Goal: Transaction & Acquisition: Purchase product/service

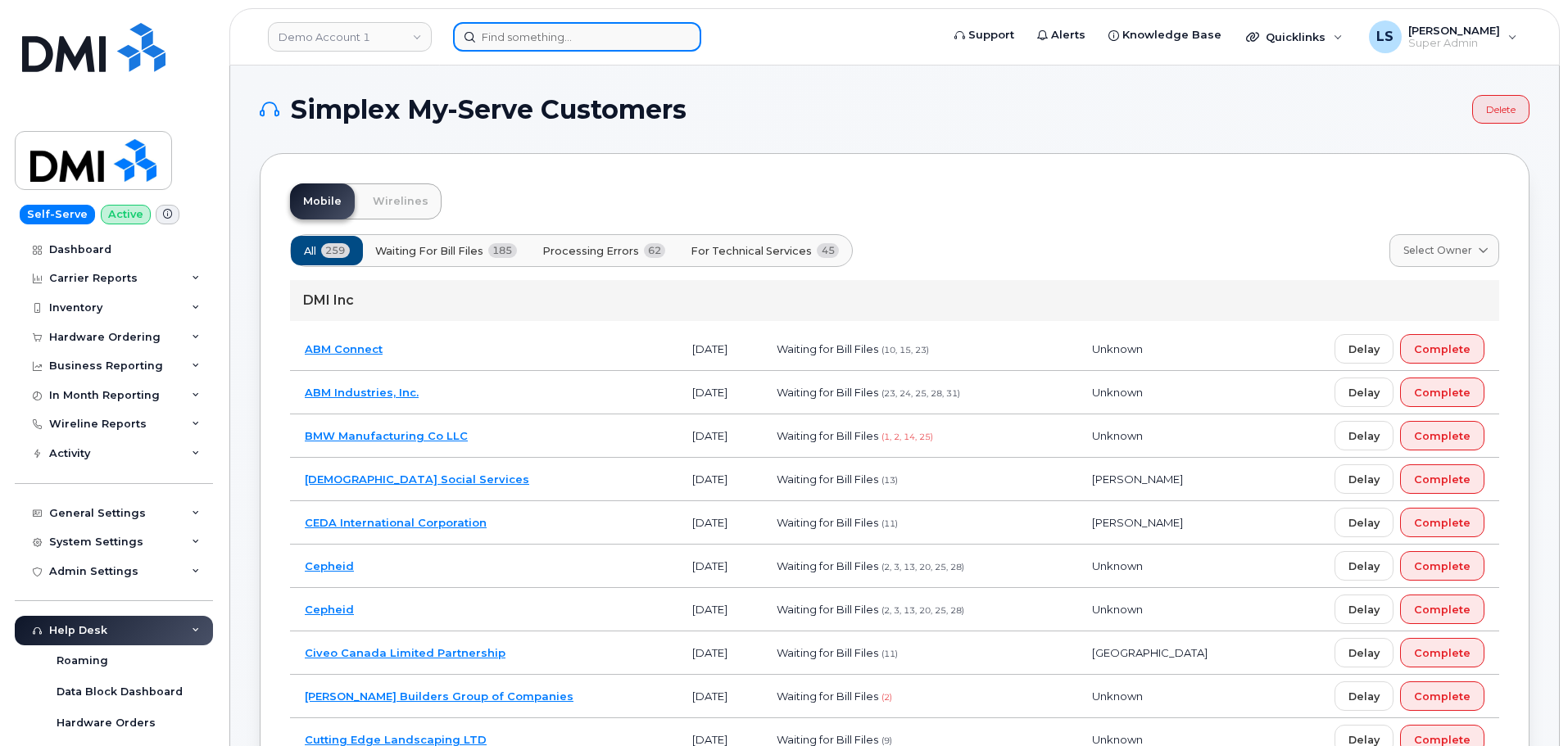
click at [564, 45] on input at bounding box center [577, 37] width 248 height 30
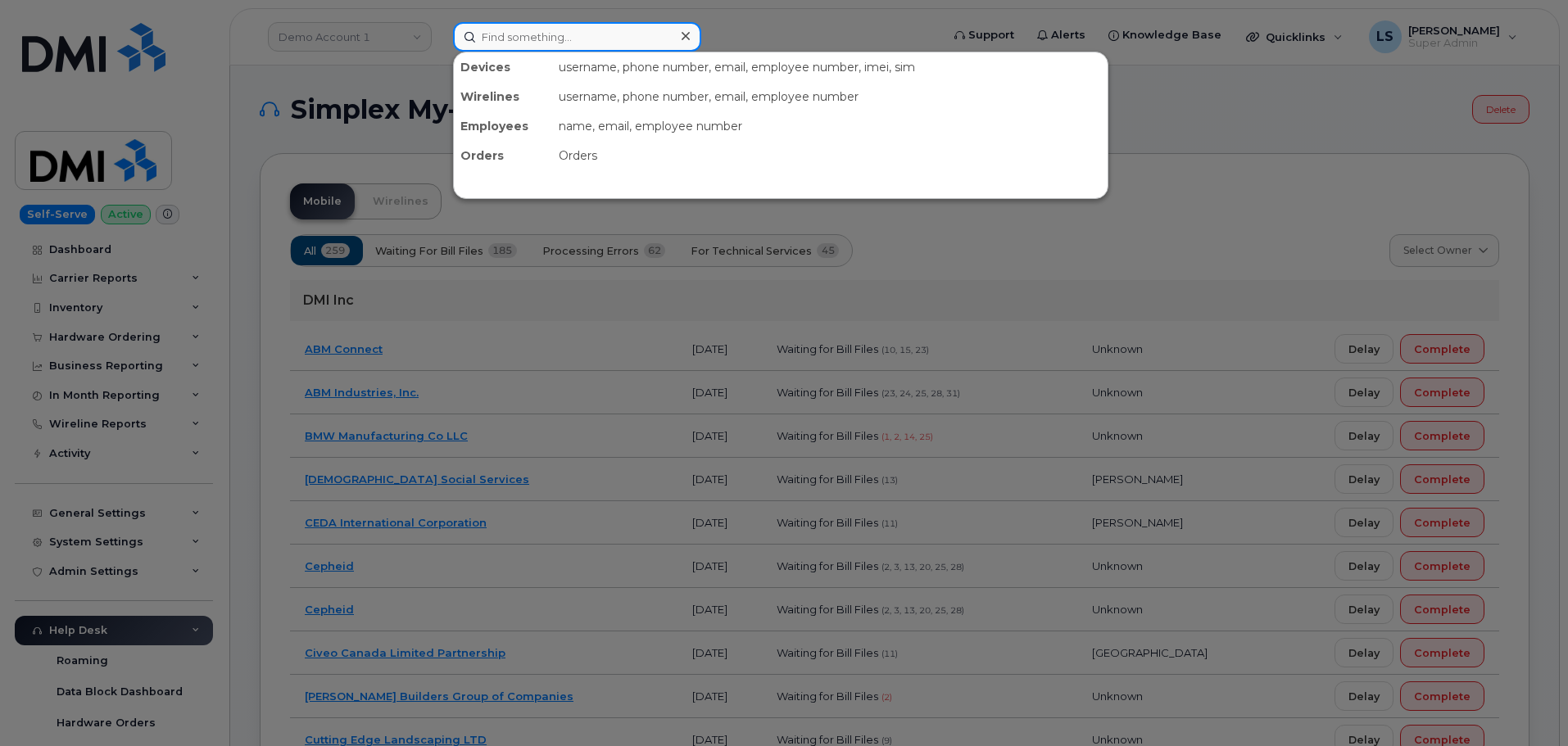
paste input "2014708046"
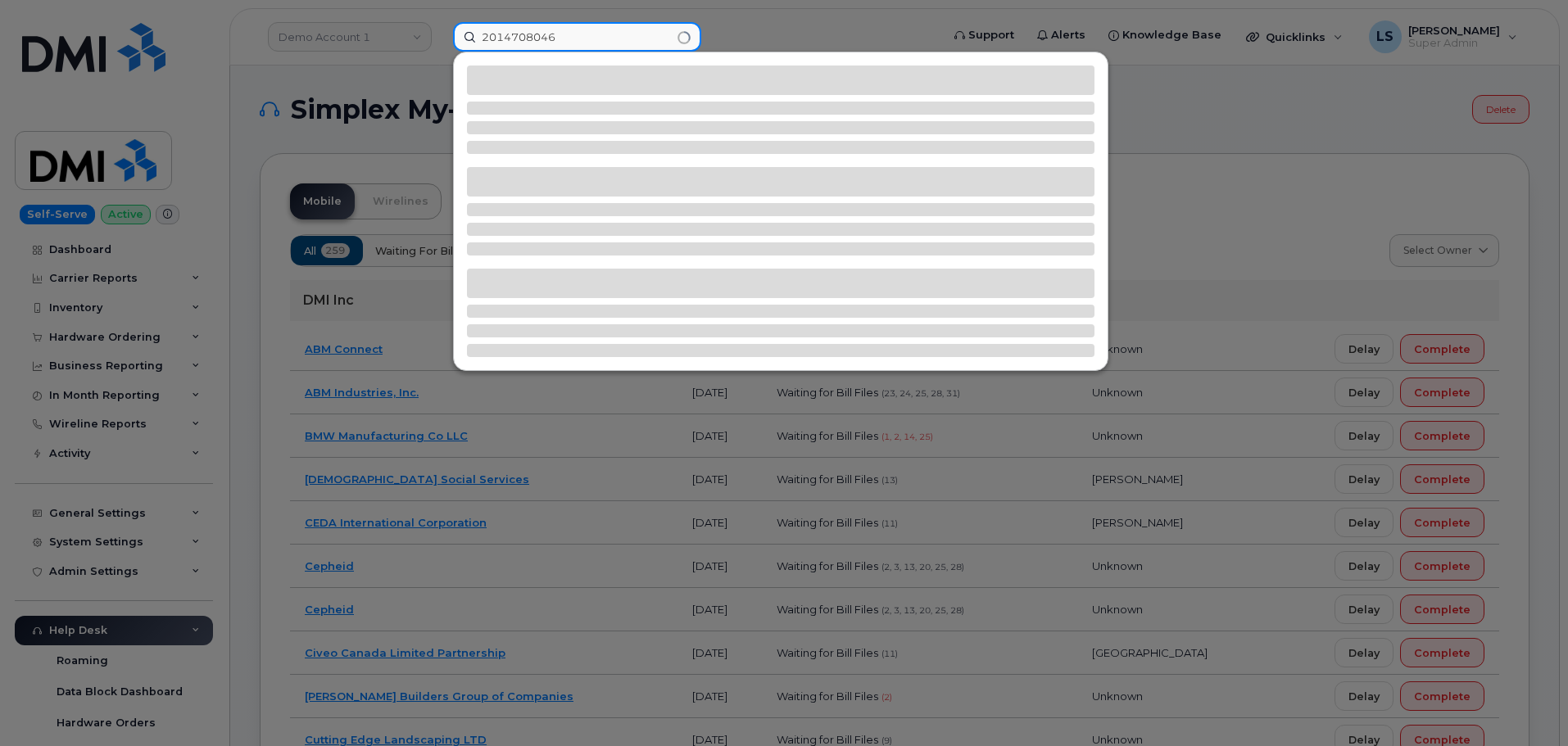
type input "2014708046"
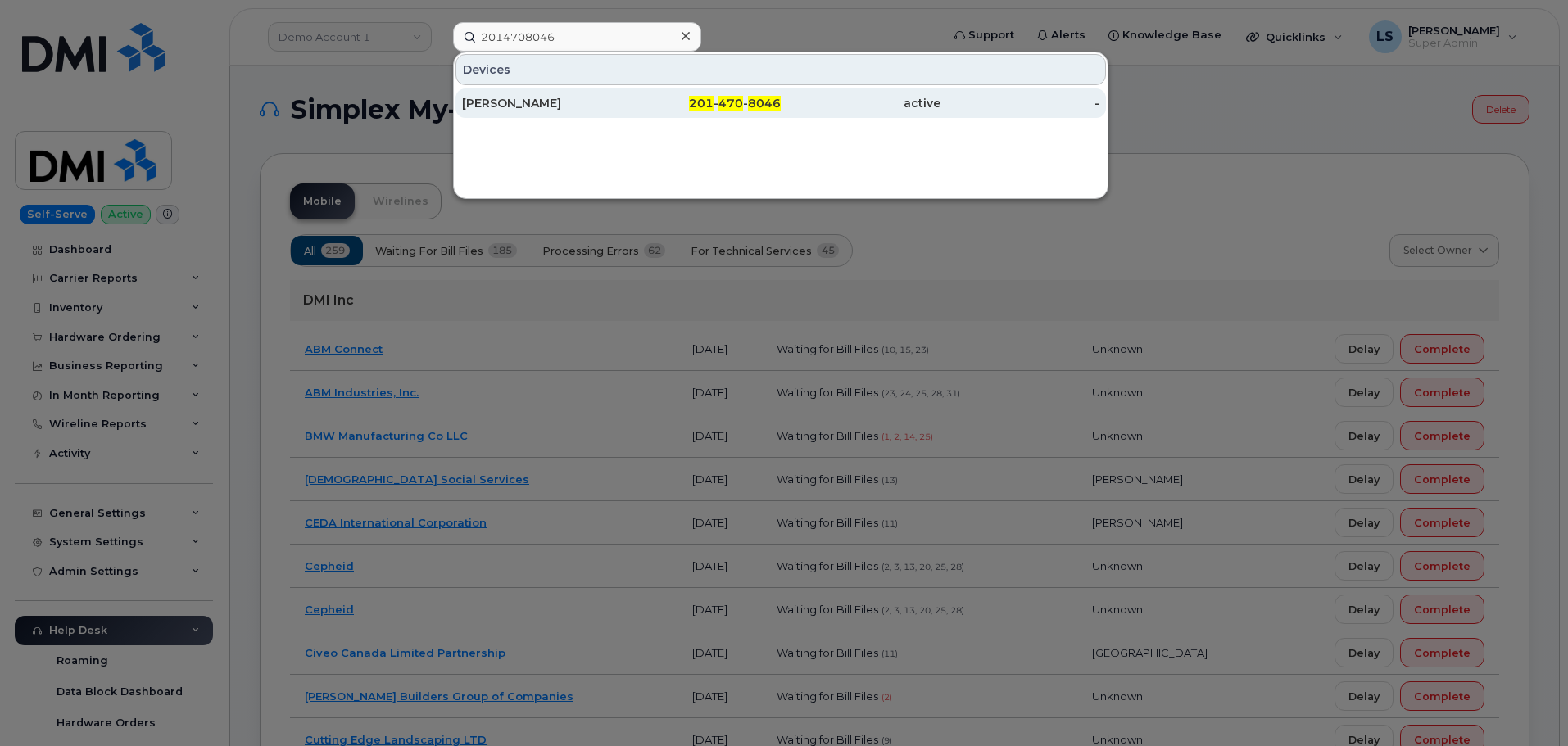
click at [650, 95] on div "201 - 470 - 8046" at bounding box center [700, 103] width 159 height 30
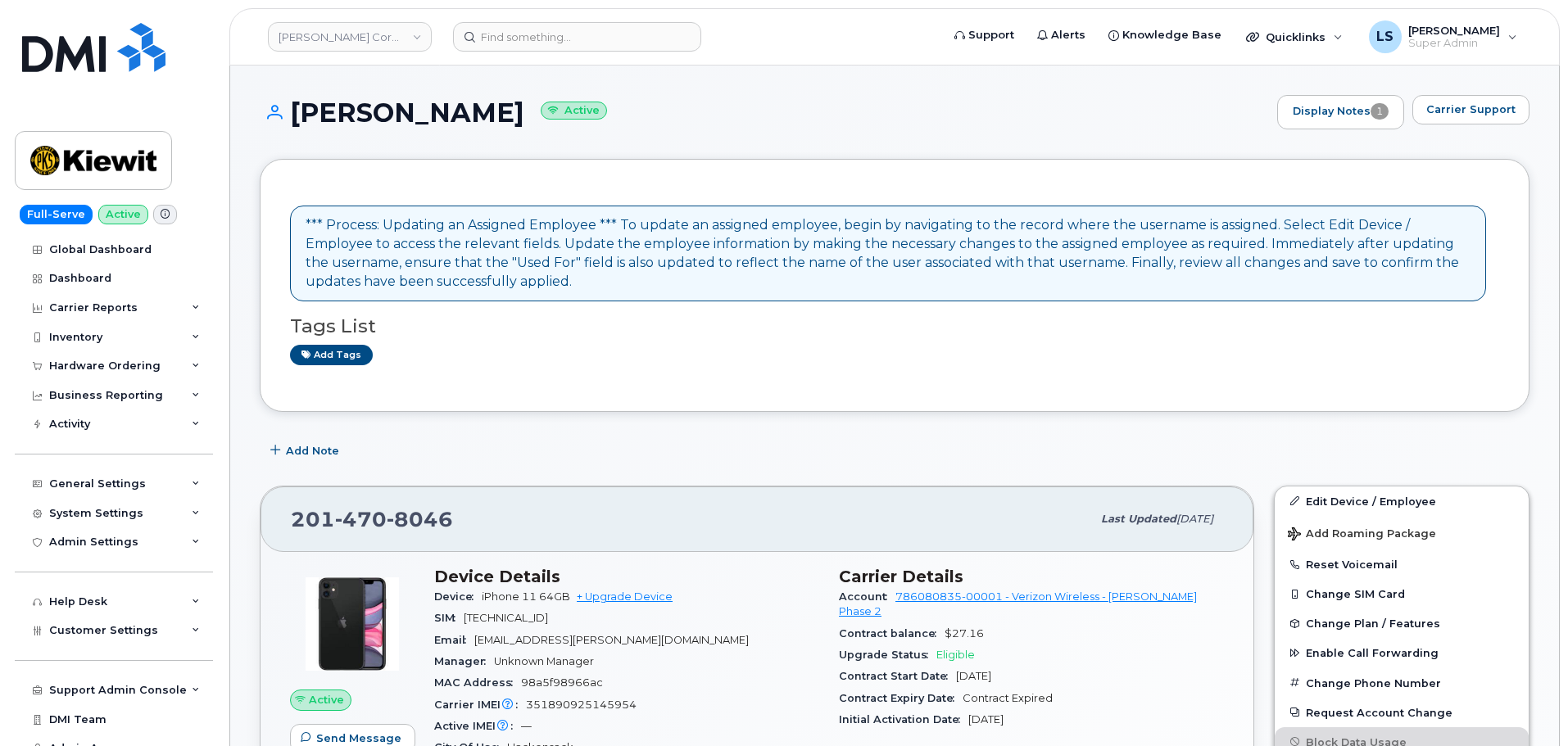
drag, startPoint x: 502, startPoint y: 112, endPoint x: 297, endPoint y: 118, distance: 205.1
click at [294, 120] on h1 "NATINAEL ZAGA Active" at bounding box center [764, 112] width 1009 height 29
copy h1 "NATINAEL ZAGA"
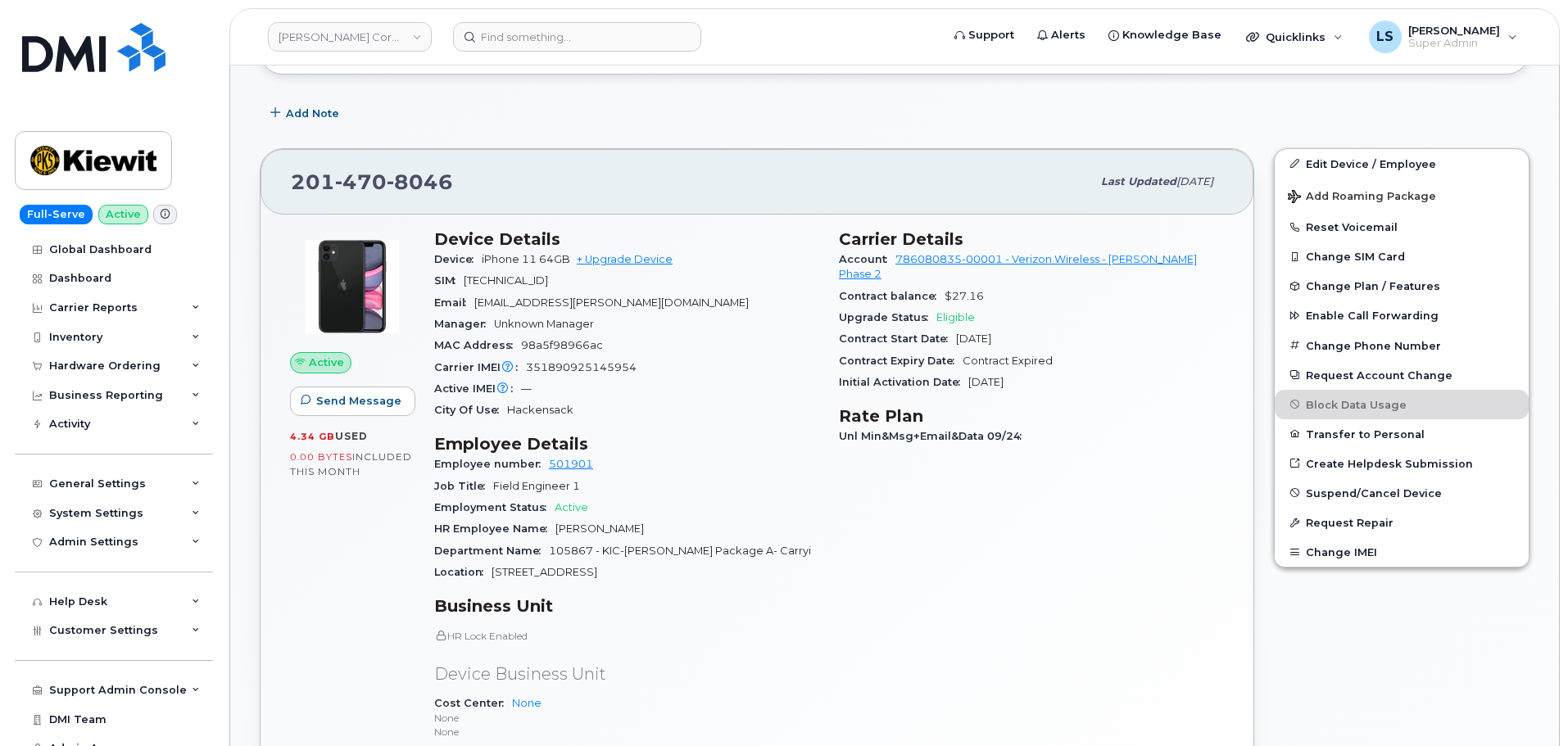
scroll to position [492, 0]
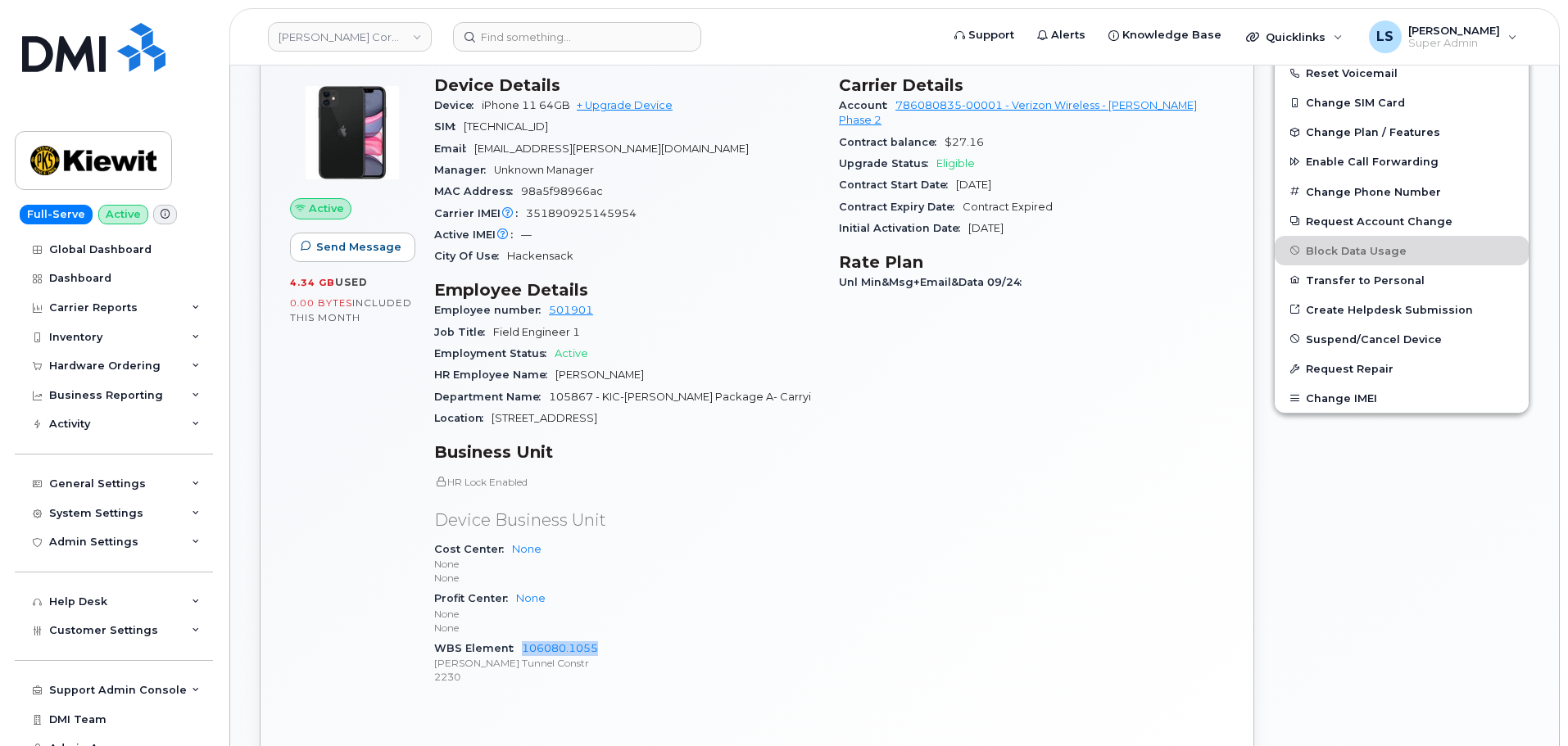
drag, startPoint x: 521, startPoint y: 660, endPoint x: 602, endPoint y: 668, distance: 81.4
click at [602, 668] on div "WBS Element 106080.1055 Kiewit-Shea Tunnel Constr 2230" at bounding box center [626, 663] width 385 height 50
copy link "106080.1055"
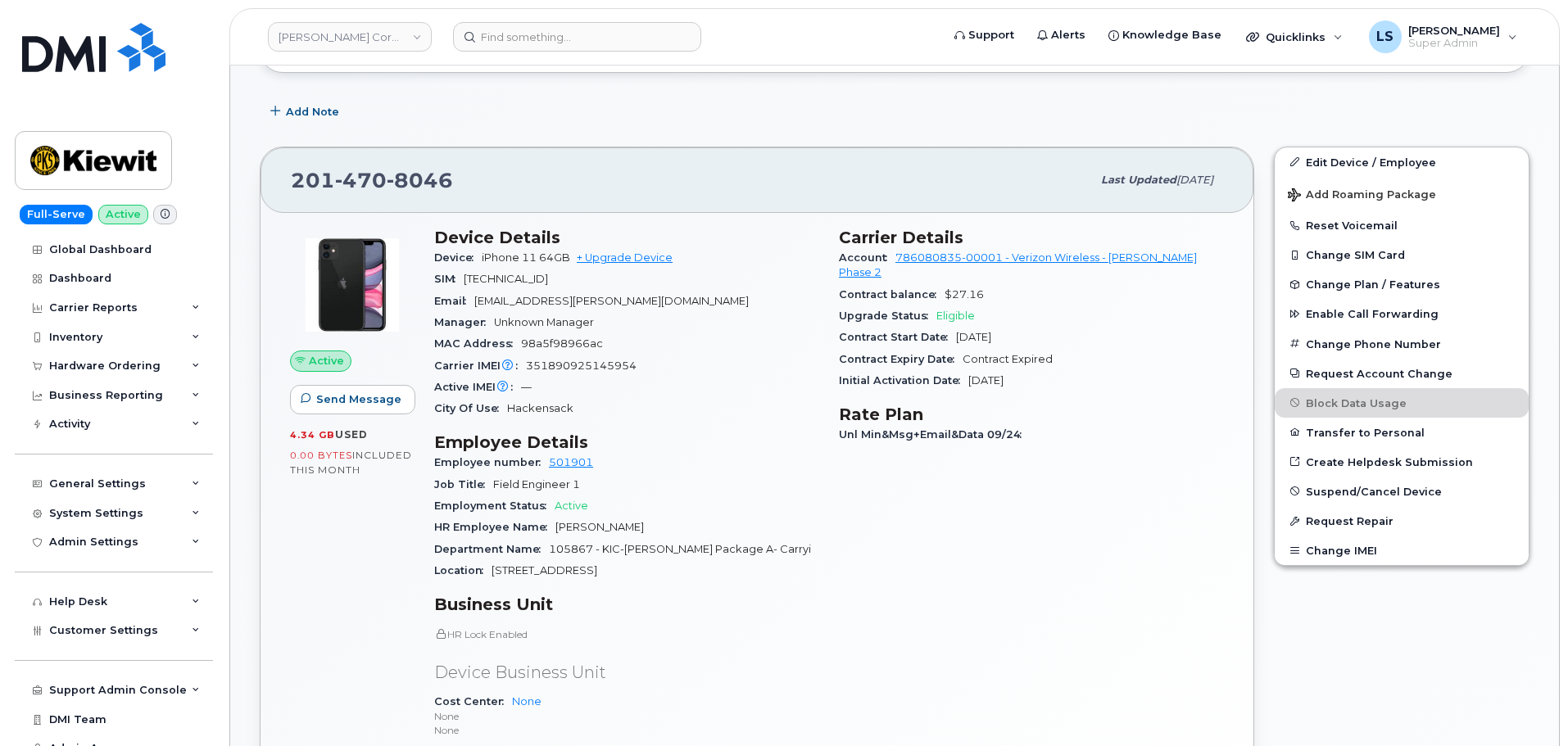
scroll to position [327, 0]
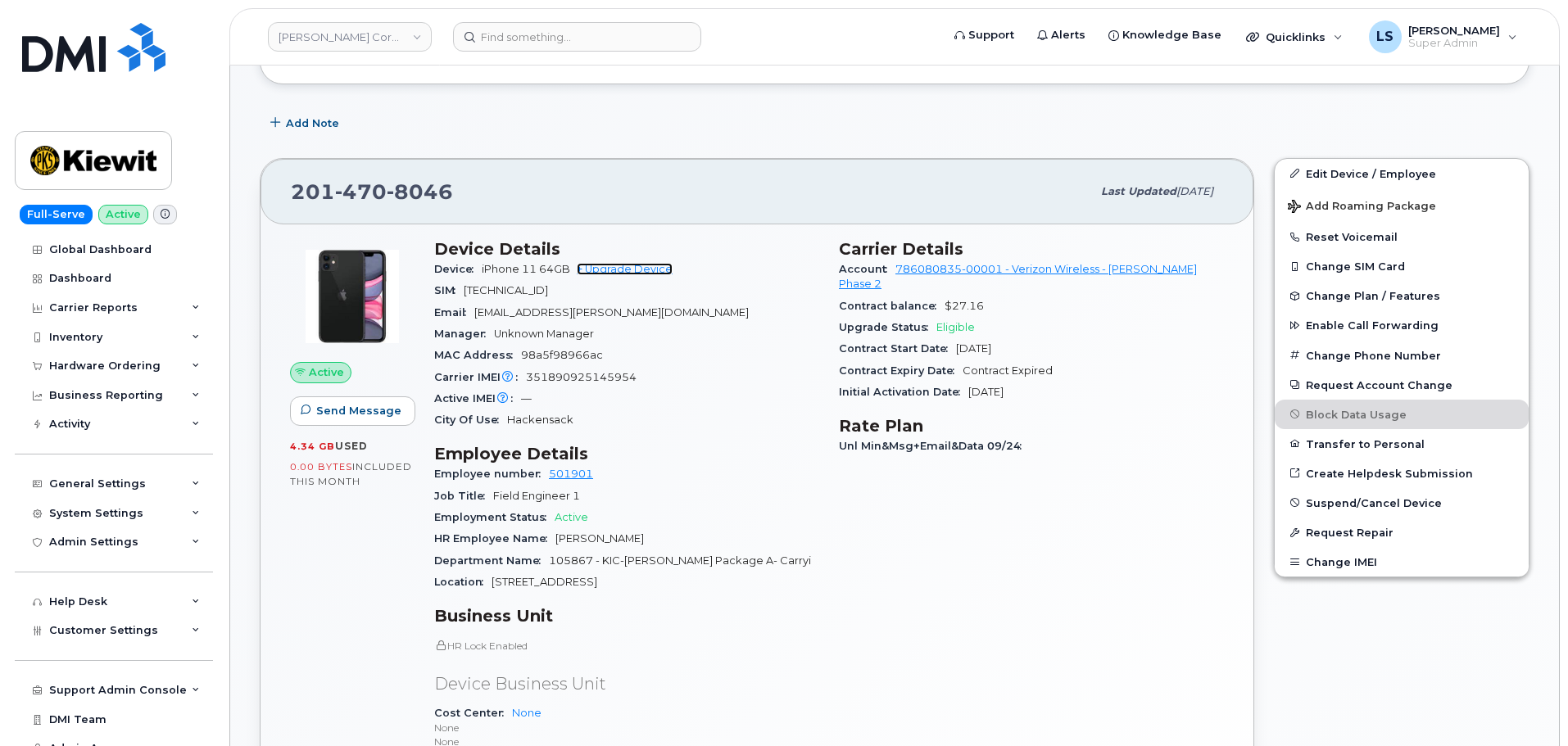
click at [637, 270] on link "+ Upgrade Device" at bounding box center [624, 269] width 96 height 12
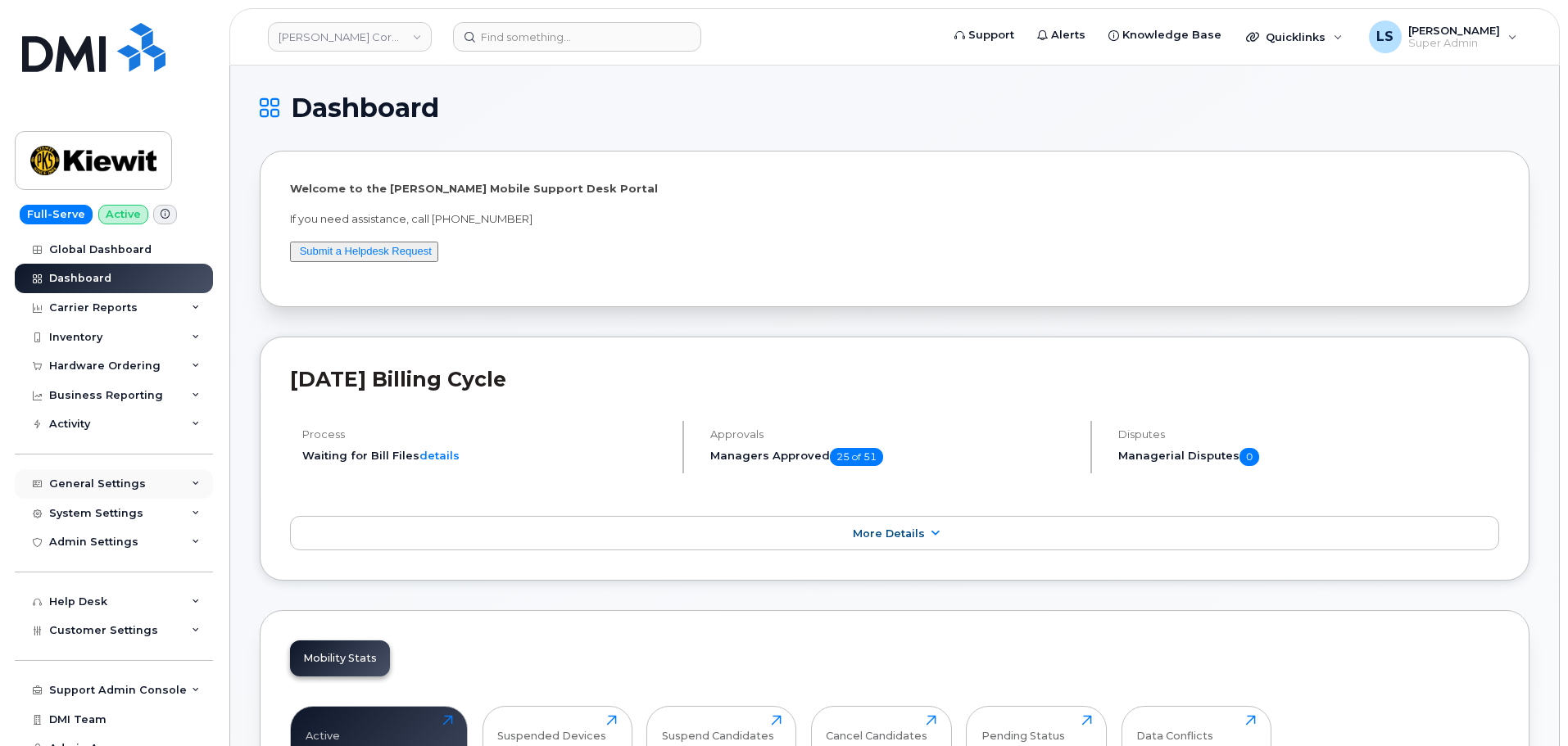
click at [136, 479] on div "General Settings" at bounding box center [98, 484] width 97 height 13
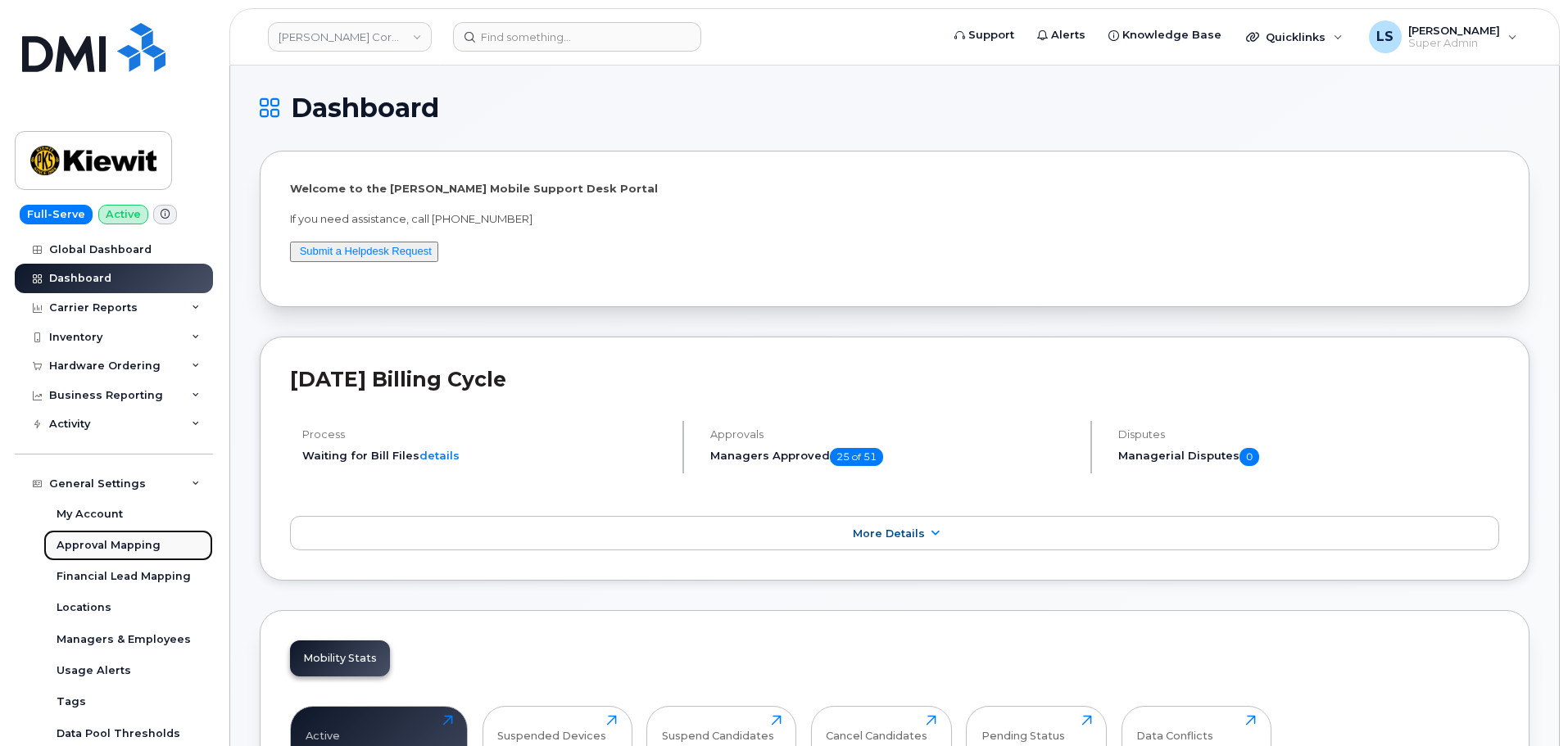
click at [131, 545] on div "Approval Mapping" at bounding box center [108, 545] width 104 height 15
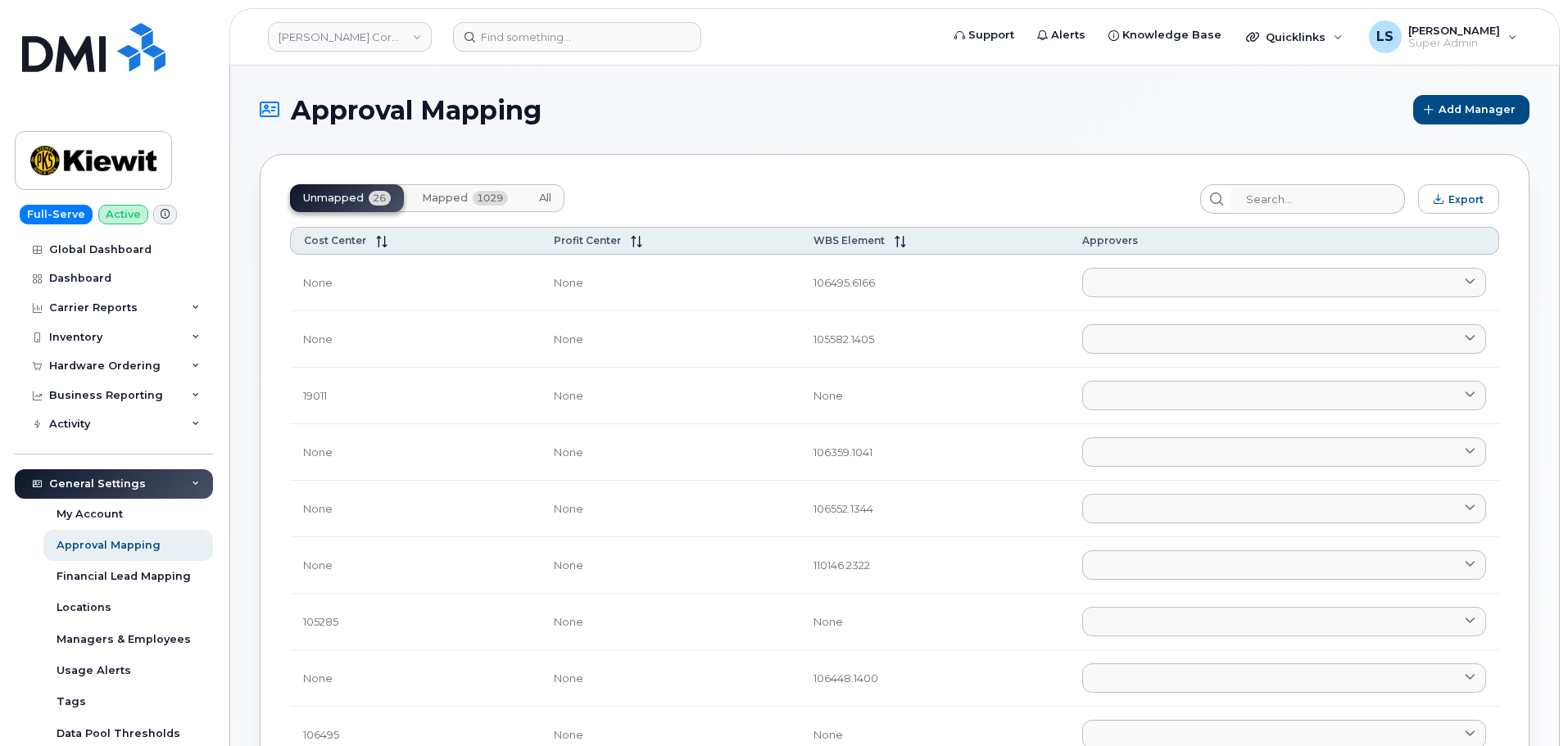
click at [555, 197] on button "All" at bounding box center [545, 198] width 39 height 28
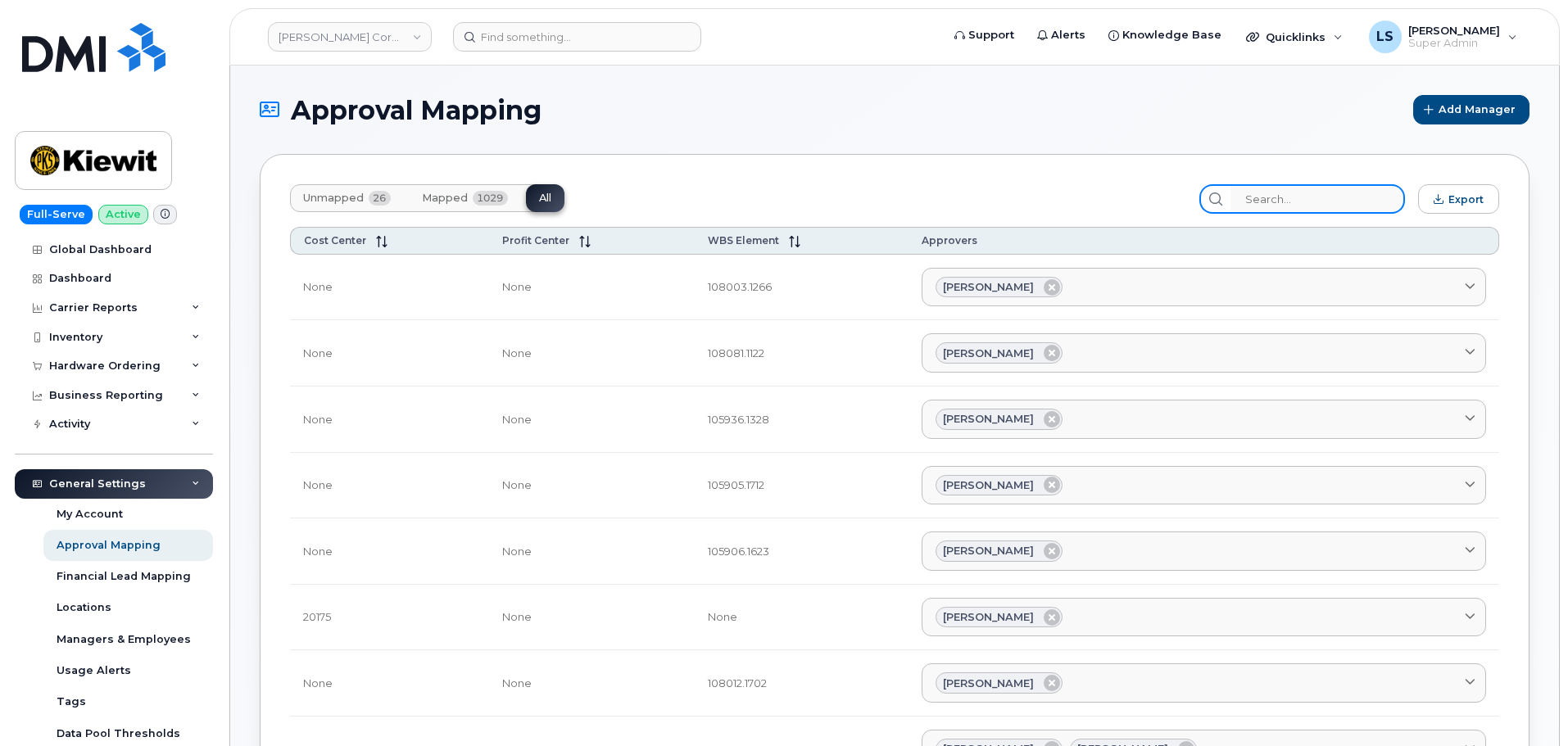
drag, startPoint x: 1301, startPoint y: 196, endPoint x: 1285, endPoint y: 192, distance: 16.5
click at [1290, 193] on input "search" at bounding box center [1318, 199] width 174 height 30
paste input "106080.1055"
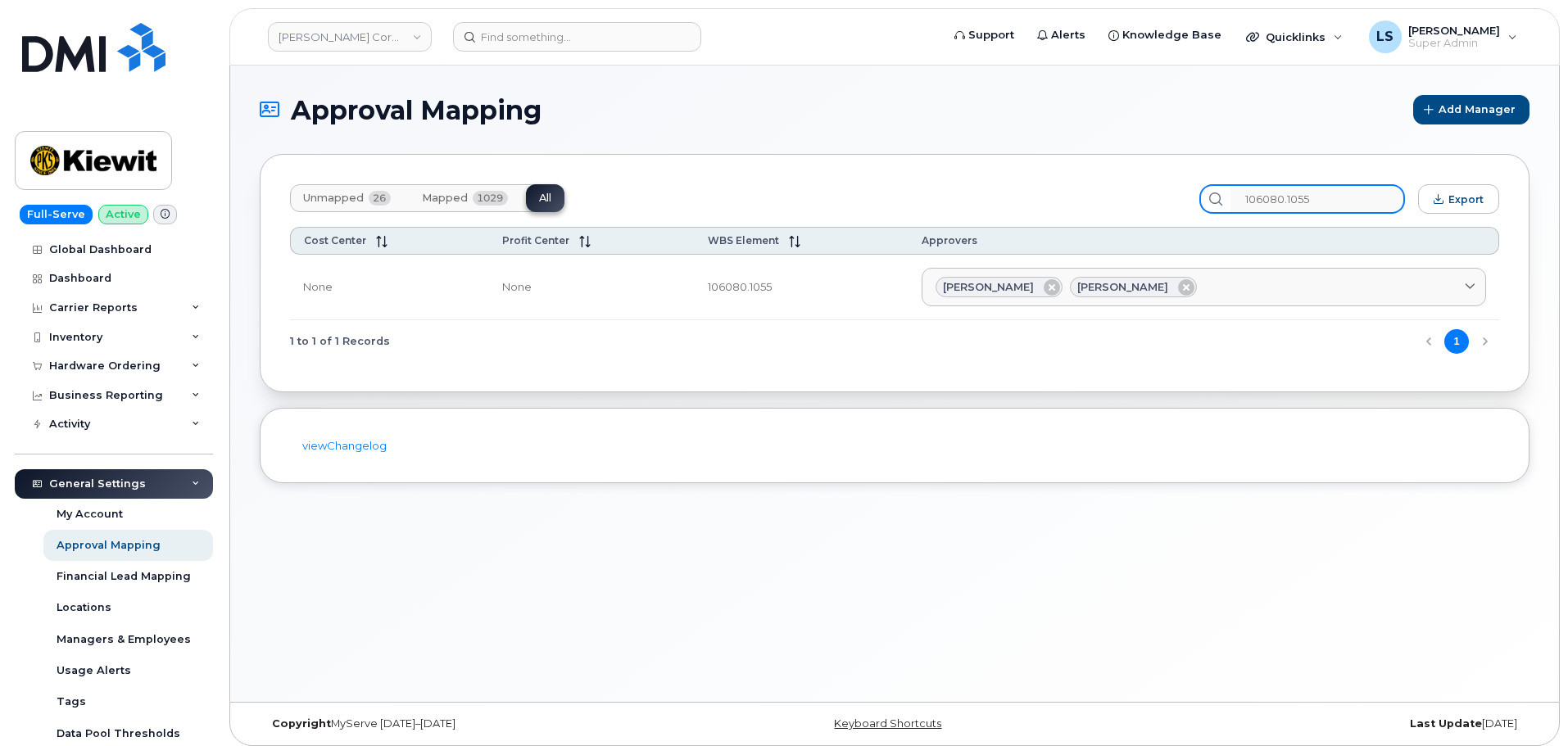
drag, startPoint x: 1357, startPoint y: 194, endPoint x: 1078, endPoint y: 197, distance: 279.0
click at [1078, 197] on div "Unmapped 26 Mapped 1029 All 106080.1055 Export" at bounding box center [894, 199] width 1209 height 30
type input "106080.1055"
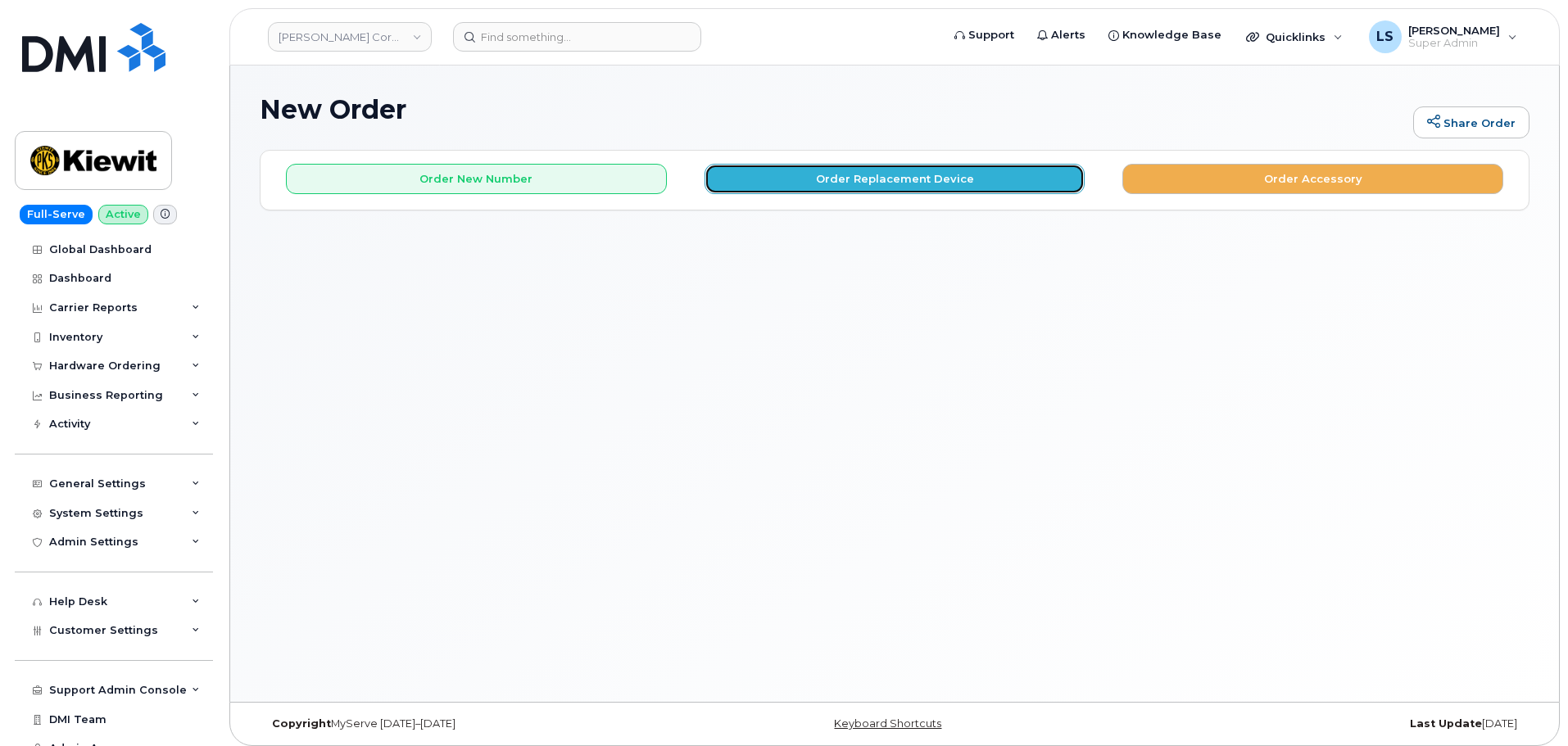
click at [837, 178] on button "Order Replacement Device" at bounding box center [894, 179] width 381 height 31
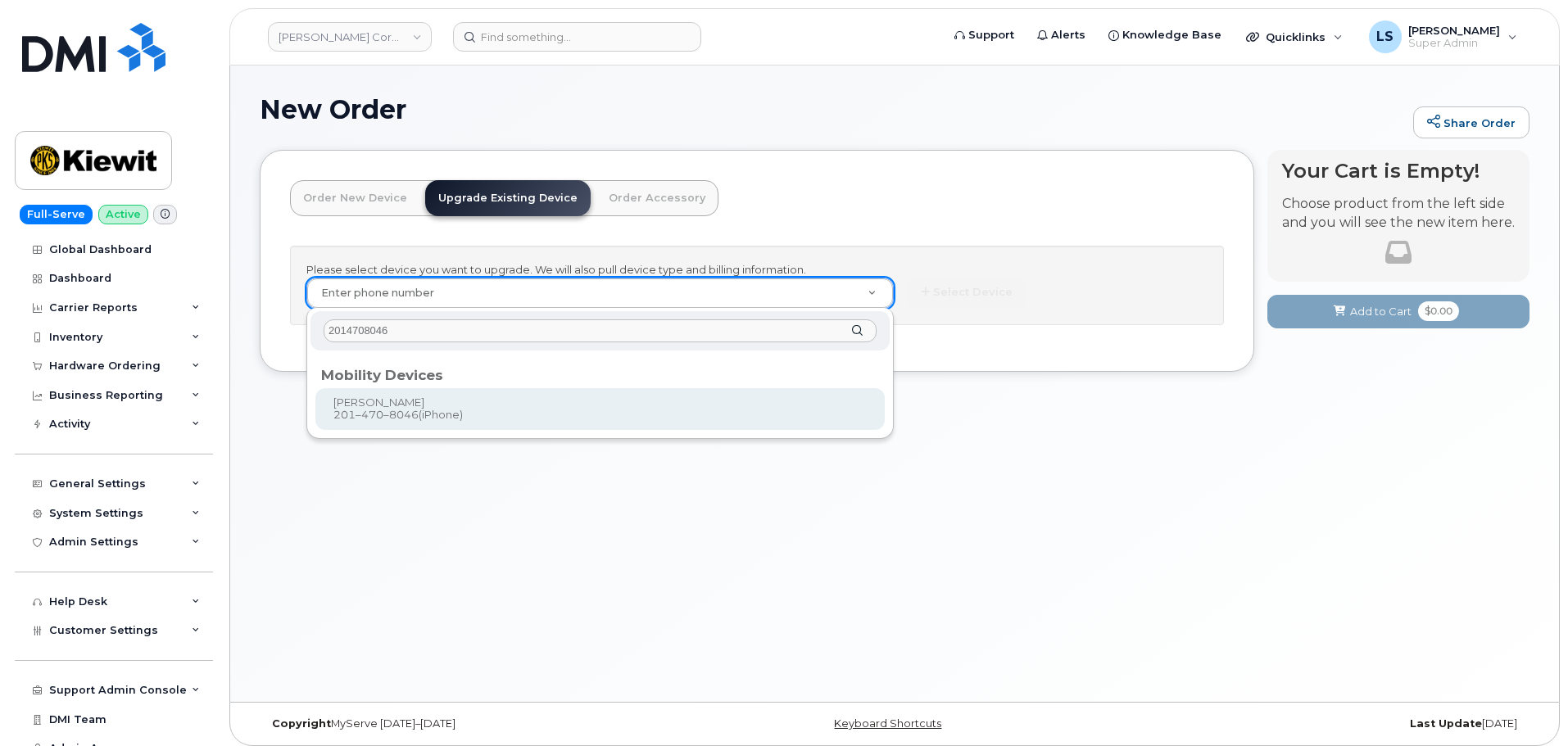
type input "2014708046"
type input "1164019"
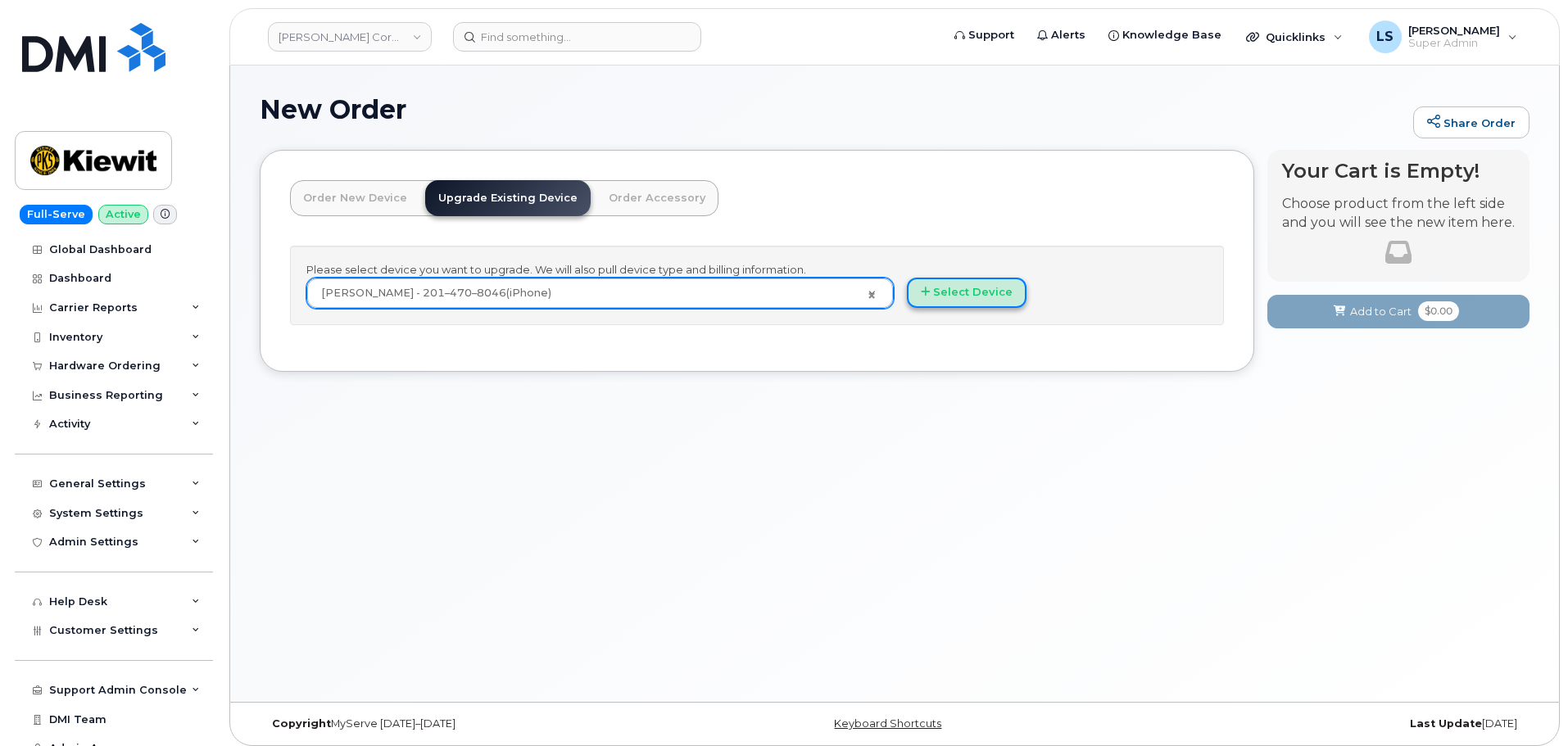
click at [947, 288] on button "Select Device" at bounding box center [967, 293] width 120 height 31
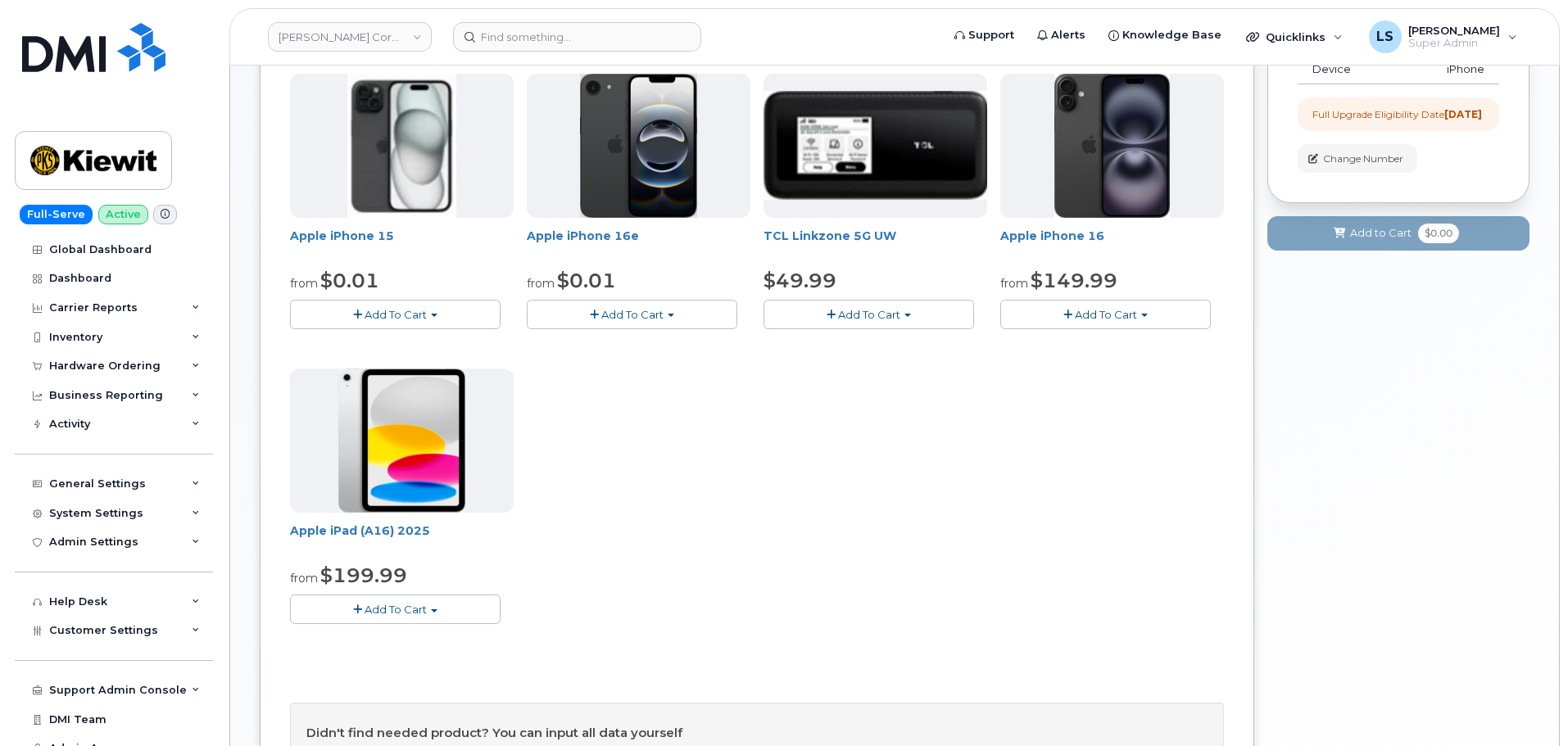
scroll to position [82, 0]
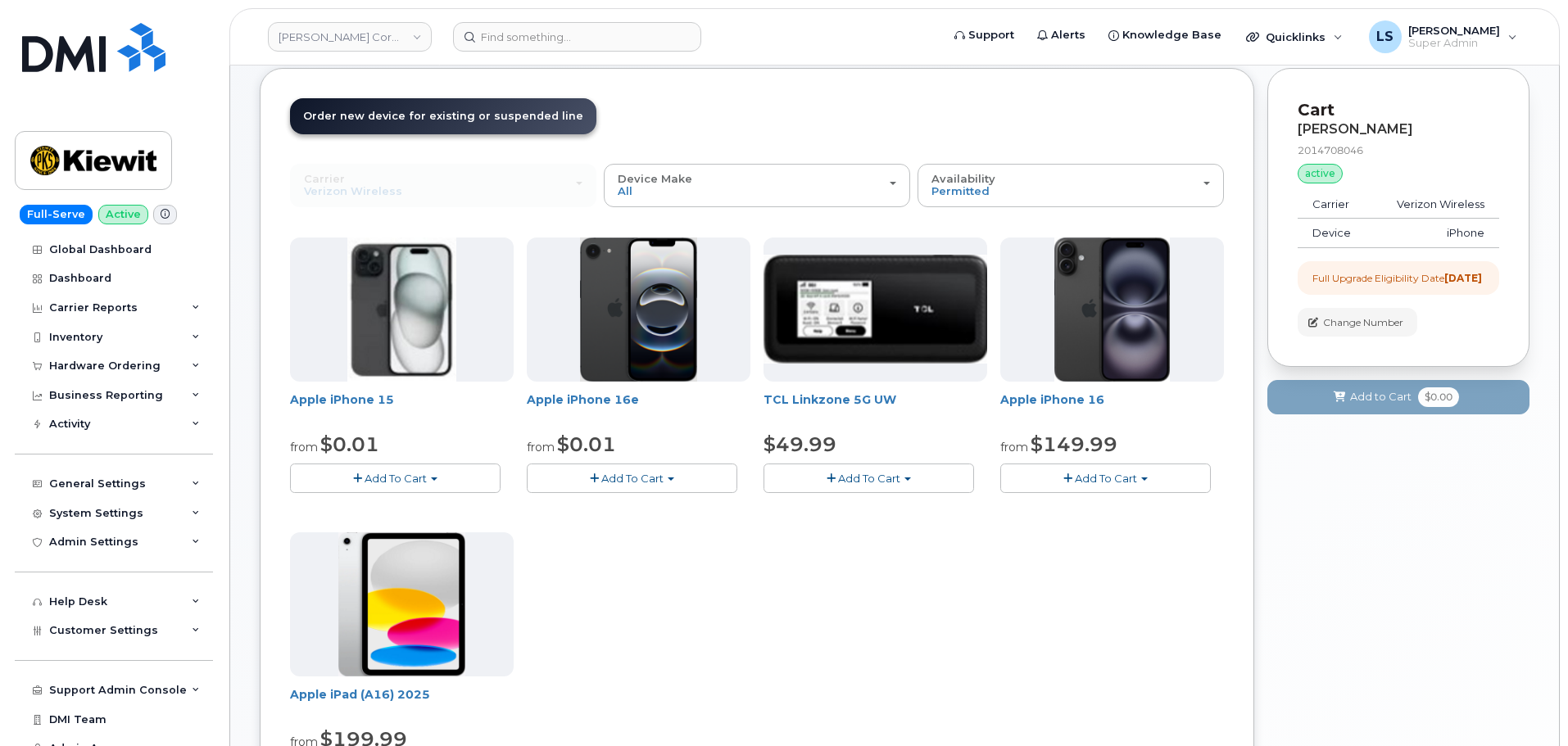
click at [1138, 480] on button "Add To Cart" at bounding box center [1105, 478] width 211 height 29
drag, startPoint x: 1023, startPoint y: 611, endPoint x: 1026, endPoint y: 569, distance: 42.1
click at [1023, 610] on div "Apple iPhone 15 from $0.01 Add To Cart $0.01 - 2 Year Upgrade (128GB) $729.99 -…" at bounding box center [757, 525] width 934 height 577
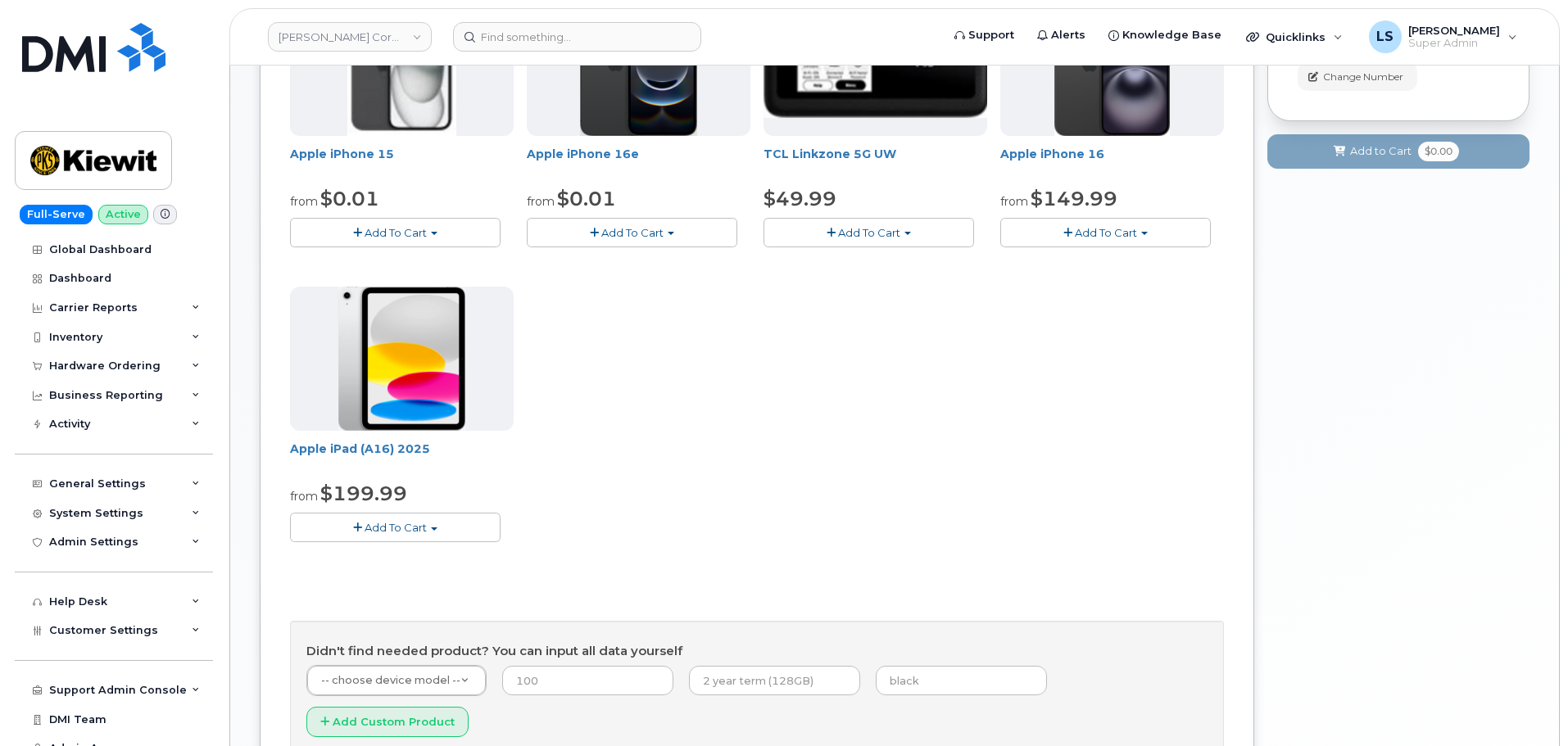
scroll to position [0, 0]
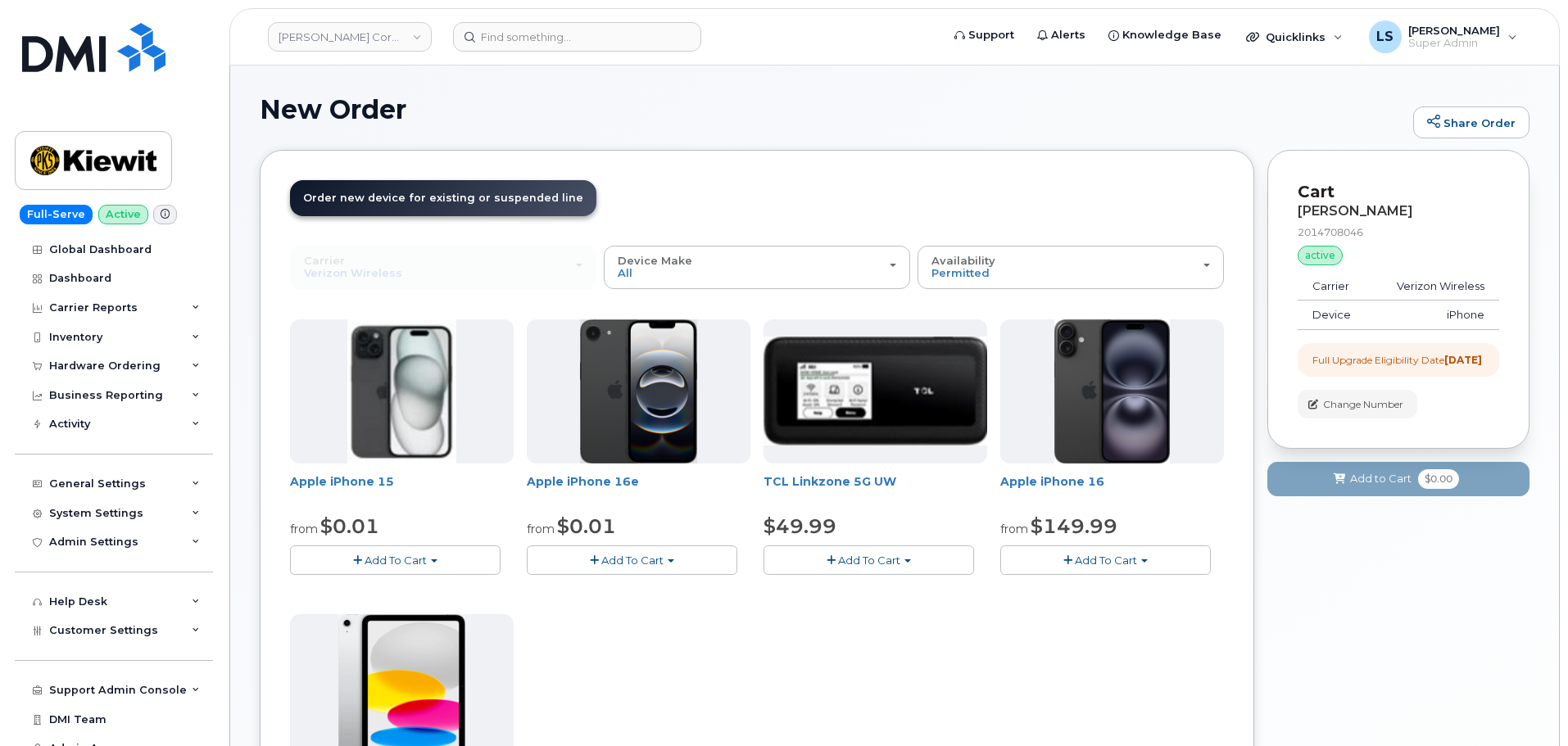
click at [1120, 551] on button "Add To Cart" at bounding box center [1105, 559] width 211 height 29
click at [932, 652] on div "Apple iPhone 15 from $0.01 Add To Cart $0.01 - 2 Year Upgrade (128GB) $729.99 -…" at bounding box center [757, 607] width 934 height 577
click at [1119, 560] on span "Add To Cart" at bounding box center [1105, 560] width 62 height 13
click at [662, 679] on div "Apple iPhone 15 from $0.01 Add To Cart $0.01 - 2 Year Upgrade (128GB) $729.99 -…" at bounding box center [757, 607] width 934 height 577
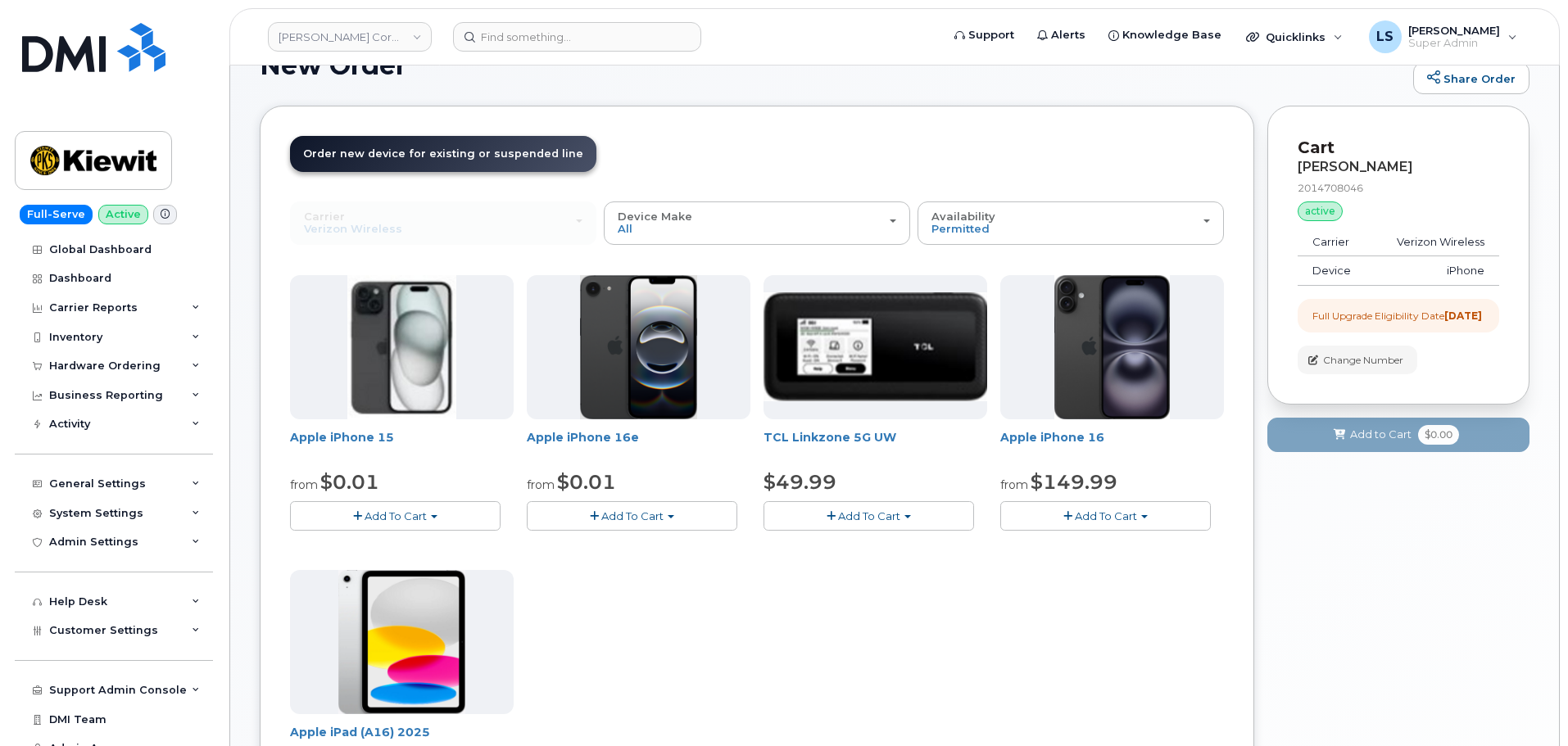
scroll to position [82, 0]
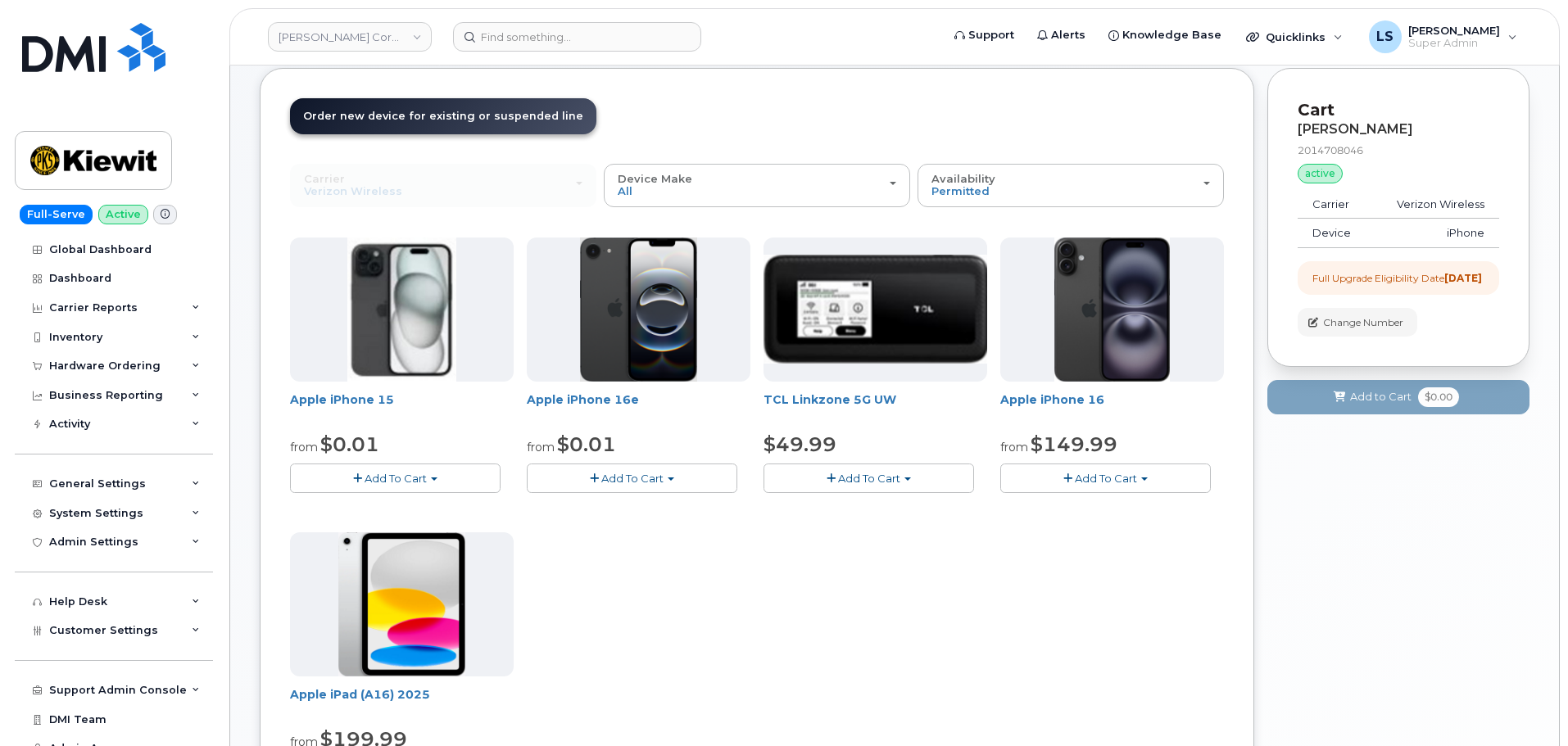
click at [622, 480] on span "Add To Cart" at bounding box center [632, 478] width 62 height 13
click at [631, 509] on link "$0.01 - 2 Year Upgrade (128GB)" at bounding box center [634, 509] width 206 height 21
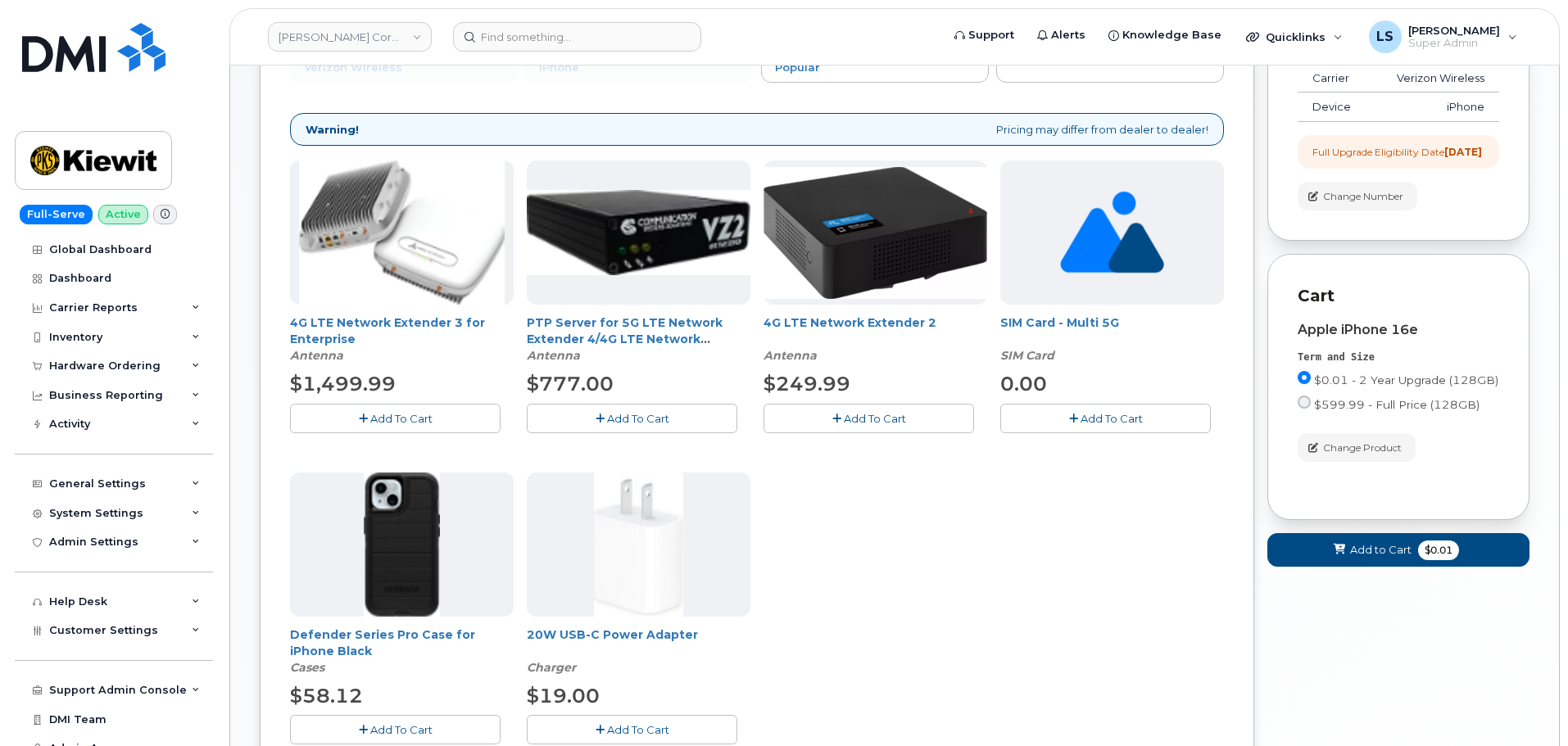
scroll to position [245, 0]
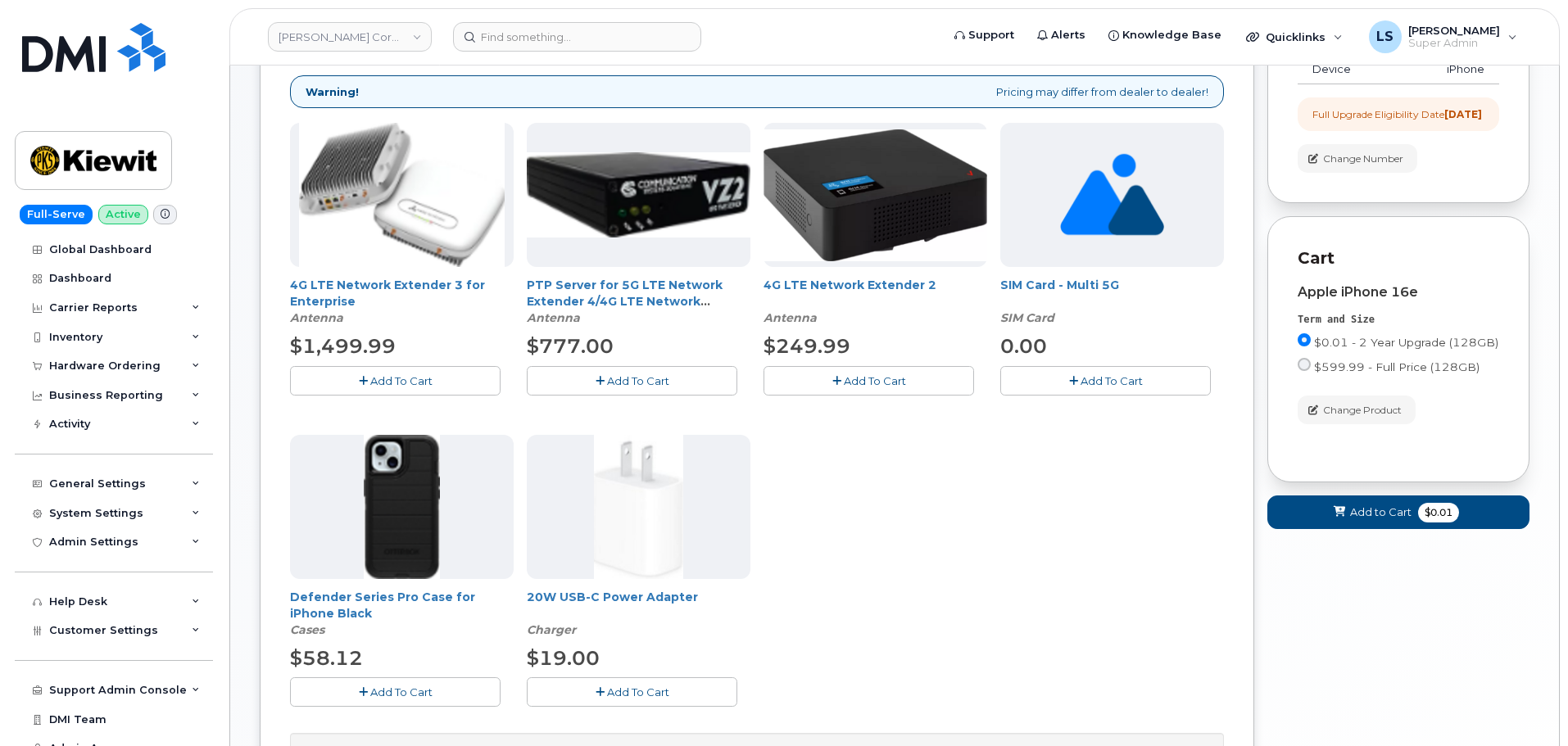
click at [412, 689] on span "Add To Cart" at bounding box center [401, 692] width 62 height 13
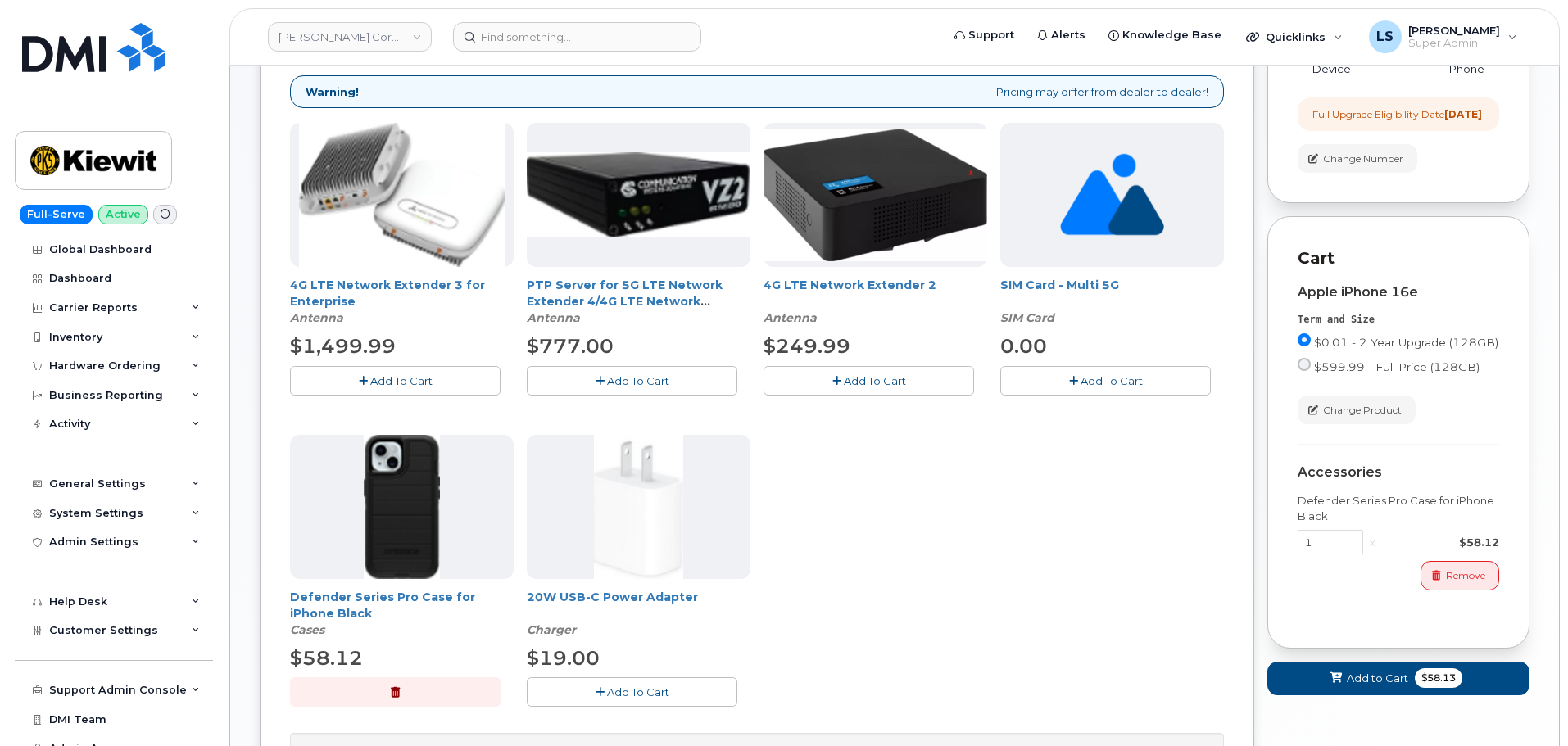
drag, startPoint x: 669, startPoint y: 691, endPoint x: 686, endPoint y: 696, distance: 17.7
click at [664, 690] on span "Add To Cart" at bounding box center [638, 692] width 62 height 13
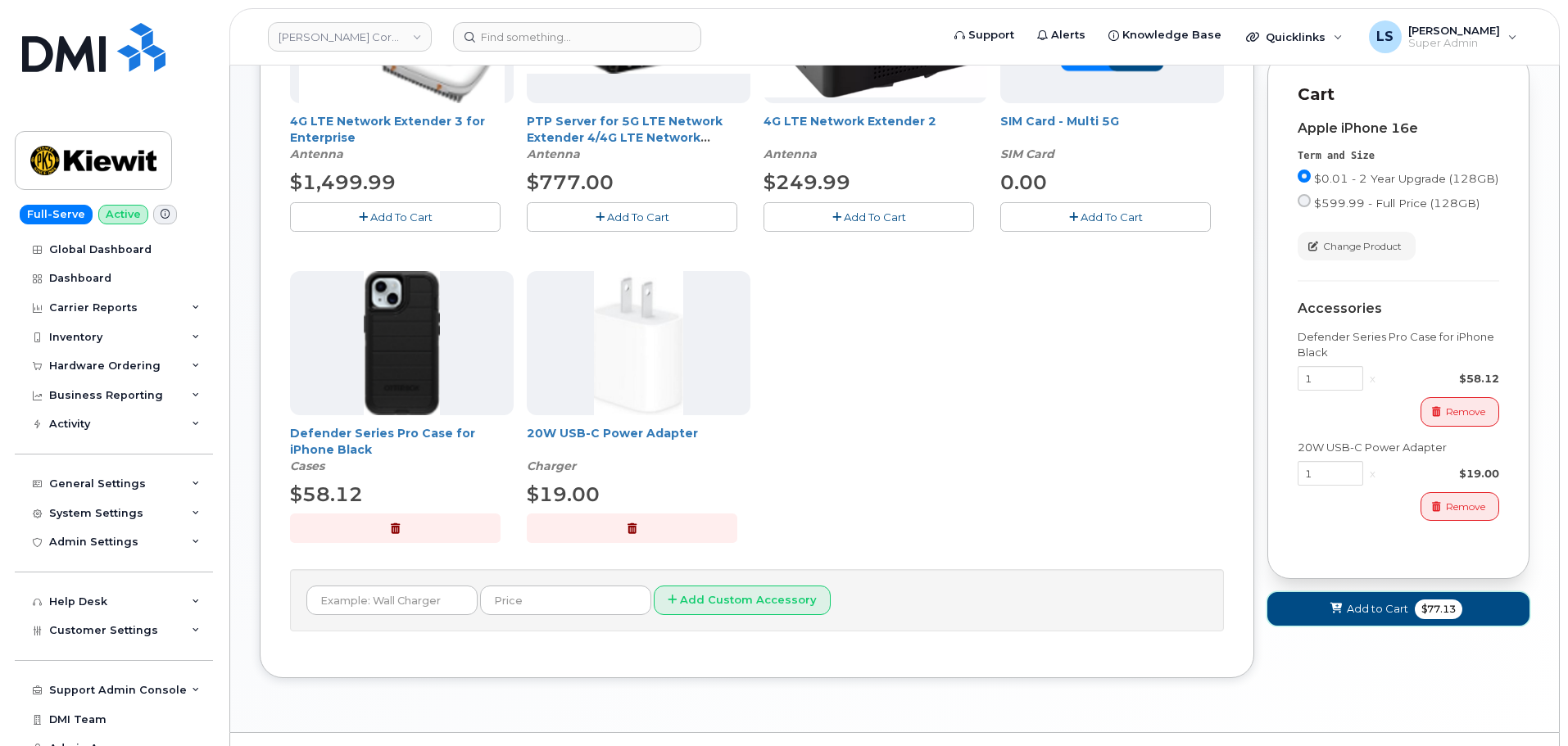
click at [1402, 626] on button "Add to Cart $77.13" at bounding box center [1398, 609] width 262 height 34
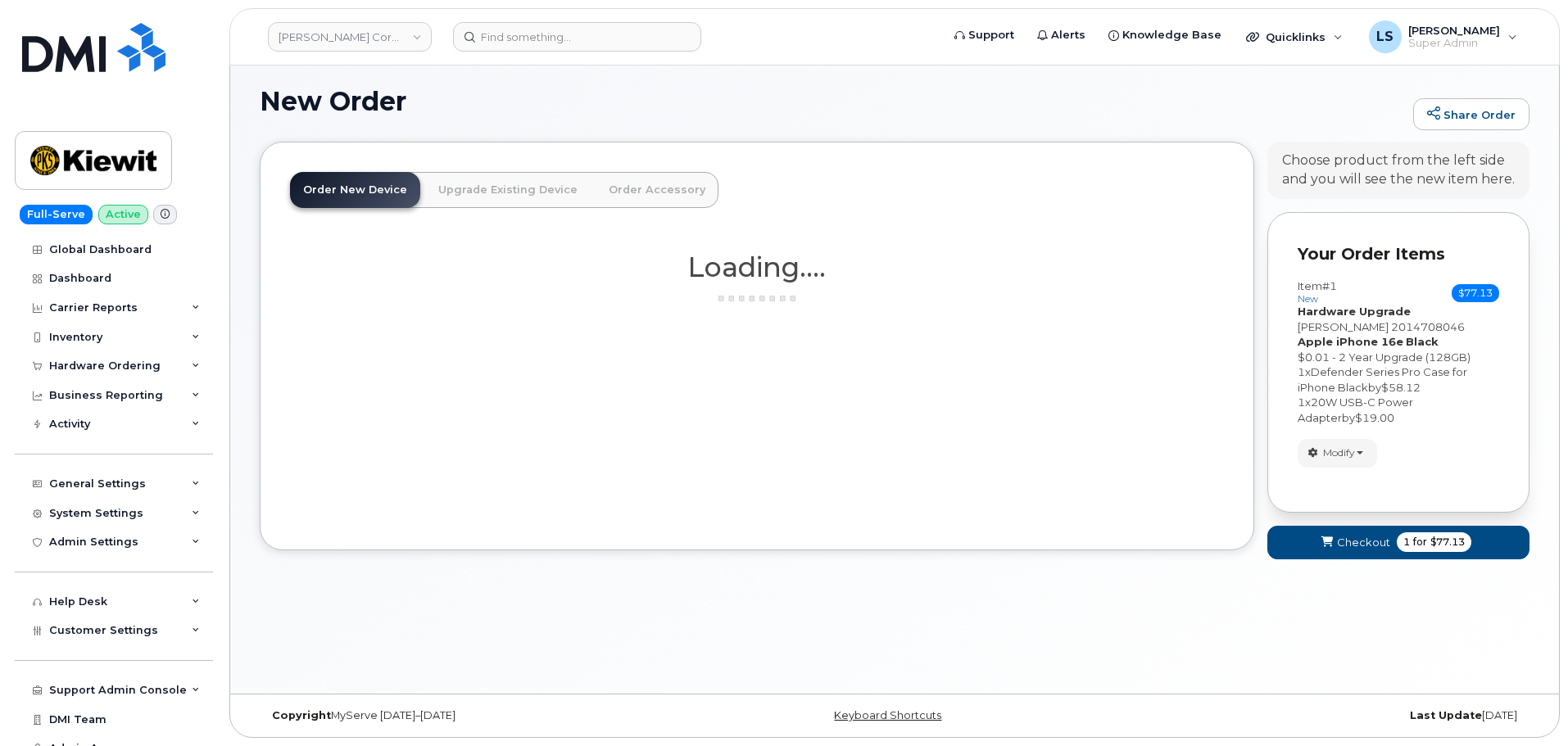
scroll to position [8, 0]
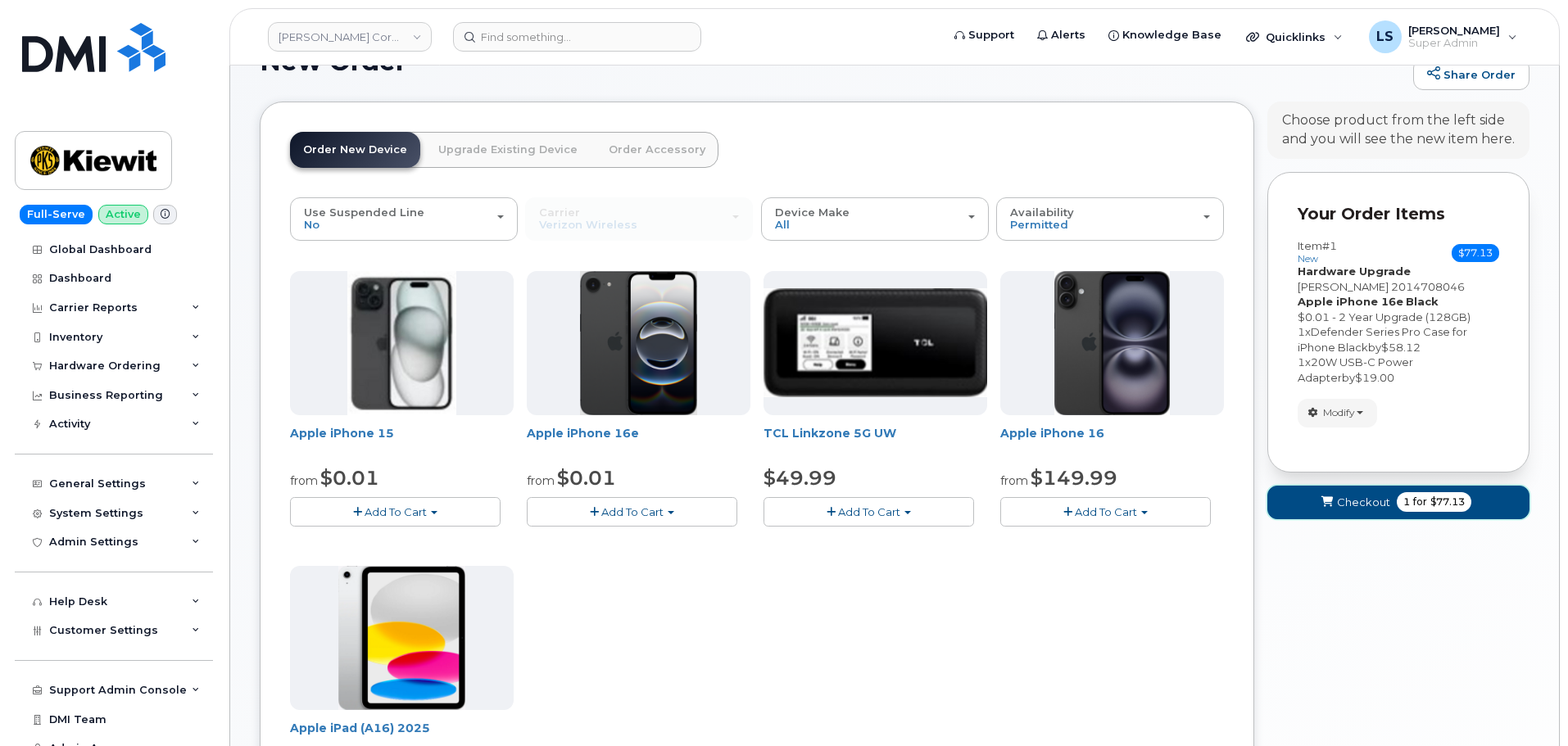
click at [1411, 500] on span "for" at bounding box center [1420, 502] width 21 height 15
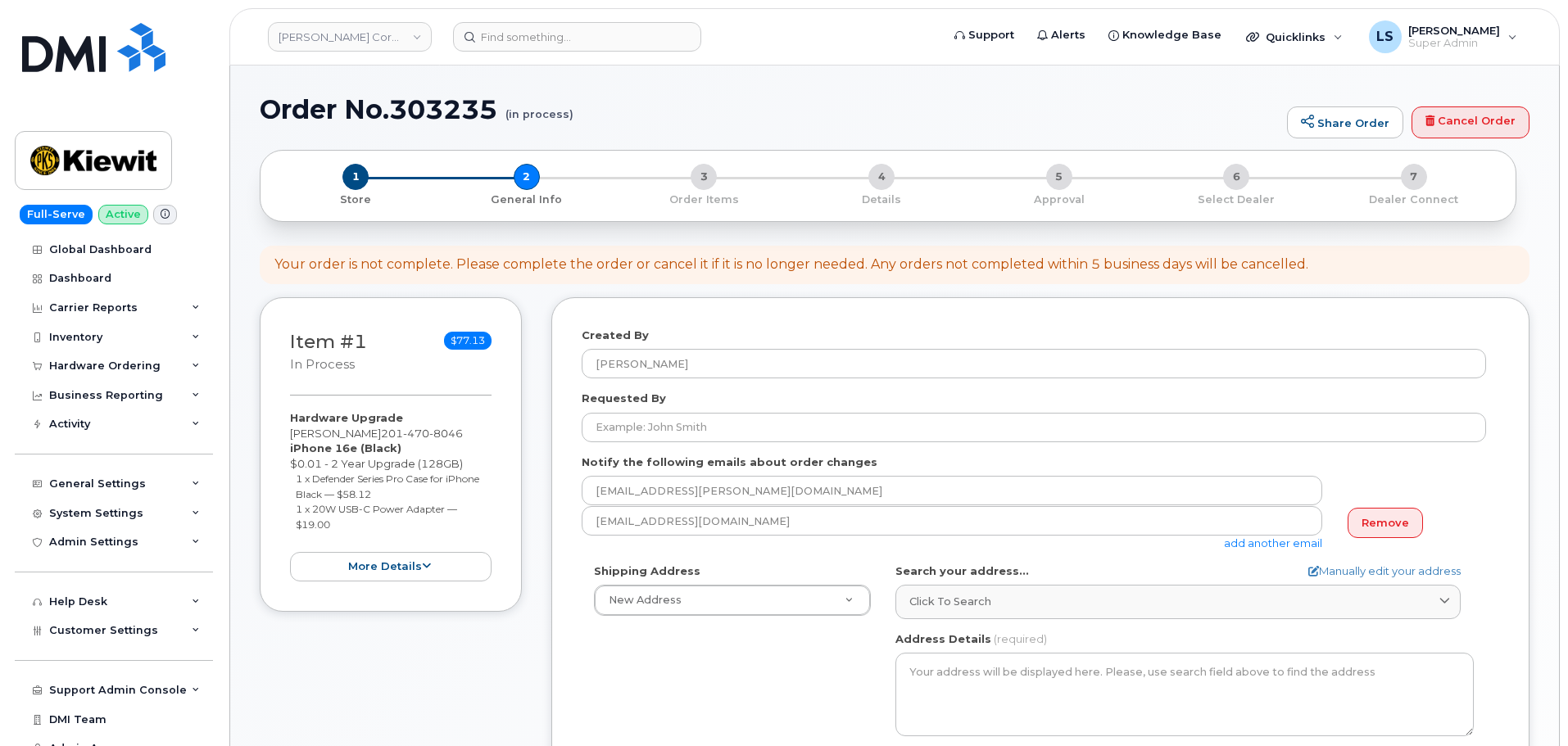
select select
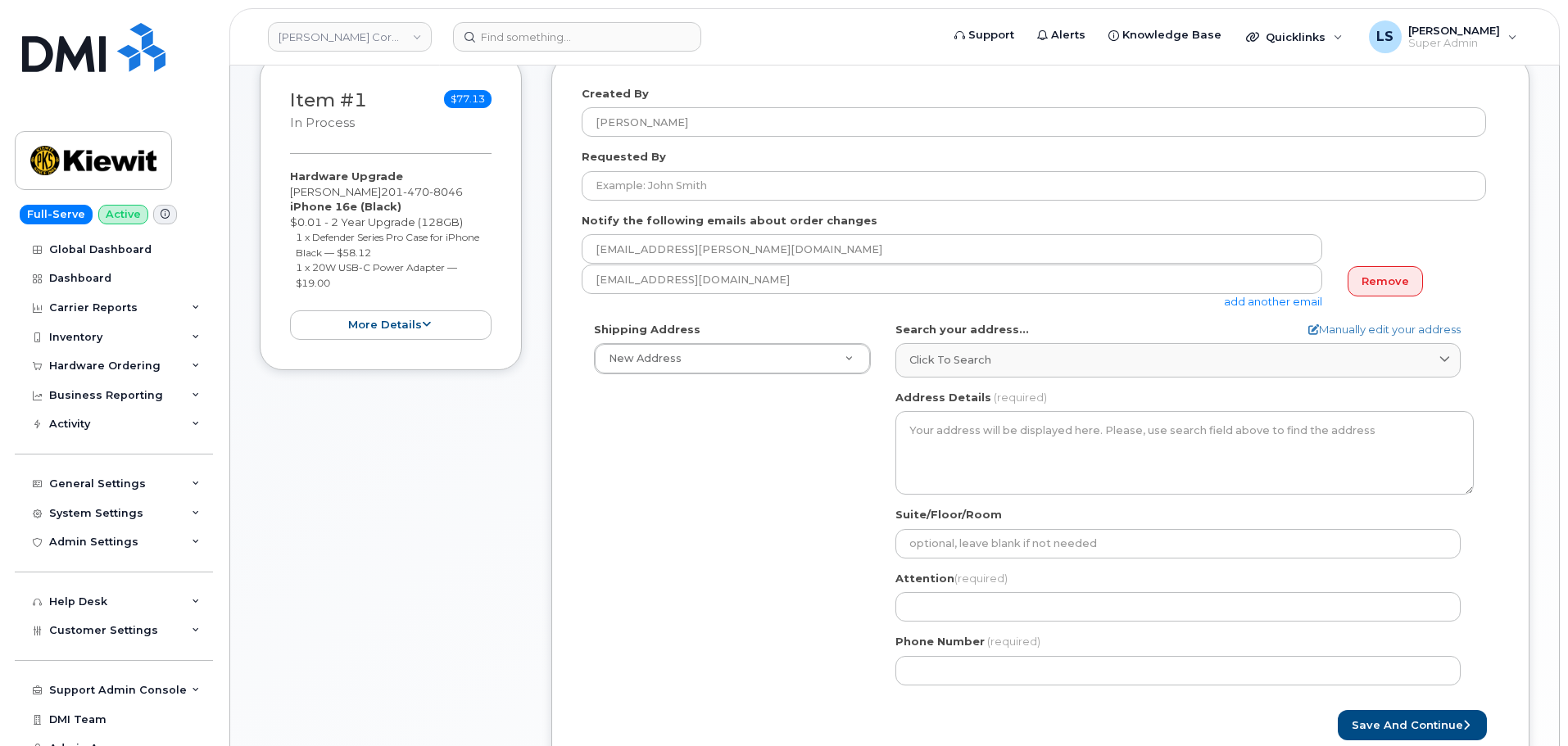
scroll to position [245, 0]
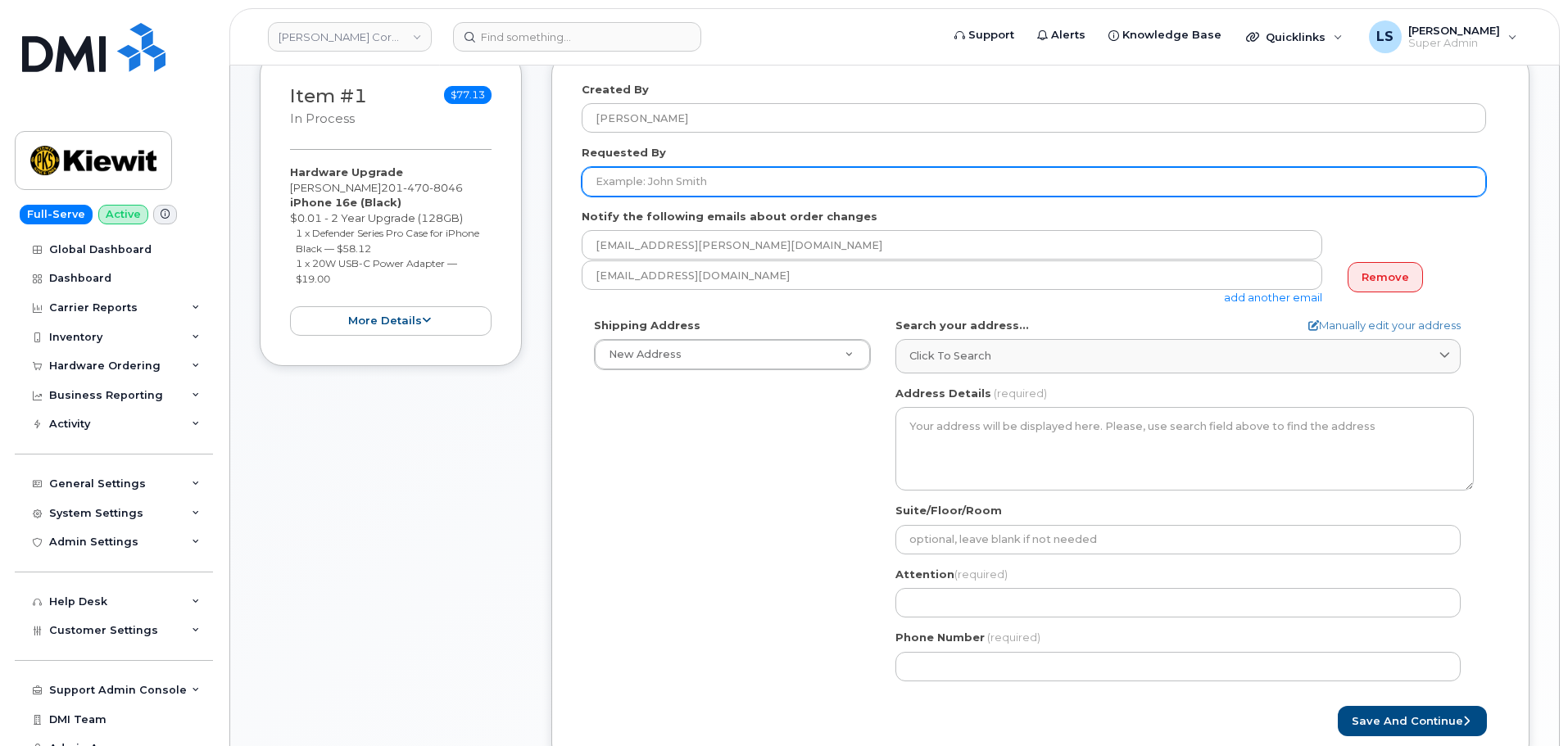
click at [686, 182] on input "Requested By" at bounding box center [1034, 182] width 904 height 30
paste input "[PERSON_NAME]"
type input "[PERSON_NAME]"
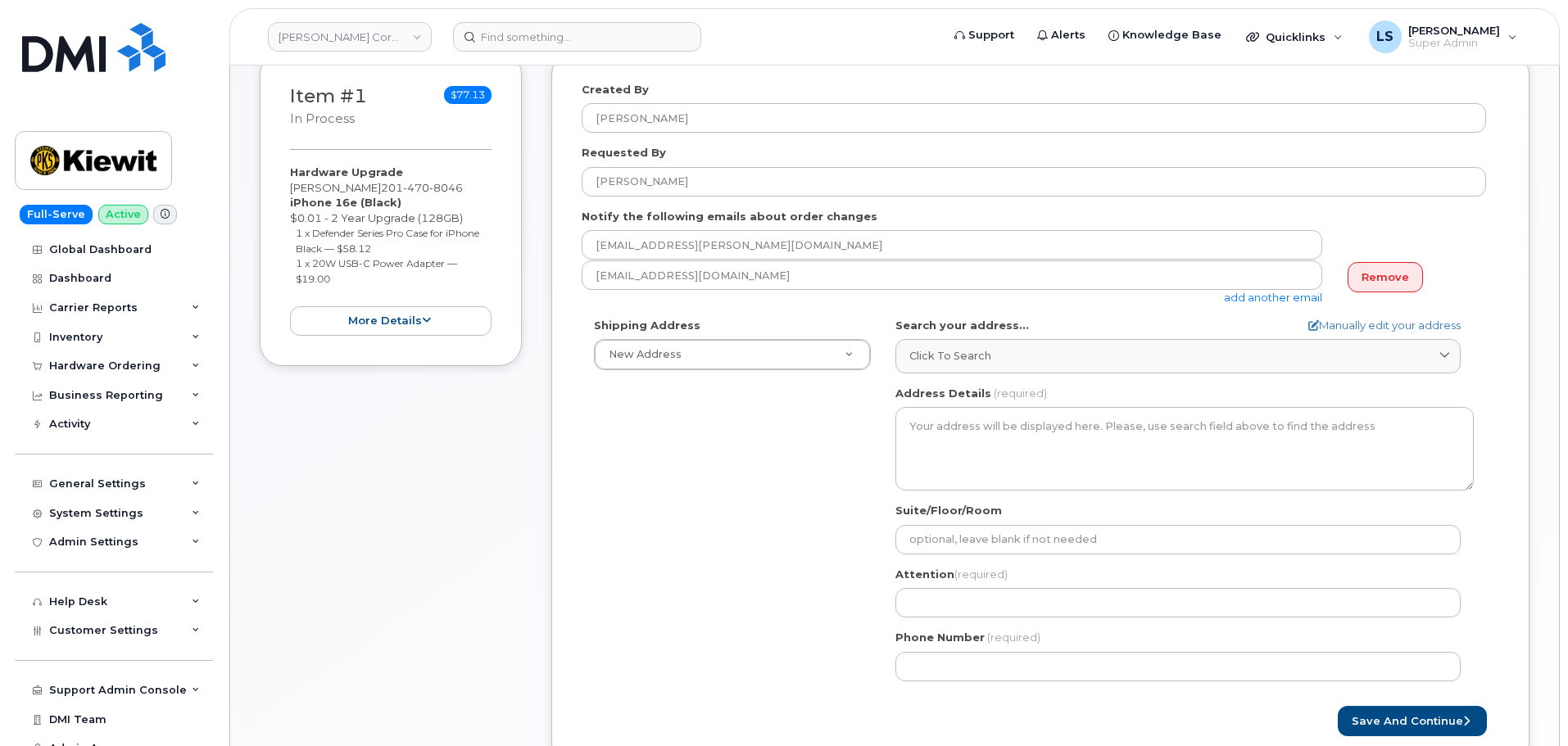
click at [697, 537] on div "Shipping Address New Address New Address [STREET_ADDRESS][GEOGRAPHIC_DATA][PERS…" at bounding box center [1034, 506] width 904 height 376
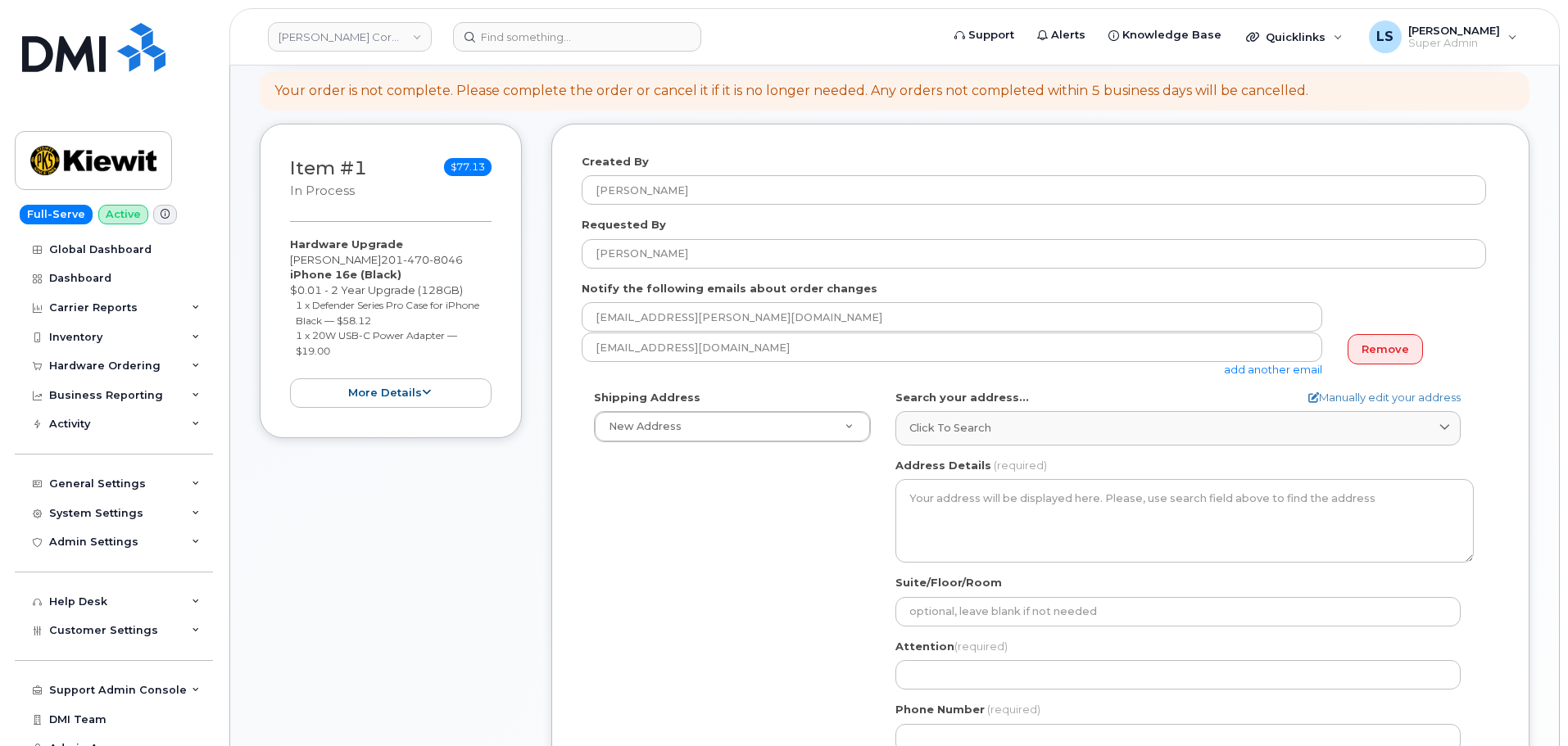
scroll to position [0, 0]
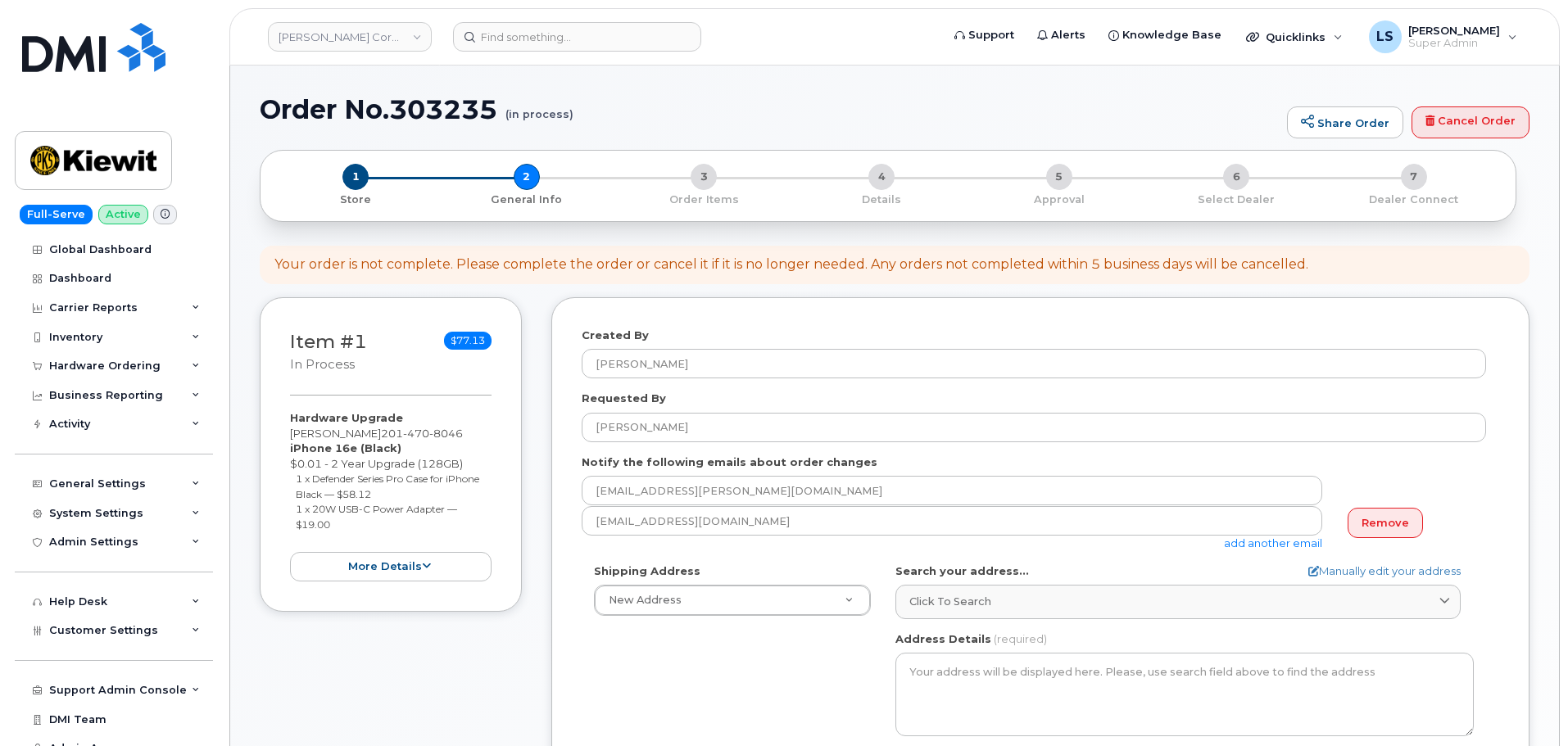
click at [850, 256] on div "Your order is not complete. Please complete the order or cancel it if it is no …" at bounding box center [790, 264] width 1034 height 19
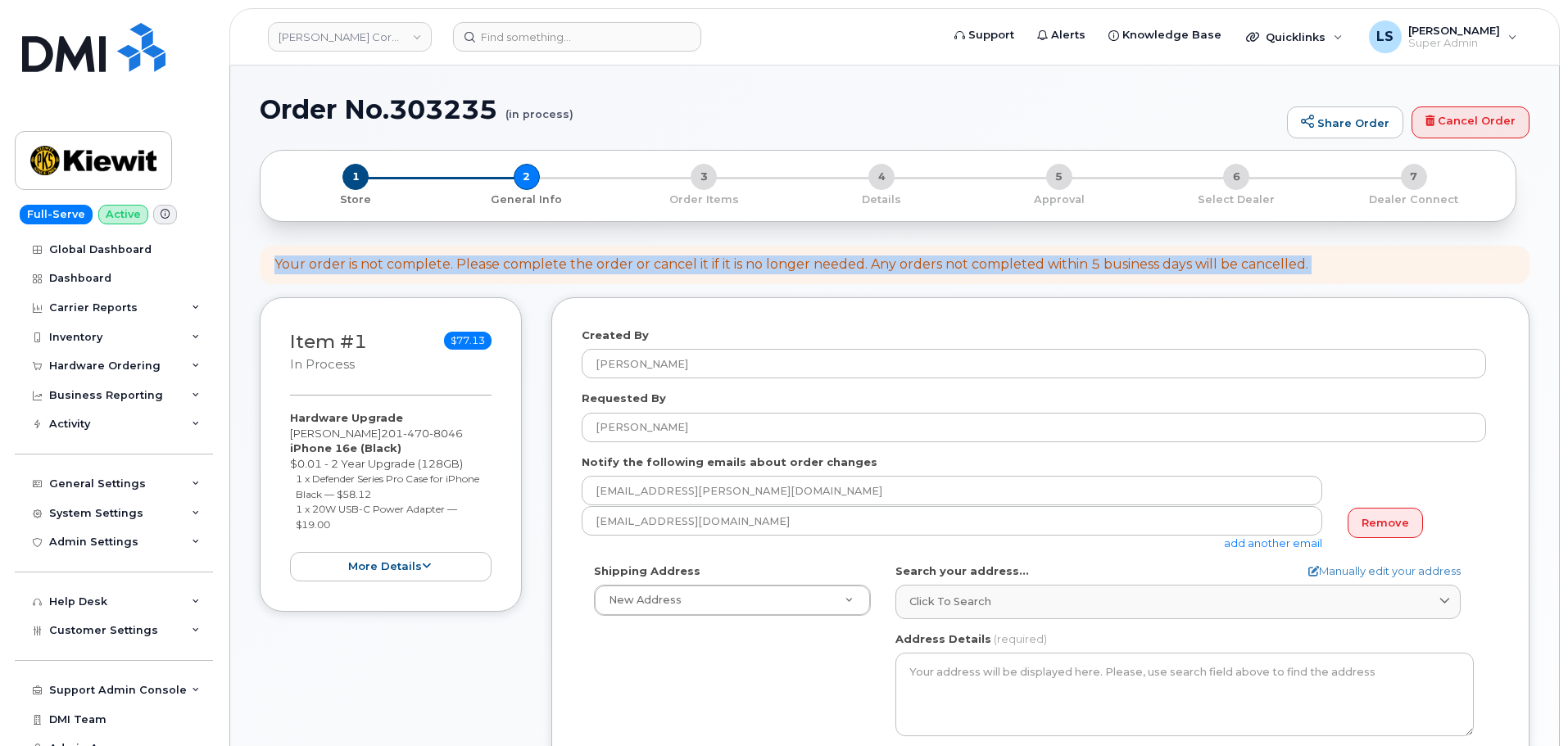
drag, startPoint x: 850, startPoint y: 256, endPoint x: 707, endPoint y: 251, distance: 143.1
click at [840, 256] on div "Your order is not complete. Please complete the order or cancel it if it is no …" at bounding box center [790, 264] width 1034 height 19
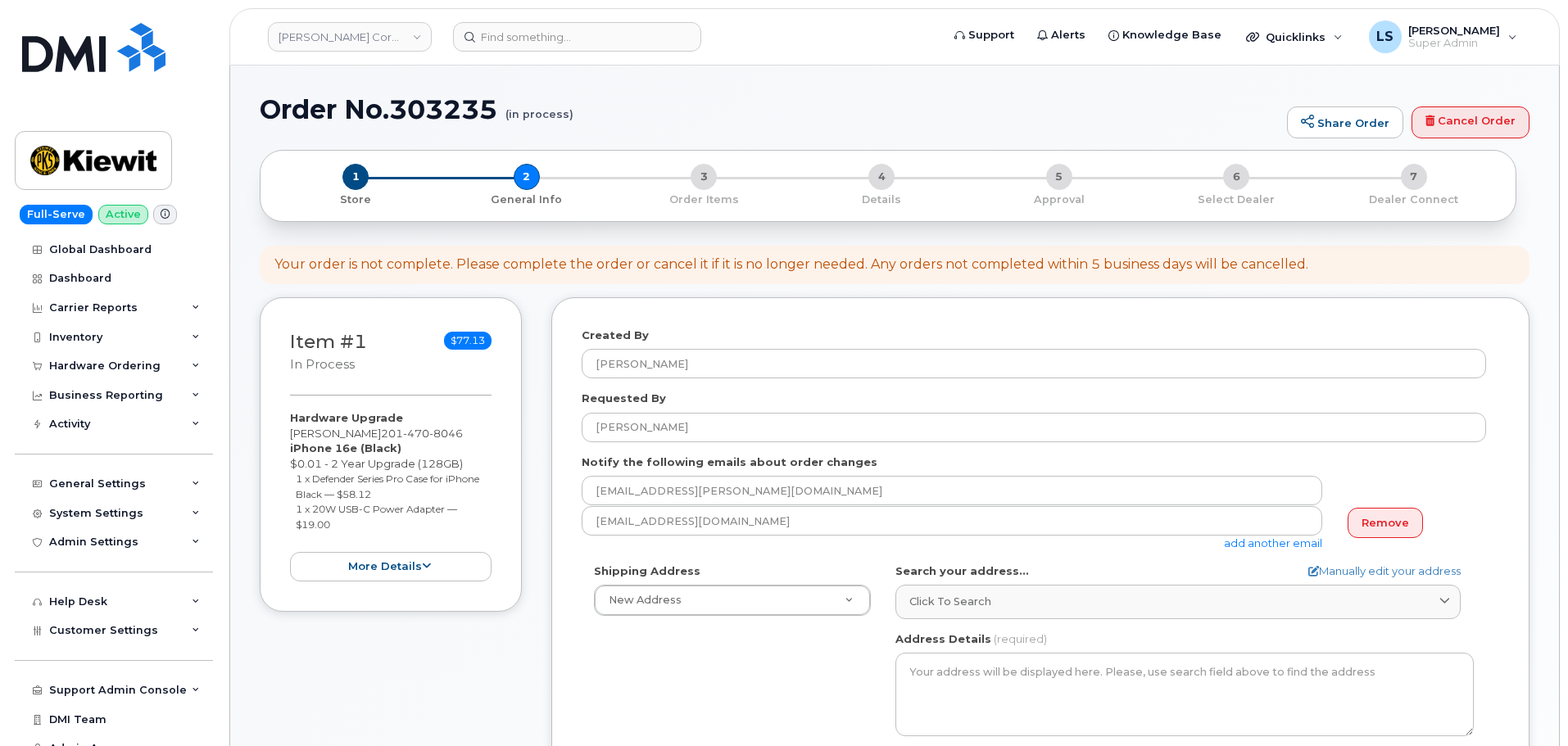
click at [731, 264] on div "Your order is not complete. Please complete the order or cancel it if it is no …" at bounding box center [790, 264] width 1034 height 19
click at [768, 262] on div "Your order is not complete. Please complete the order or cancel it if it is no …" at bounding box center [790, 264] width 1034 height 19
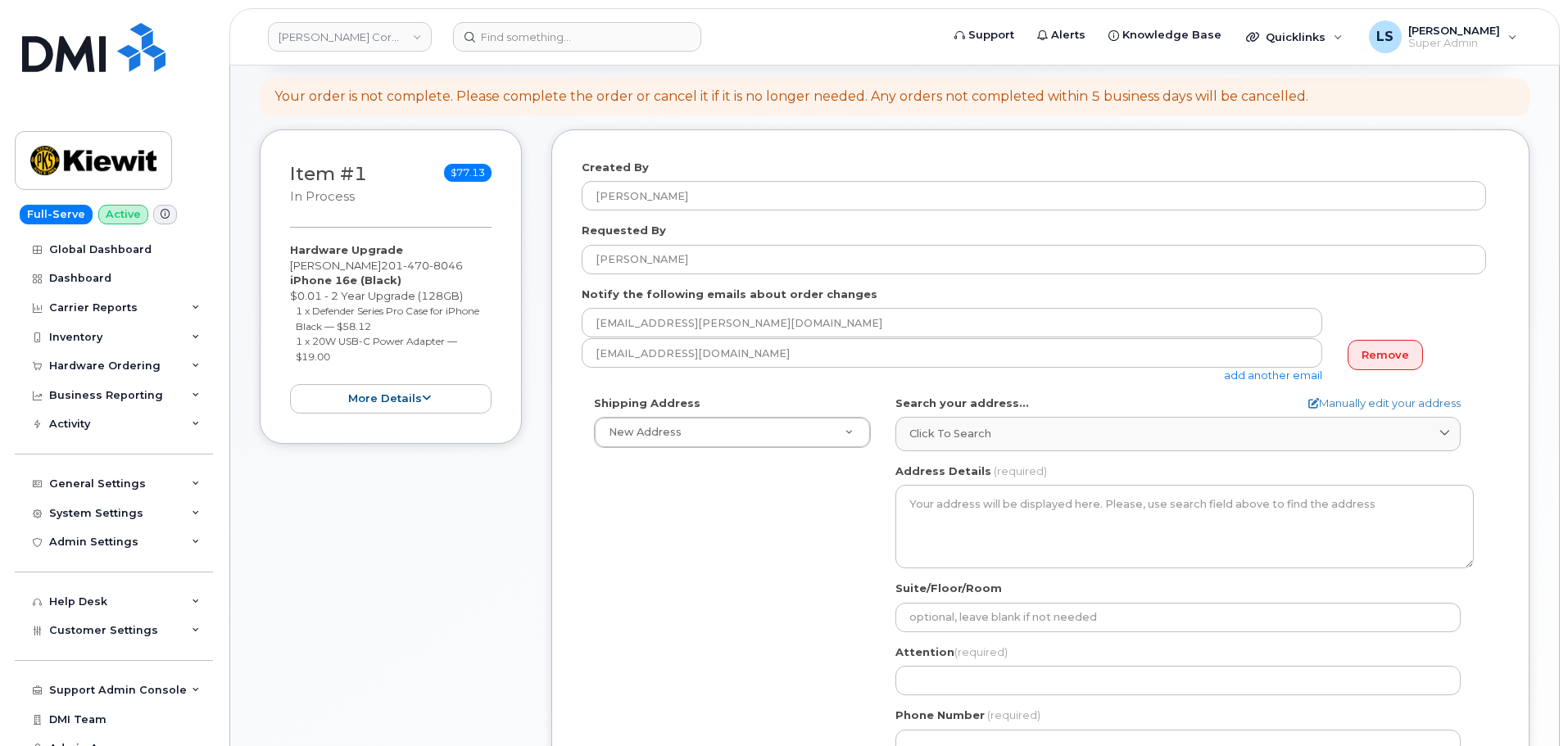
scroll to position [327, 0]
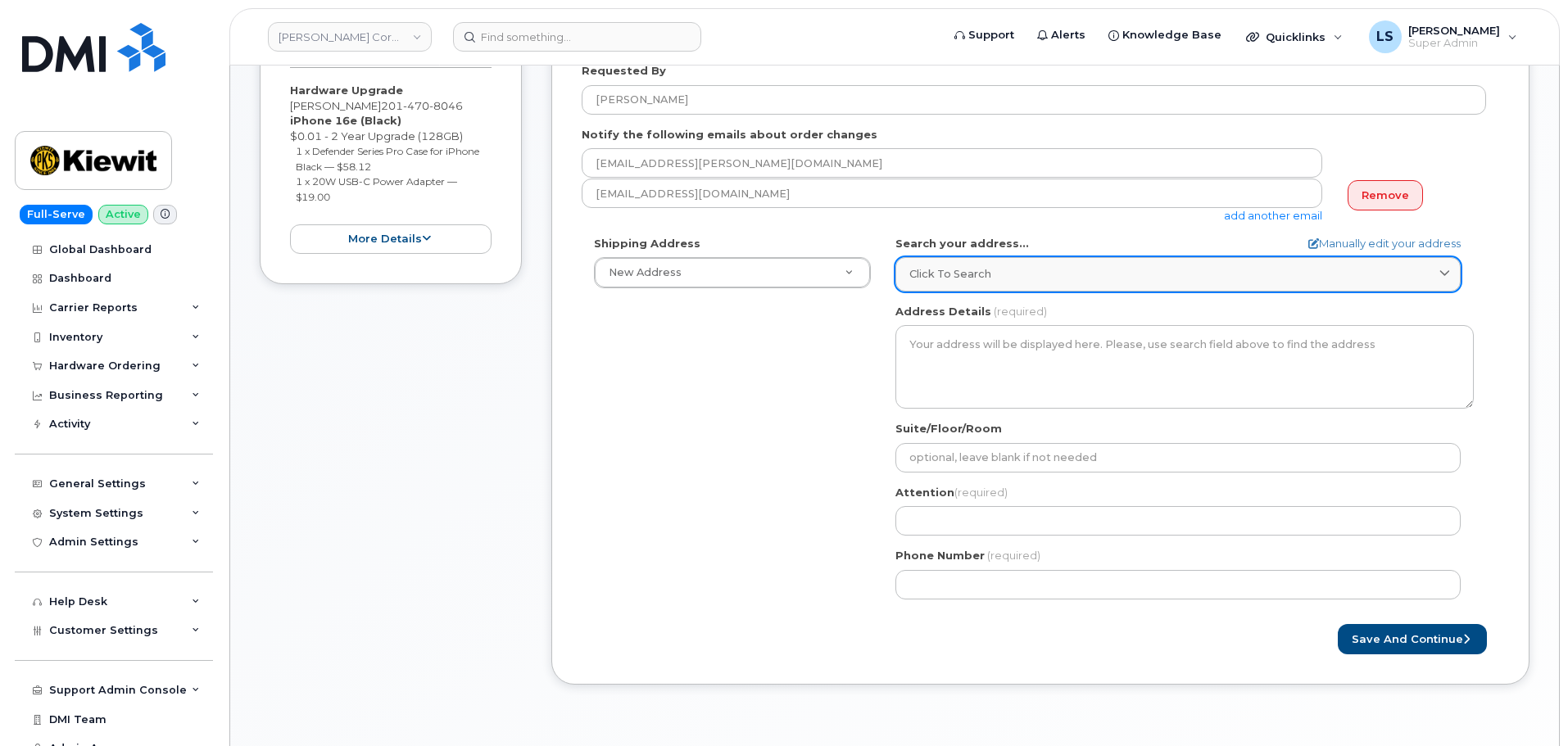
click at [1036, 261] on link "Click to search" at bounding box center [1177, 274] width 565 height 34
paste input "1215 E Fort Ave, Baltimore, MD 21230"
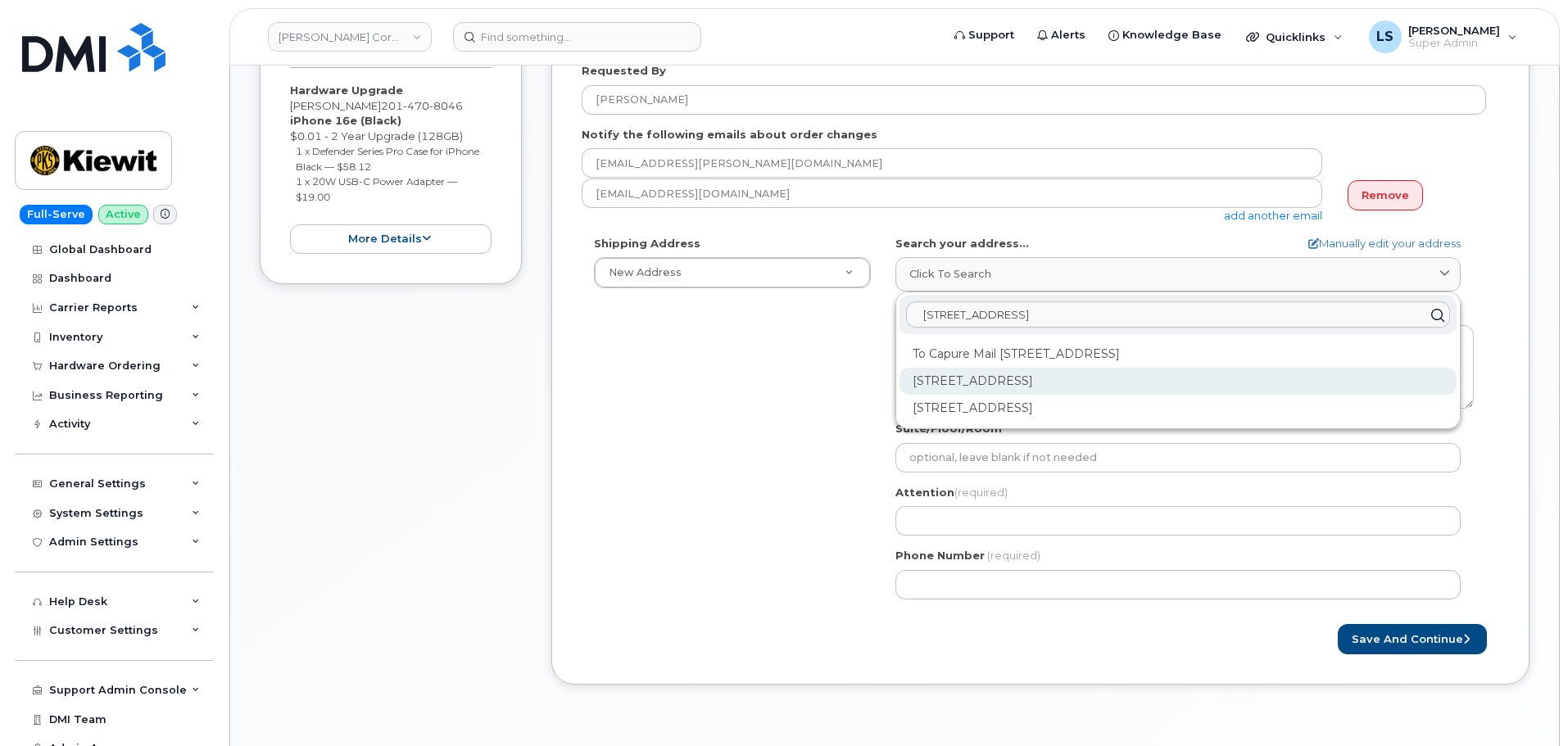
type input "1215 E Fort Ave, Baltimore, MD 21230"
click at [1167, 382] on div "1215 E Fort Ave Baltimore MD 21230" at bounding box center [1177, 381] width 557 height 27
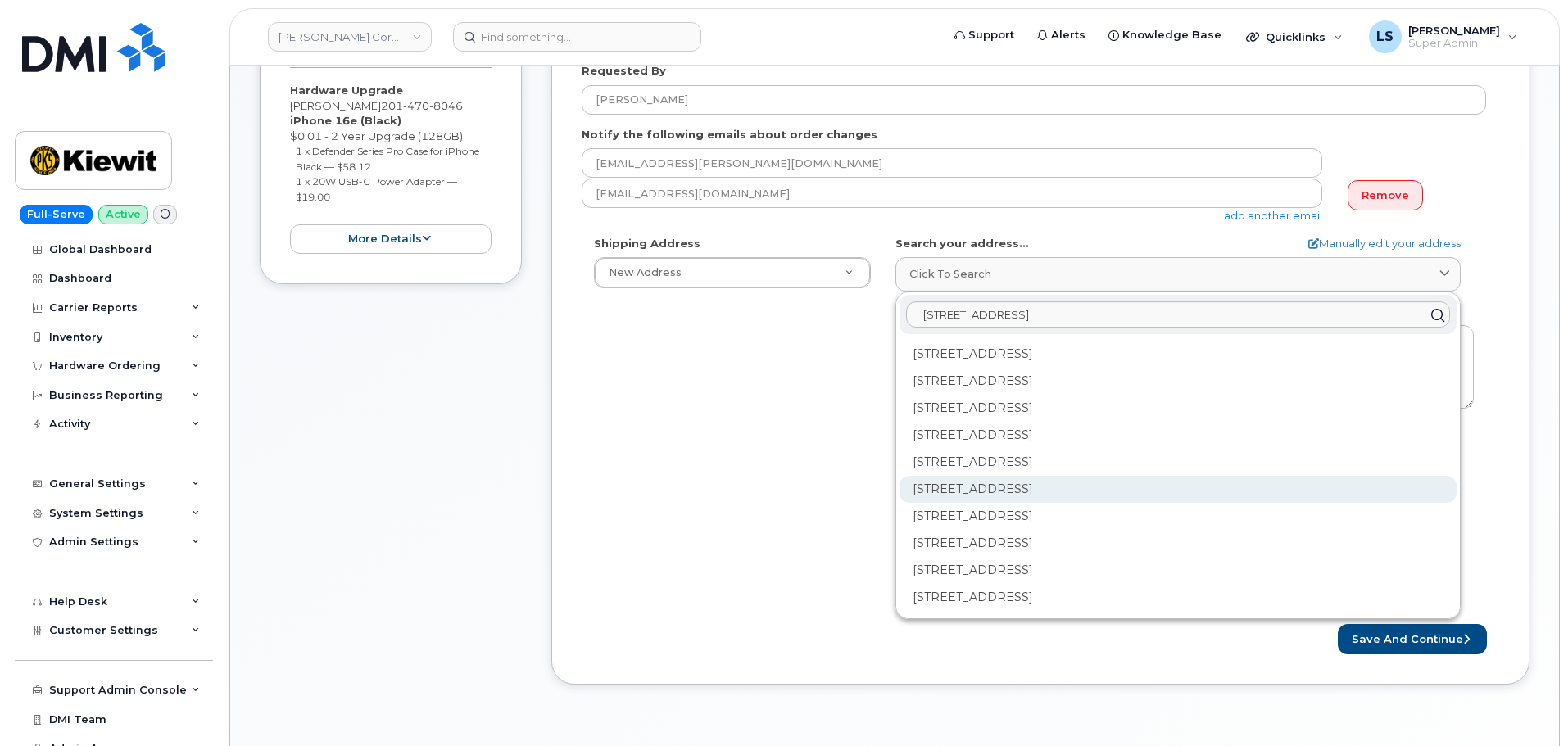
click at [1076, 488] on div "1215 E Fort Ave Ste 105 Baltimore MD 21230-5280" at bounding box center [1177, 489] width 557 height 27
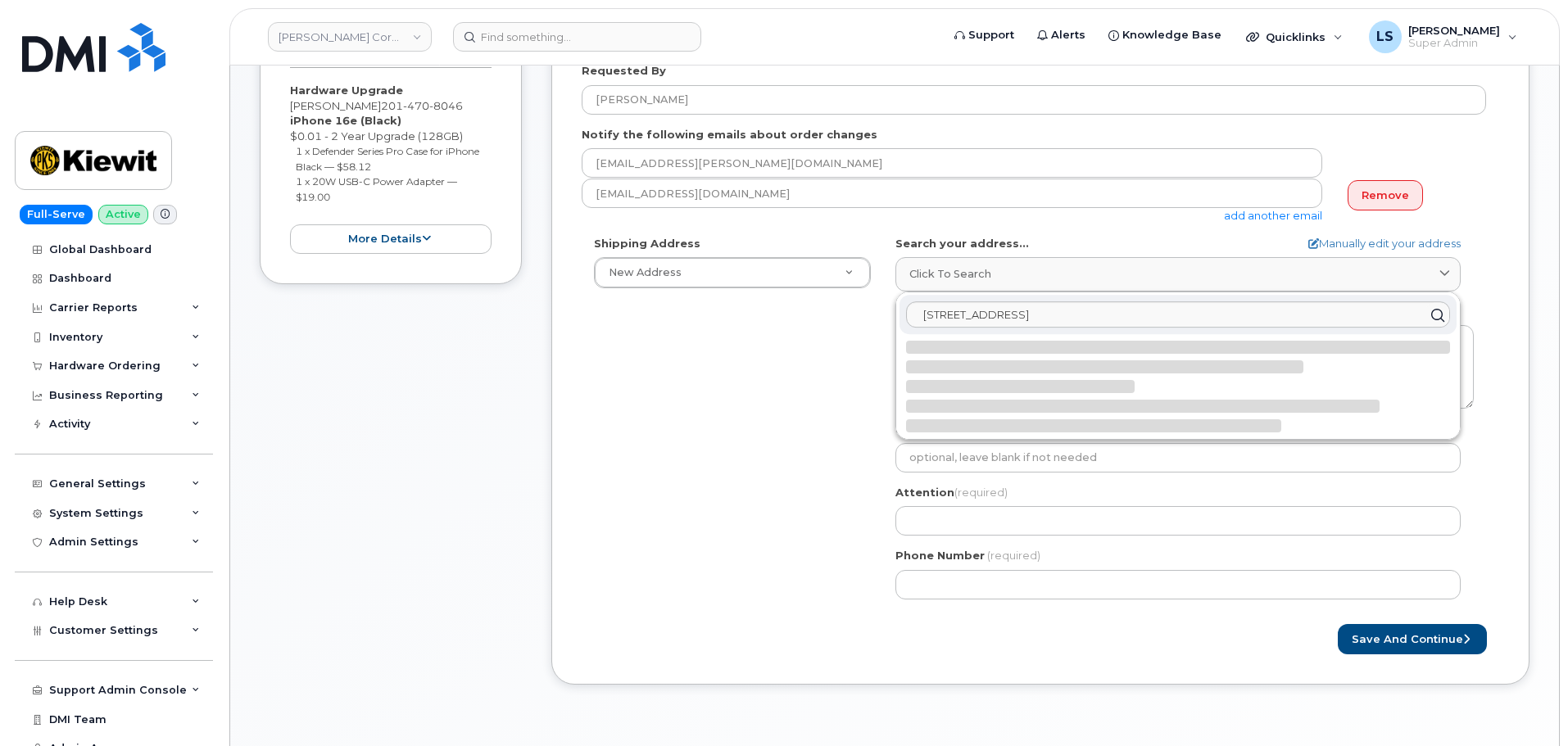
select select
type textarea "1215 E Fort Ave Ste 105 BALTIMORE MD 21230-5280 UNITED STATES"
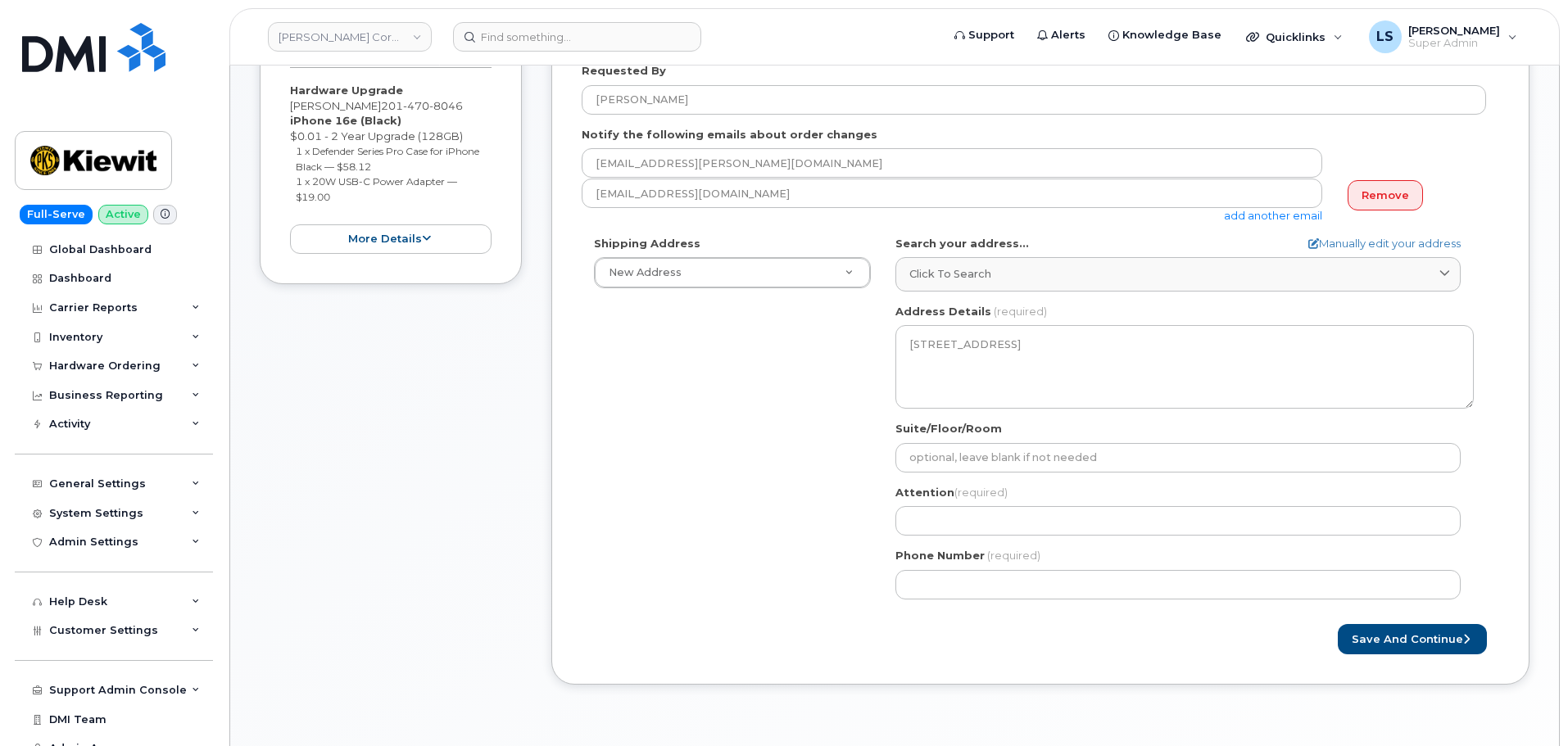
click at [751, 376] on div "Shipping Address New Address New Address 6200 Lee Vista Blvd 206 Mcgavock Pike …" at bounding box center [1034, 423] width 904 height 376
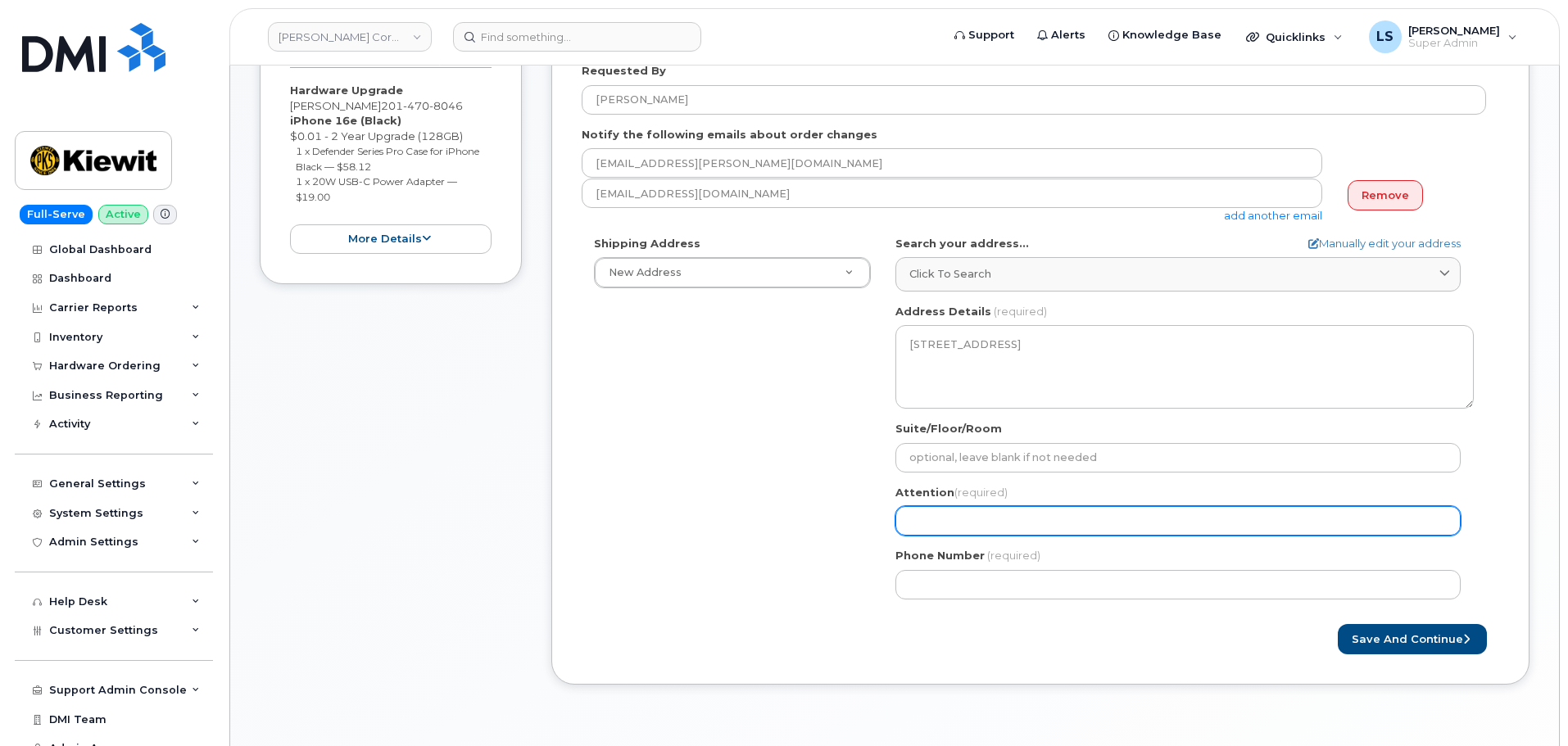
drag, startPoint x: 1014, startPoint y: 525, endPoint x: 818, endPoint y: 486, distance: 199.8
click at [1013, 525] on input "Attention (required)" at bounding box center [1177, 521] width 565 height 30
paste input "[PERSON_NAME]"
select select
type input "[PERSON_NAME]"
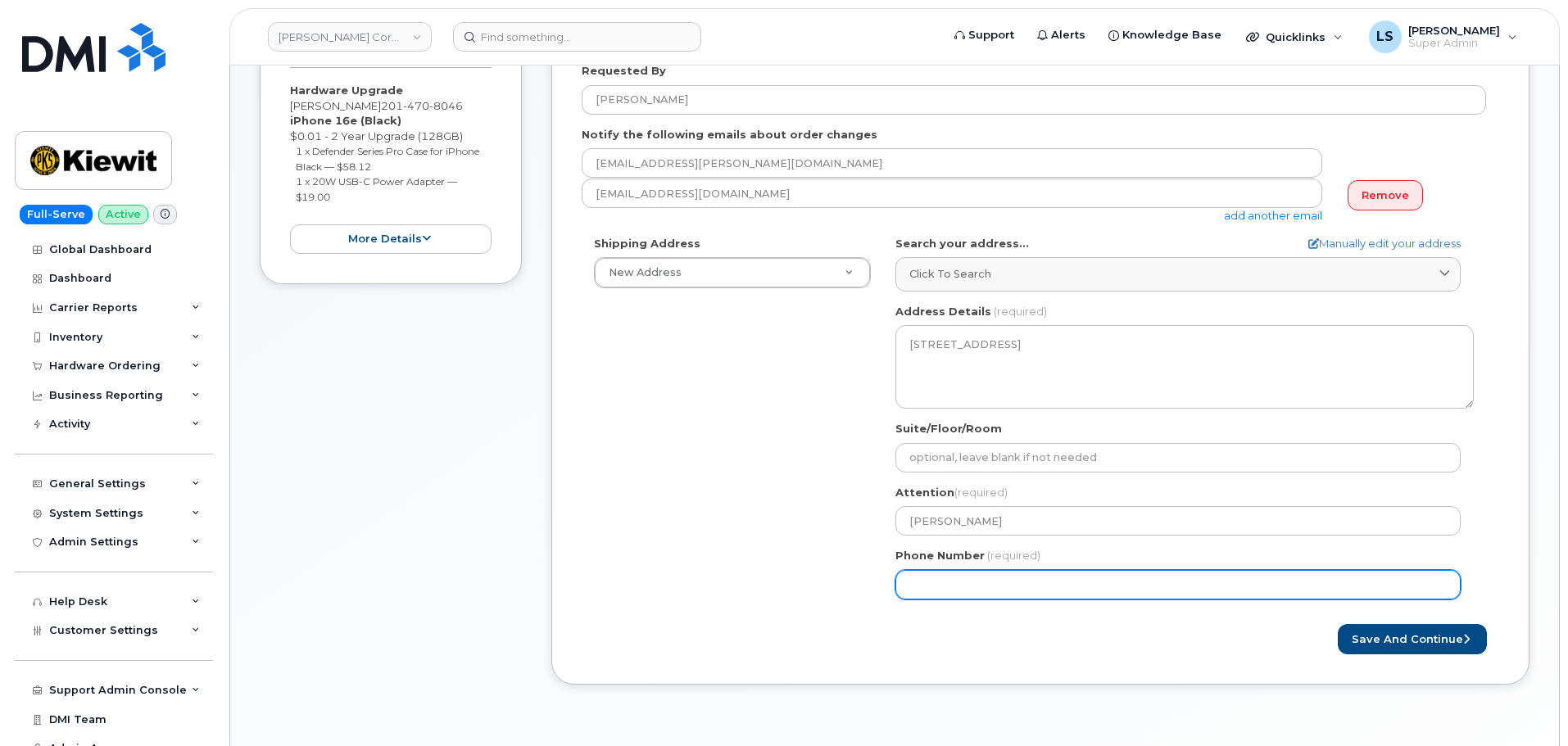
click at [967, 598] on div "MD Baltimore Search your address... Manually edit your address Click to search …" at bounding box center [1184, 423] width 602 height 376
drag, startPoint x: 967, startPoint y: 598, endPoint x: 774, endPoint y: 474, distance: 229.4
click at [966, 596] on input "Phone Number" at bounding box center [1177, 585] width 565 height 30
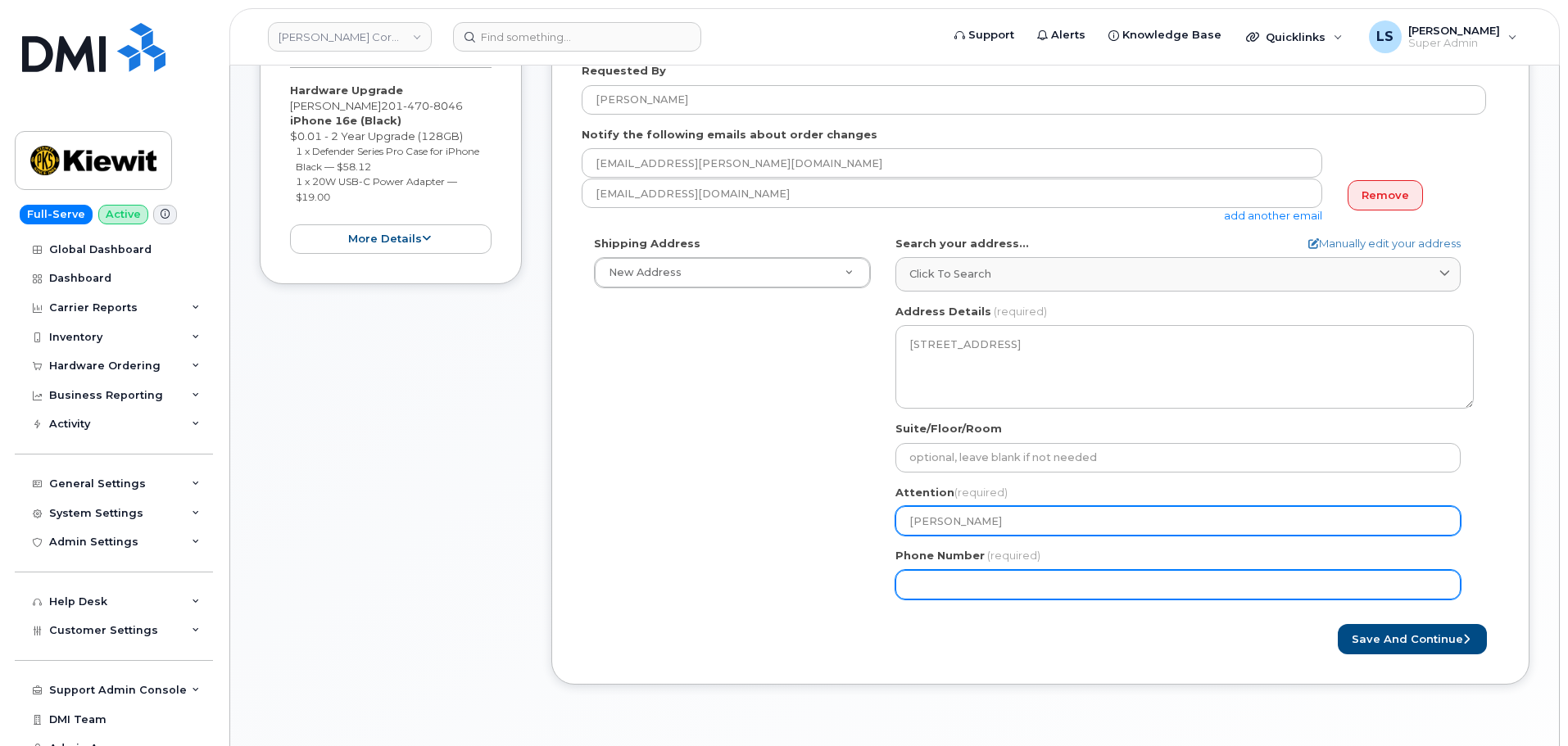
paste input "2014708046"
select select
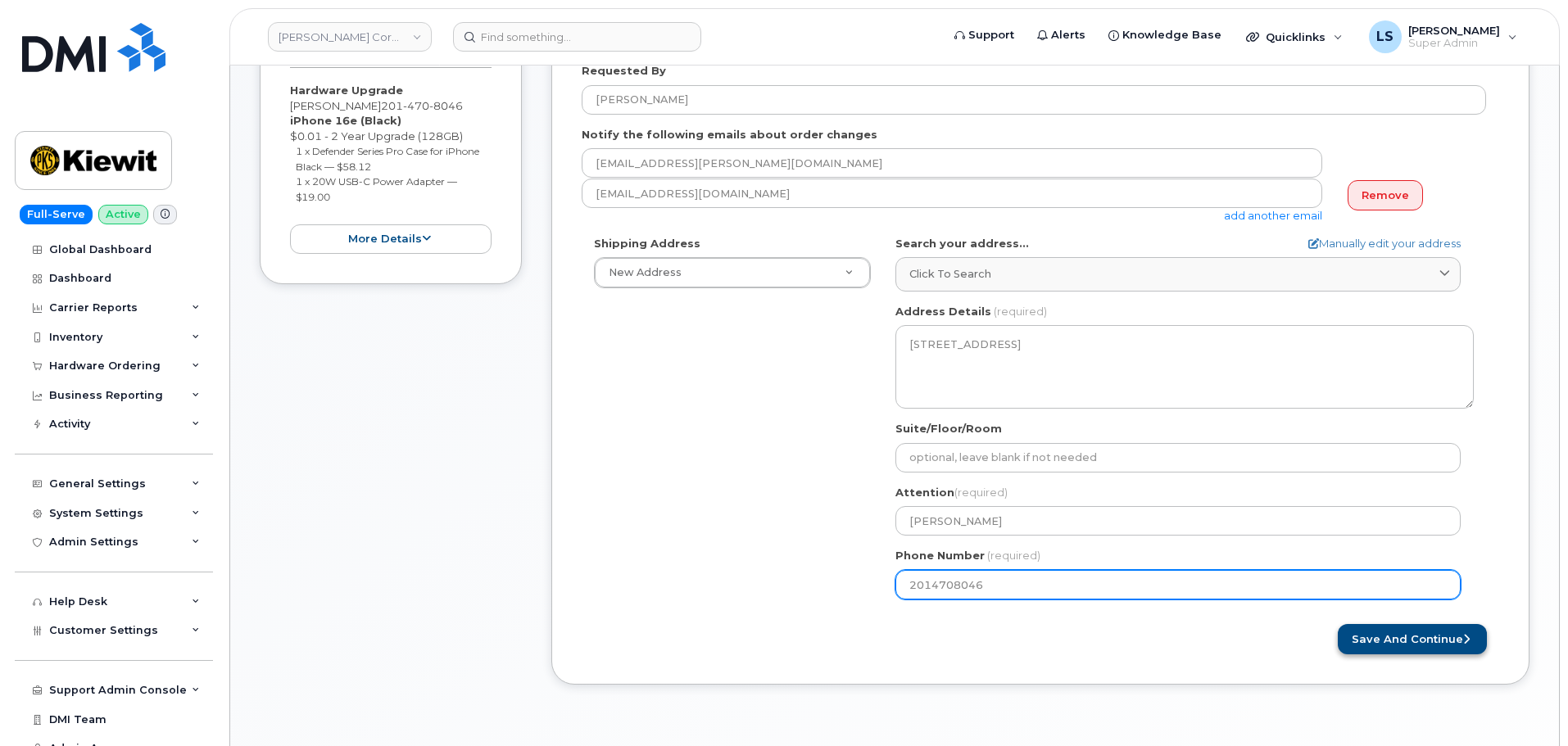
type input "2014708046"
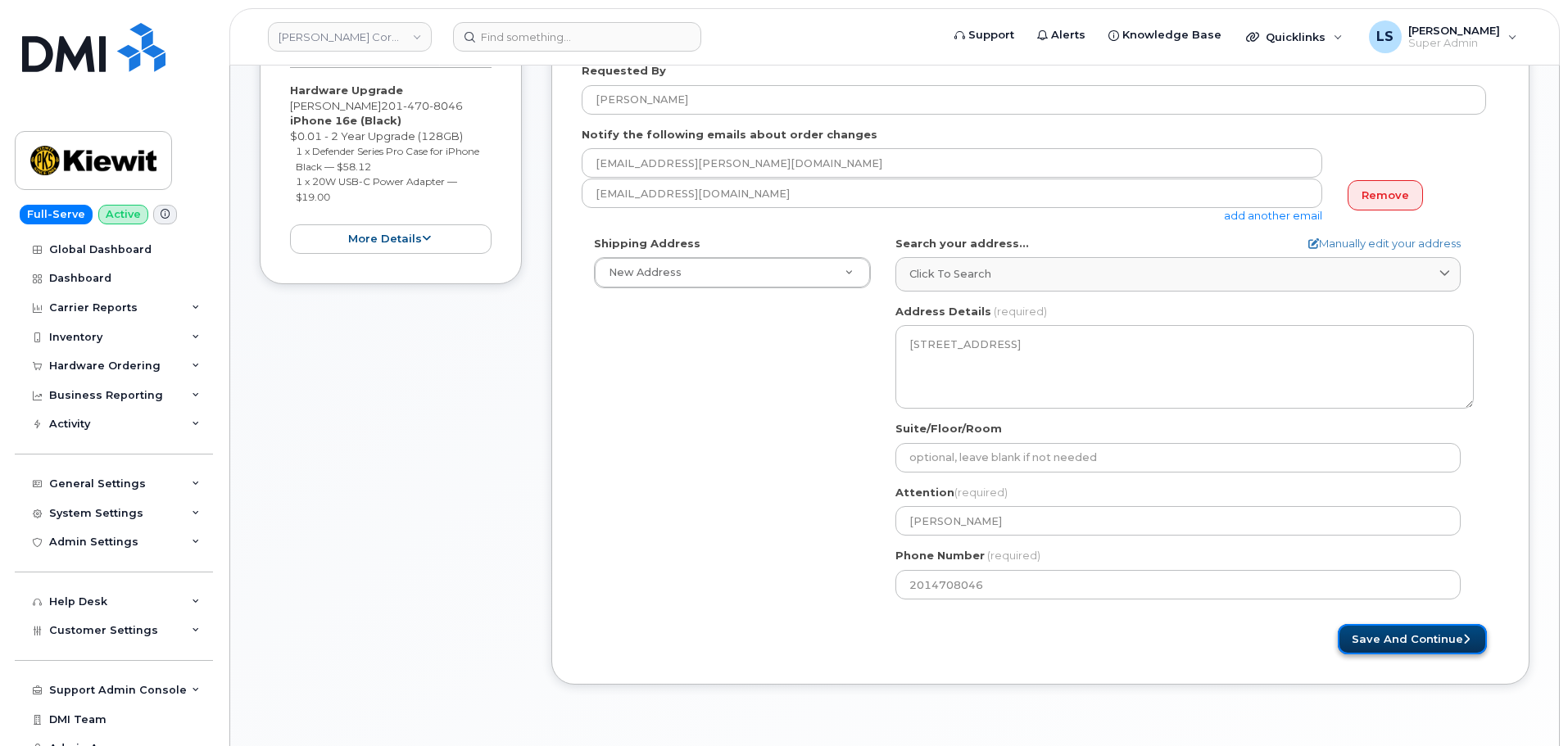
click at [1387, 638] on button "Save and Continue" at bounding box center [1412, 639] width 149 height 31
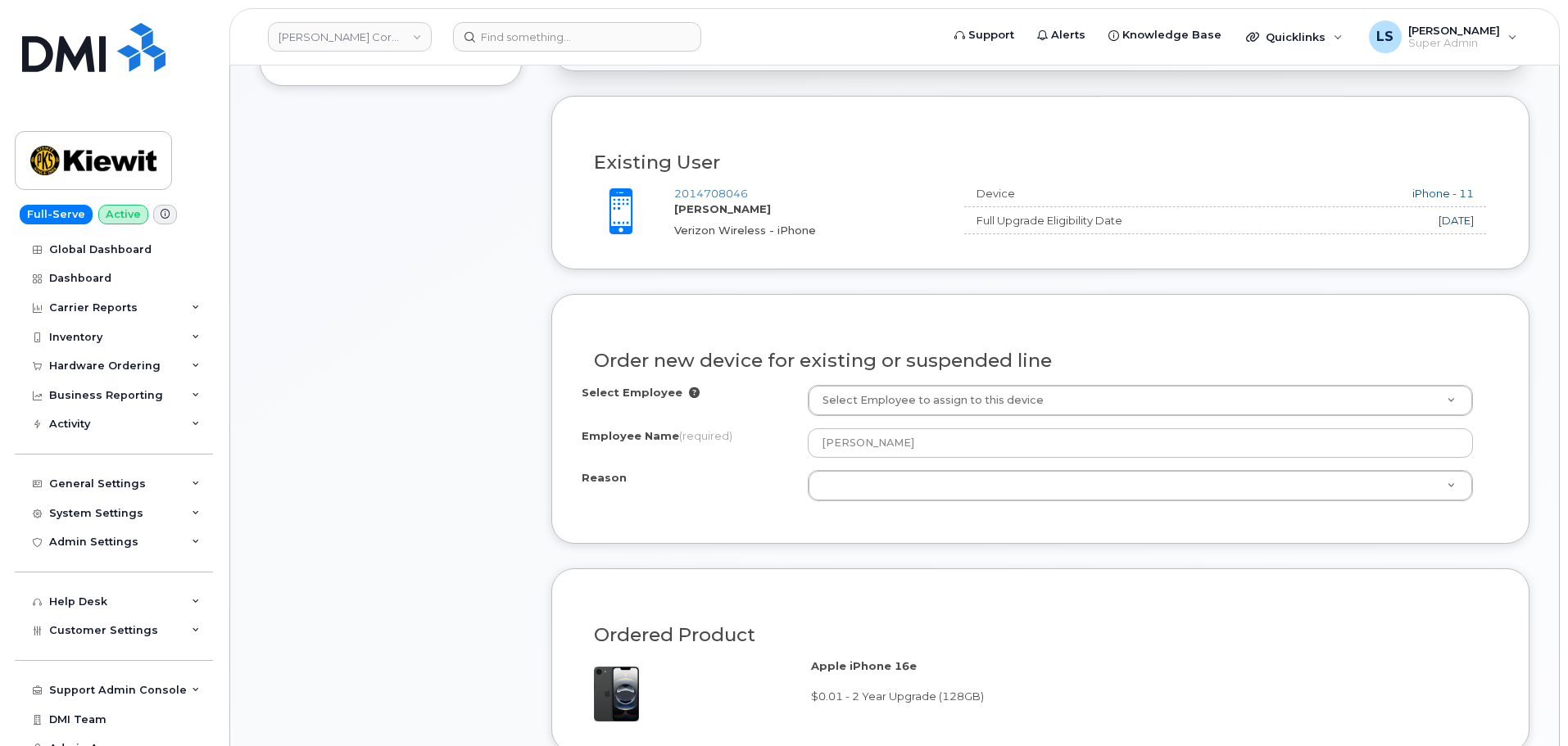
scroll to position [574, 0]
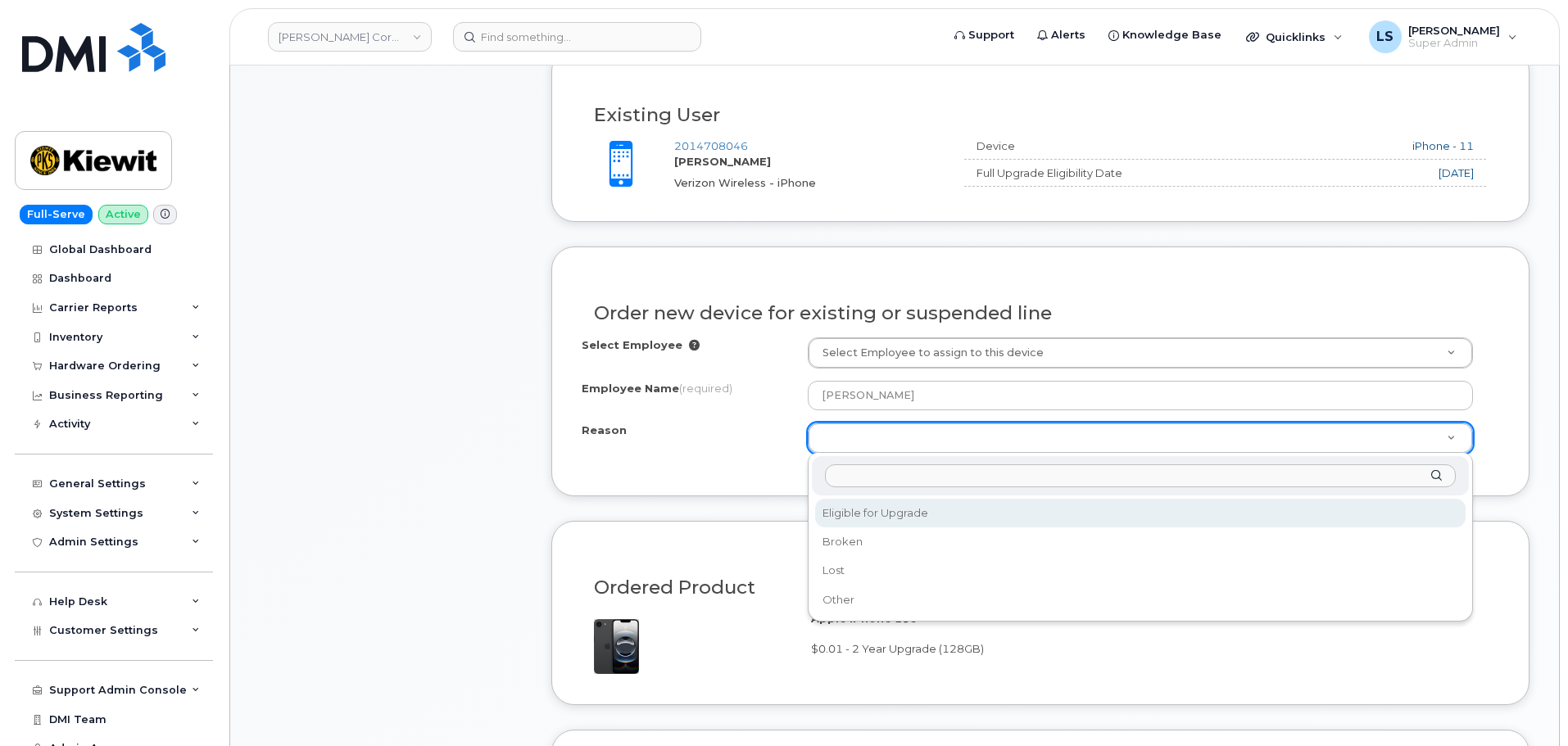
drag, startPoint x: 854, startPoint y: 505, endPoint x: 818, endPoint y: 507, distance: 36.1
select select "eligible_for_upgrade"
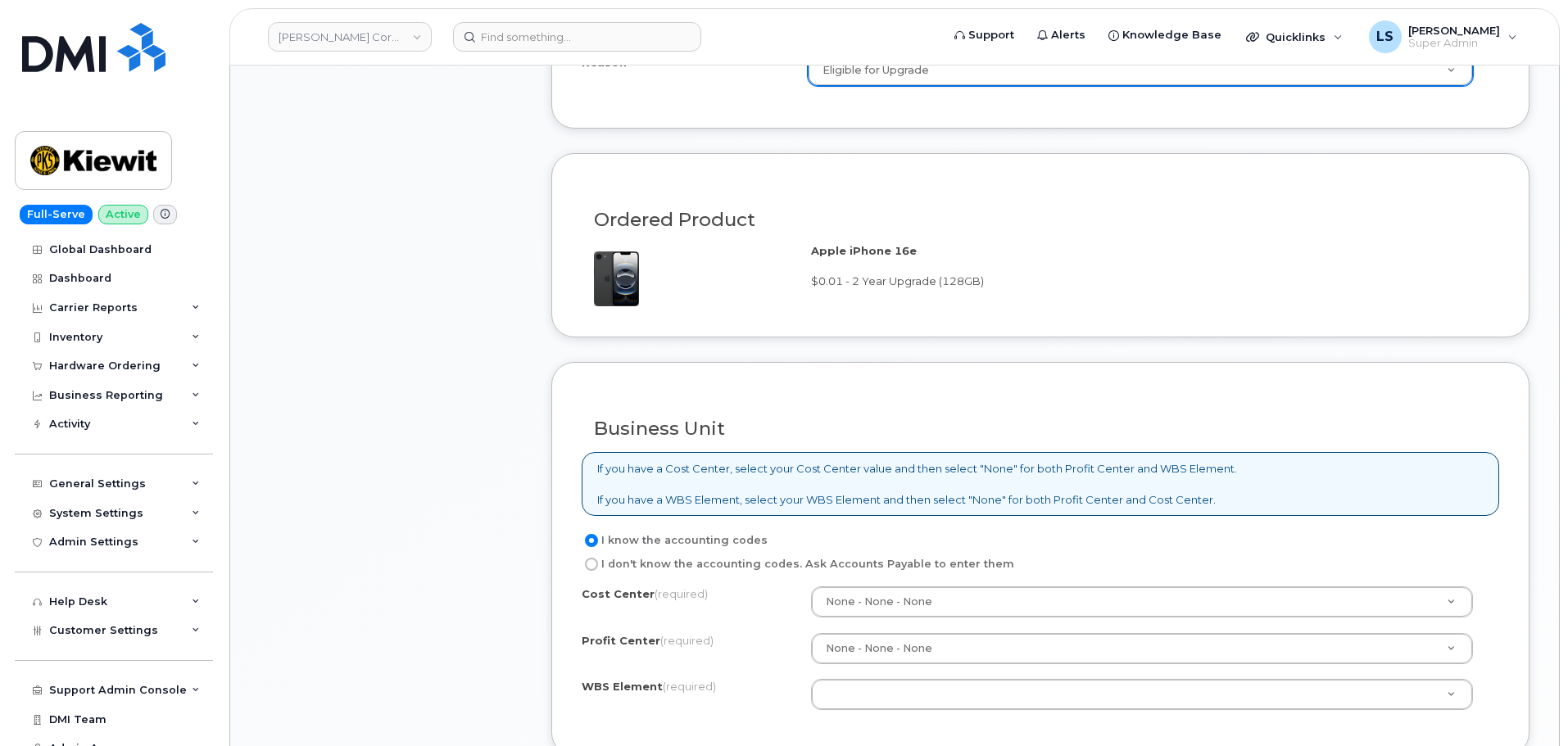
scroll to position [983, 0]
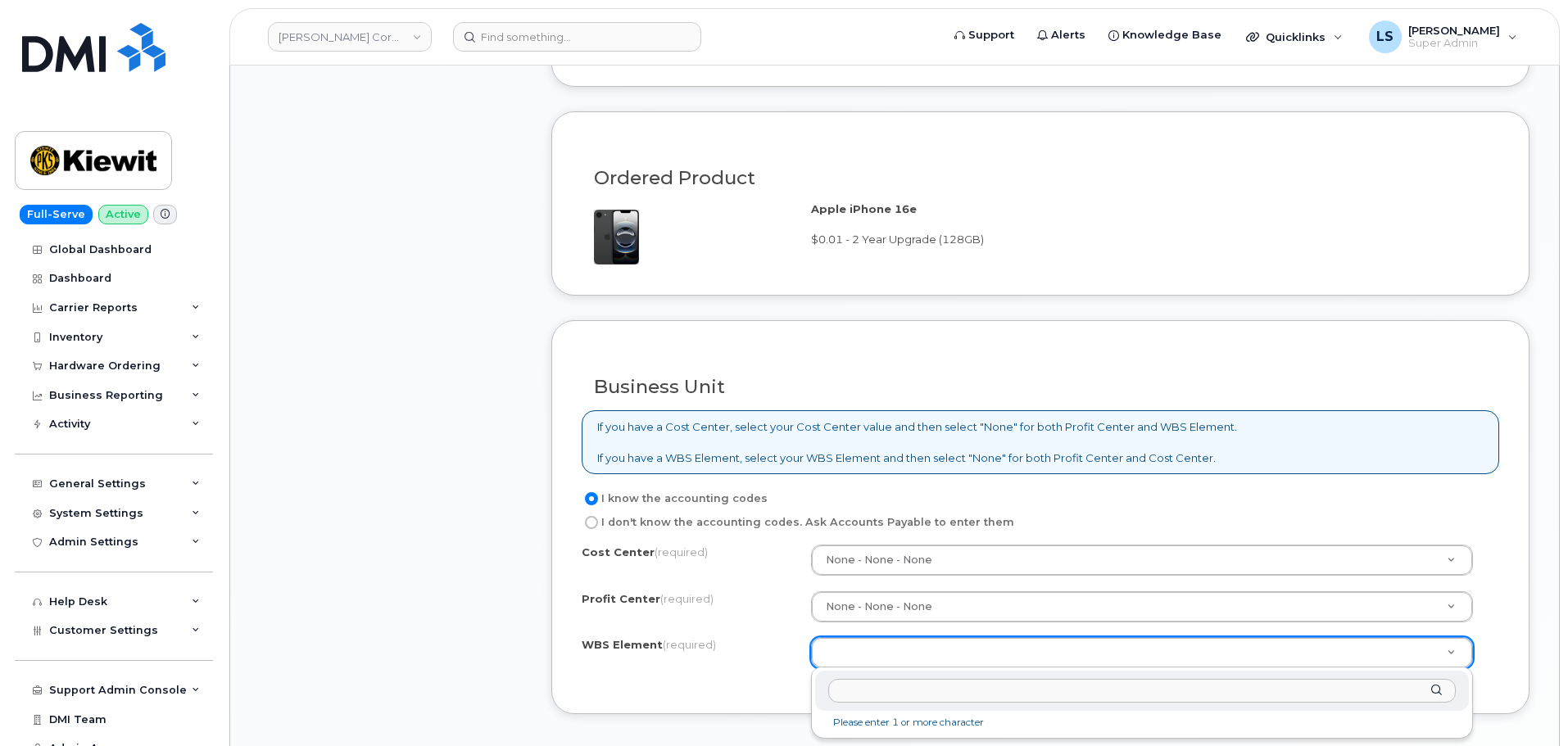
paste input "106080.1055"
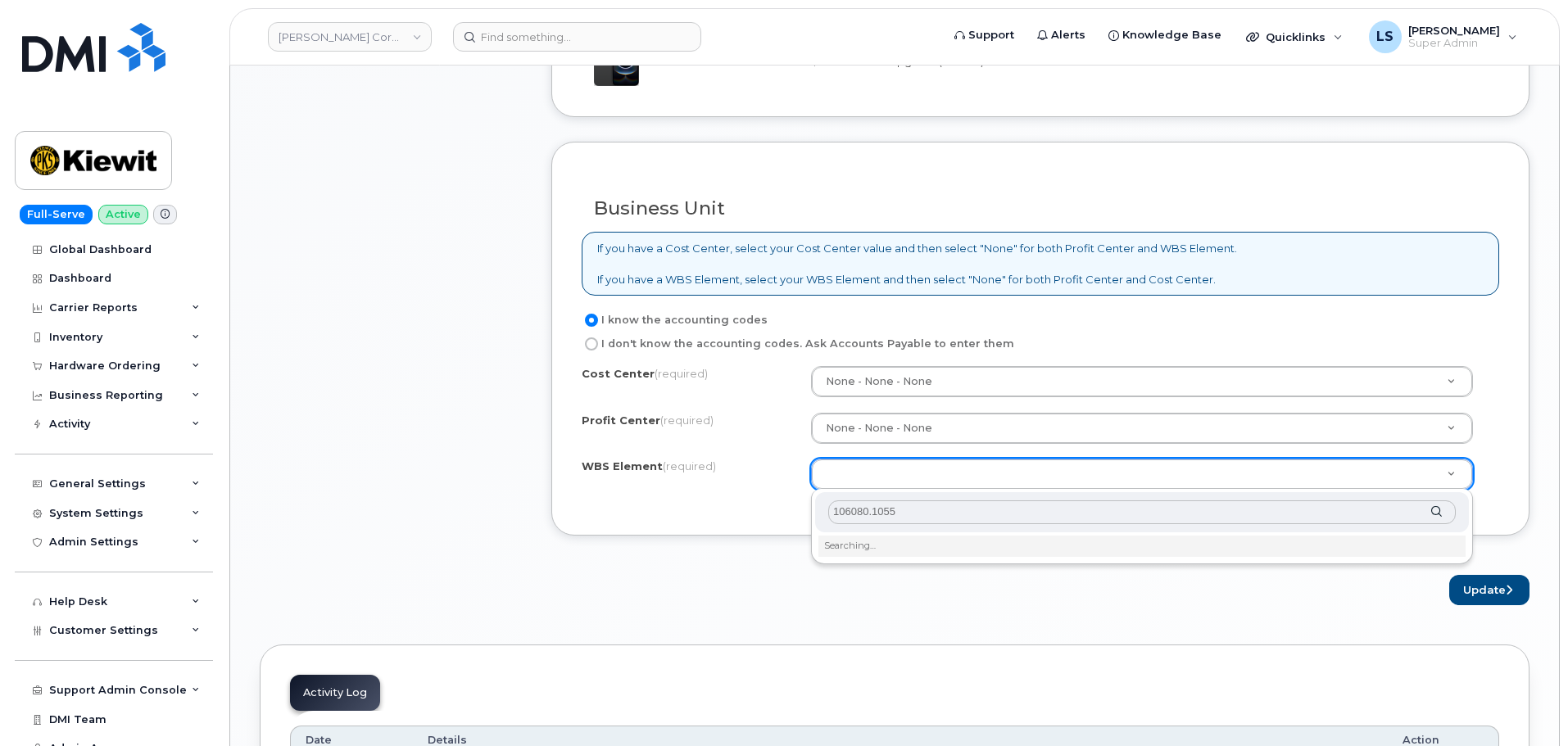
scroll to position [1229, 0]
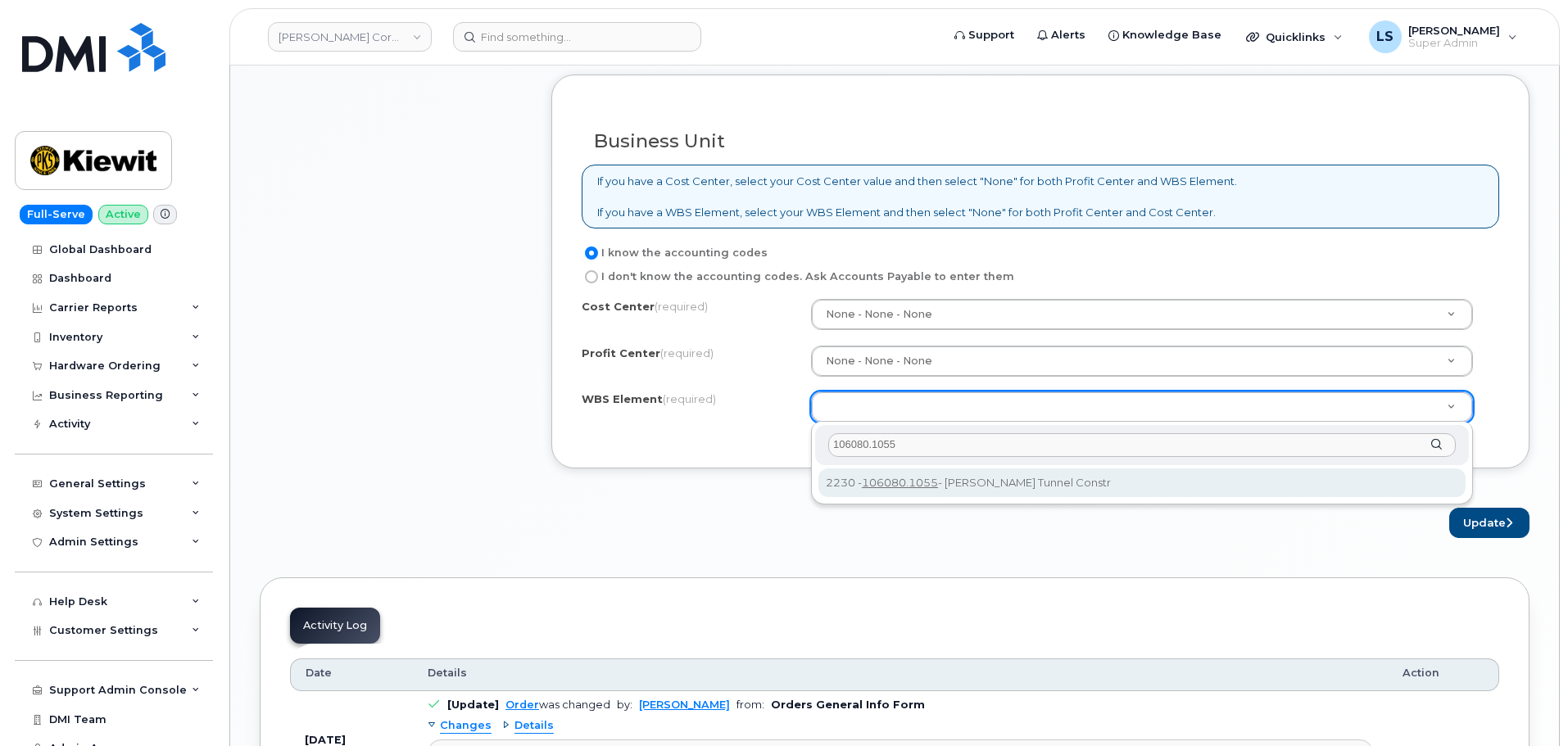
type input "106080.1055"
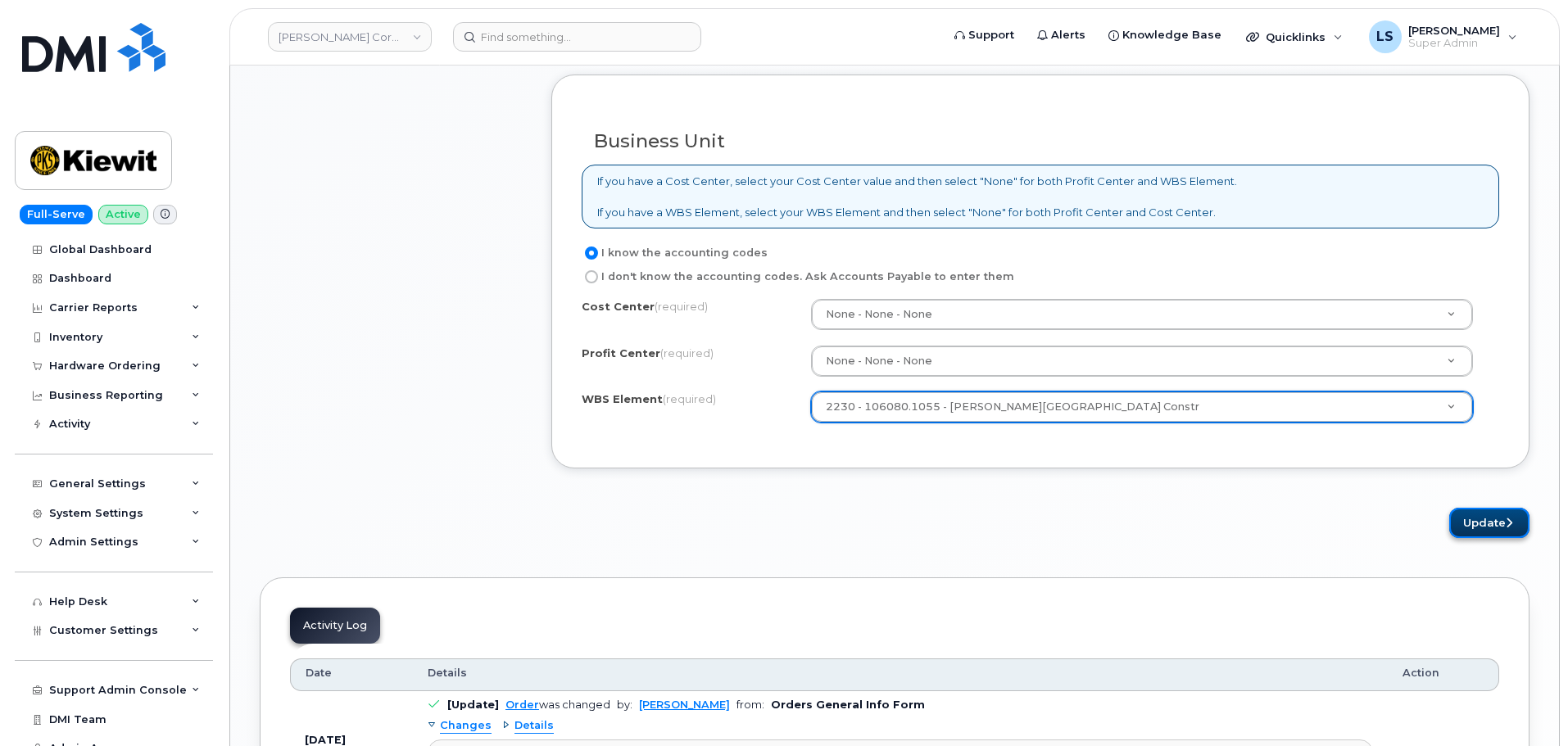
click at [1491, 528] on button "Update" at bounding box center [1489, 522] width 80 height 31
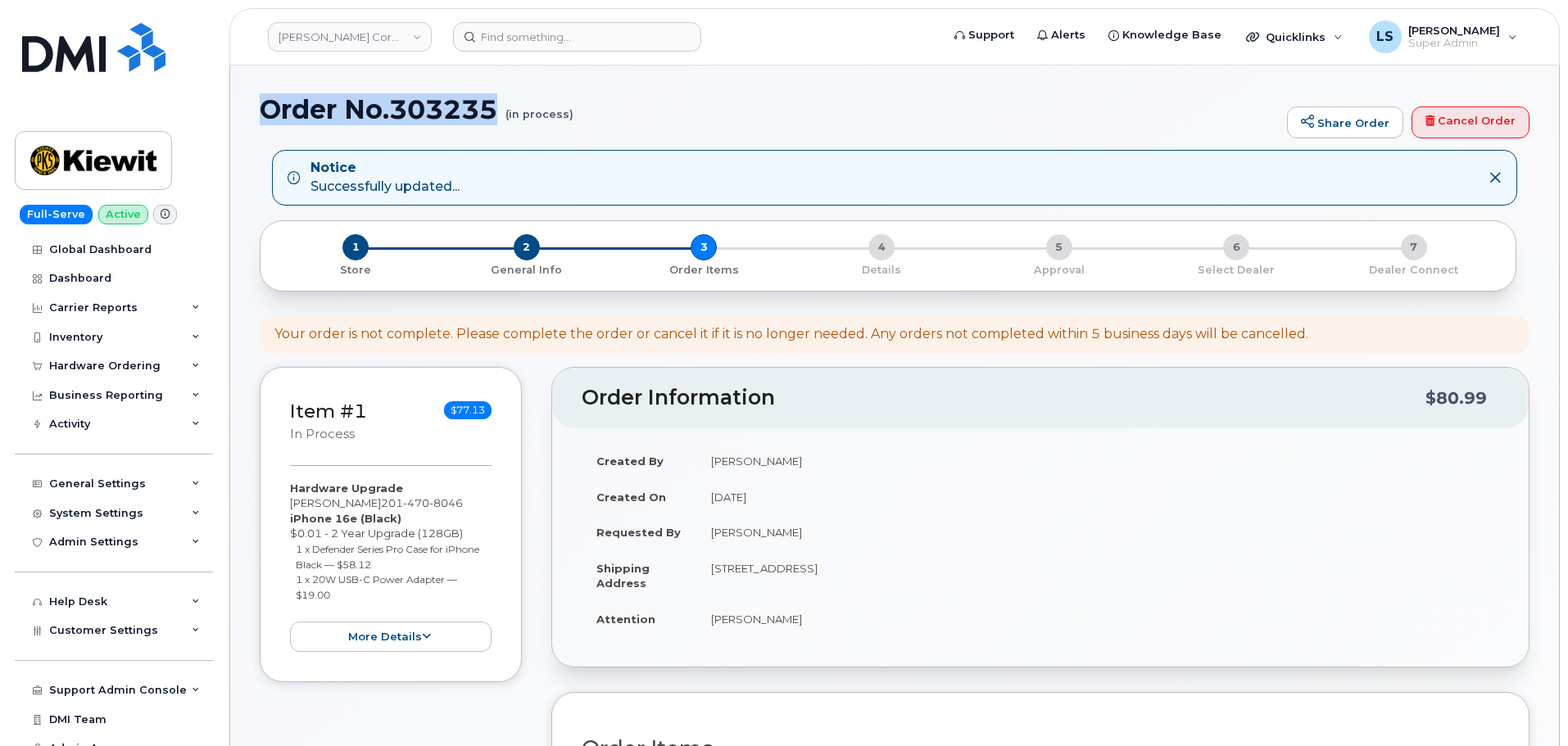
drag, startPoint x: 497, startPoint y: 112, endPoint x: 236, endPoint y: 88, distance: 262.1
copy h1 "Order No.303235"
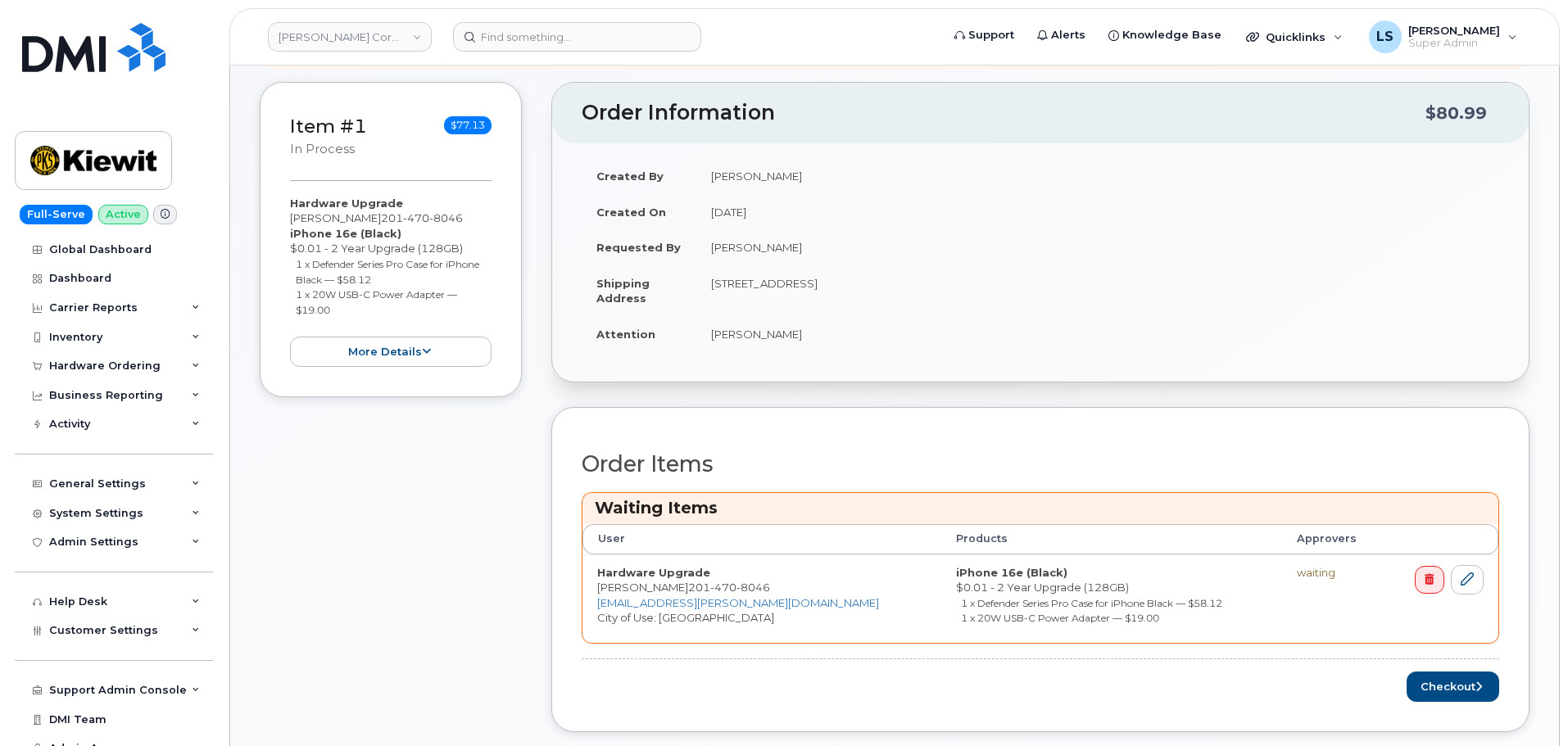
scroll to position [574, 0]
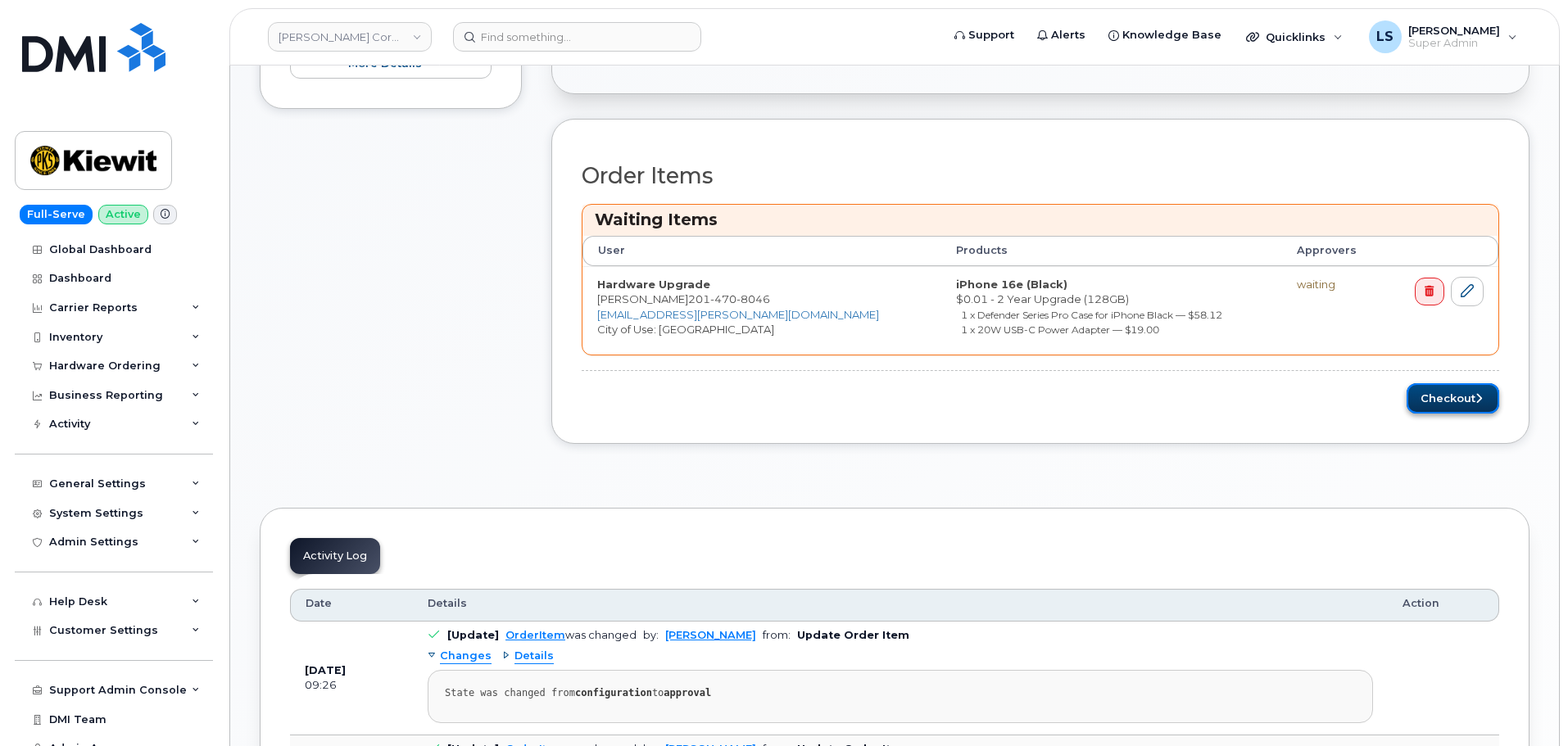
click at [1446, 398] on button "Checkout" at bounding box center [1453, 398] width 93 height 31
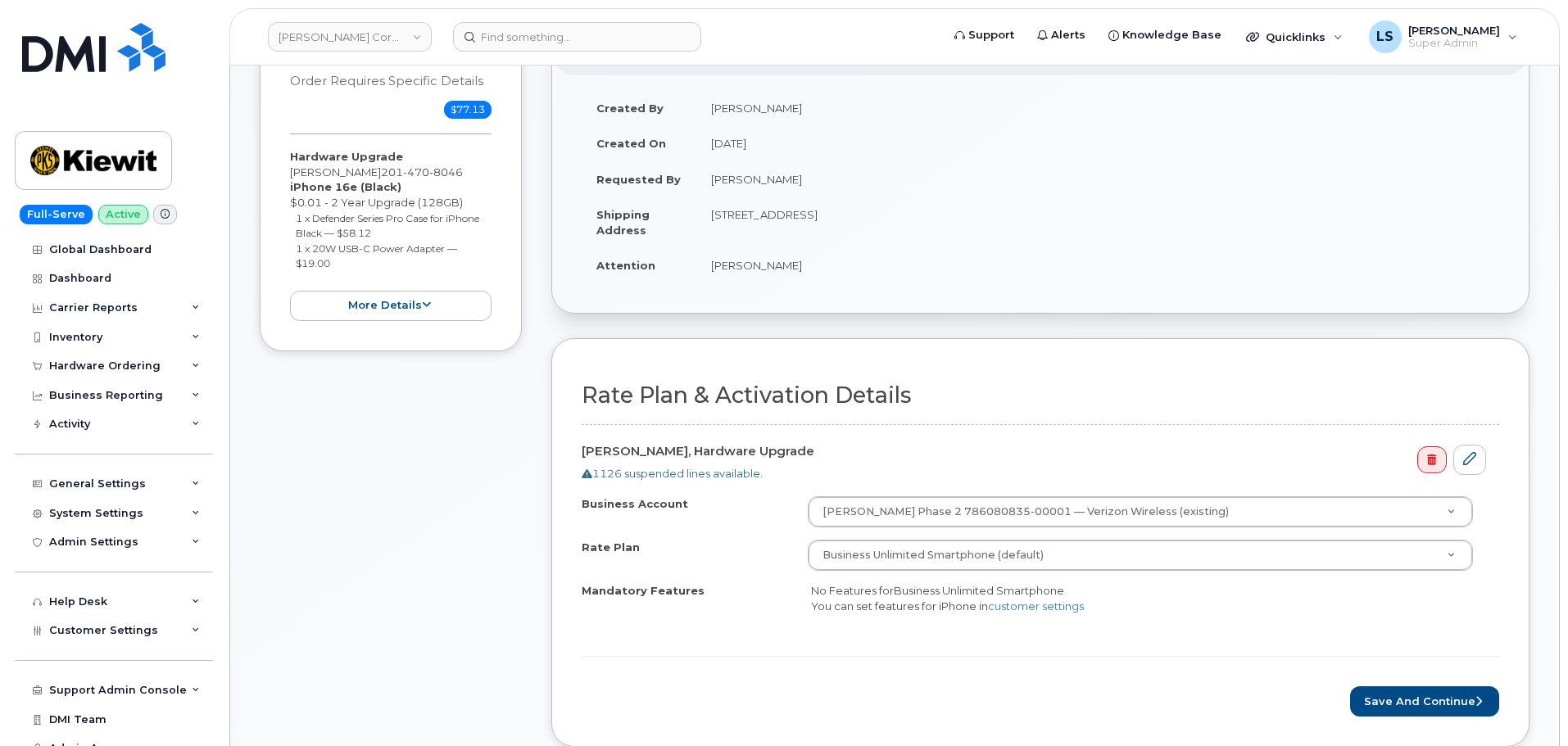
scroll to position [492, 0]
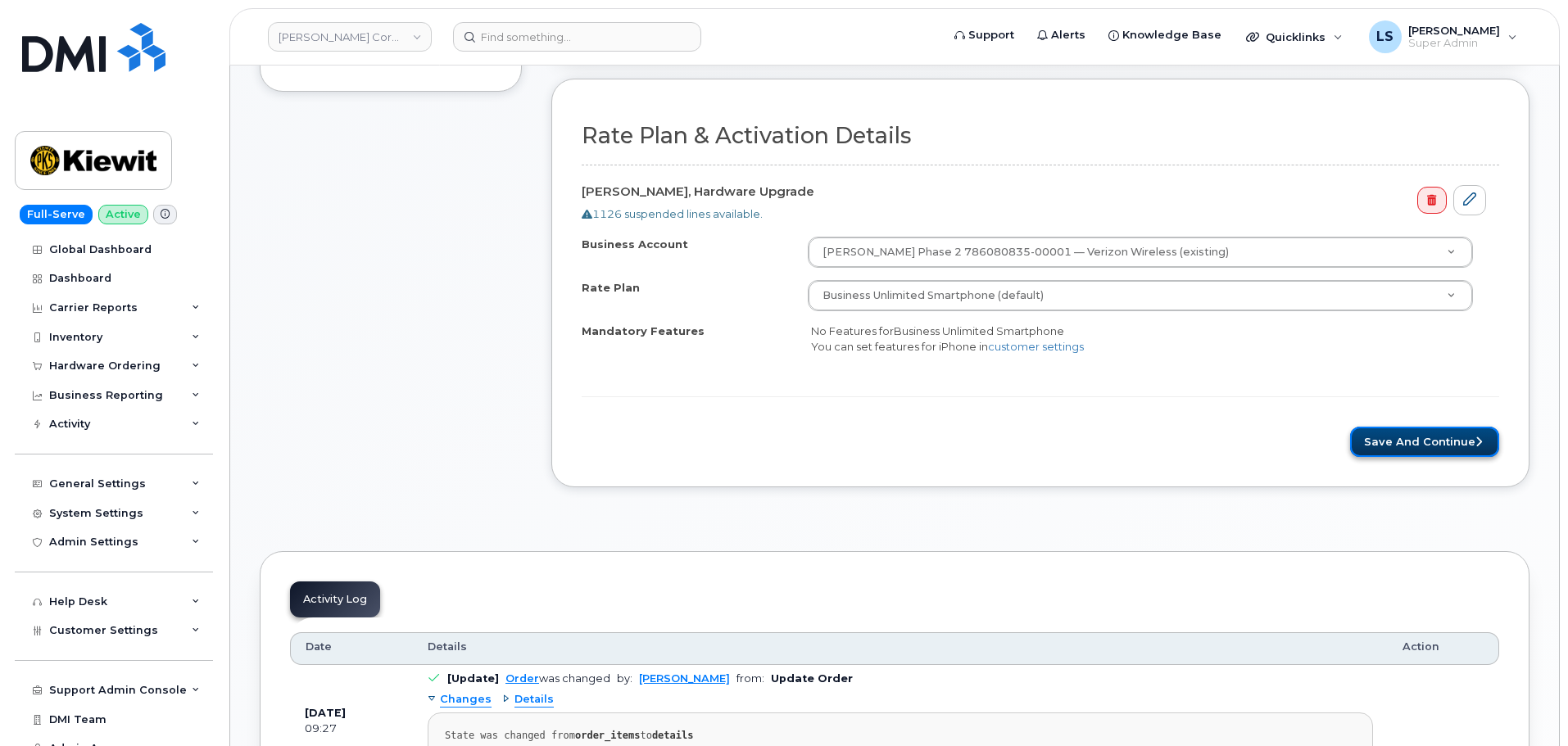
click at [1375, 448] on button "Save and Continue" at bounding box center [1425, 441] width 149 height 31
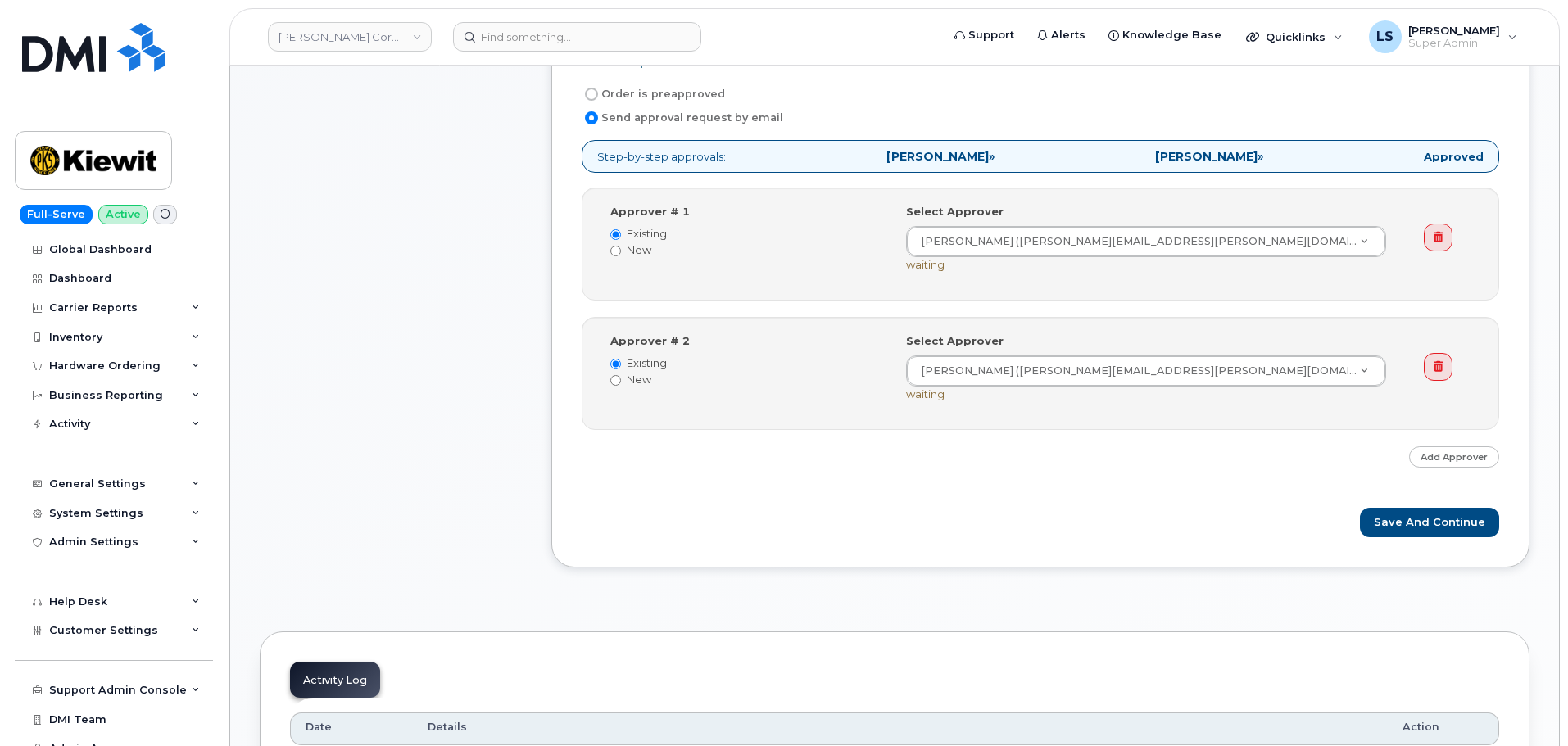
scroll to position [655, 0]
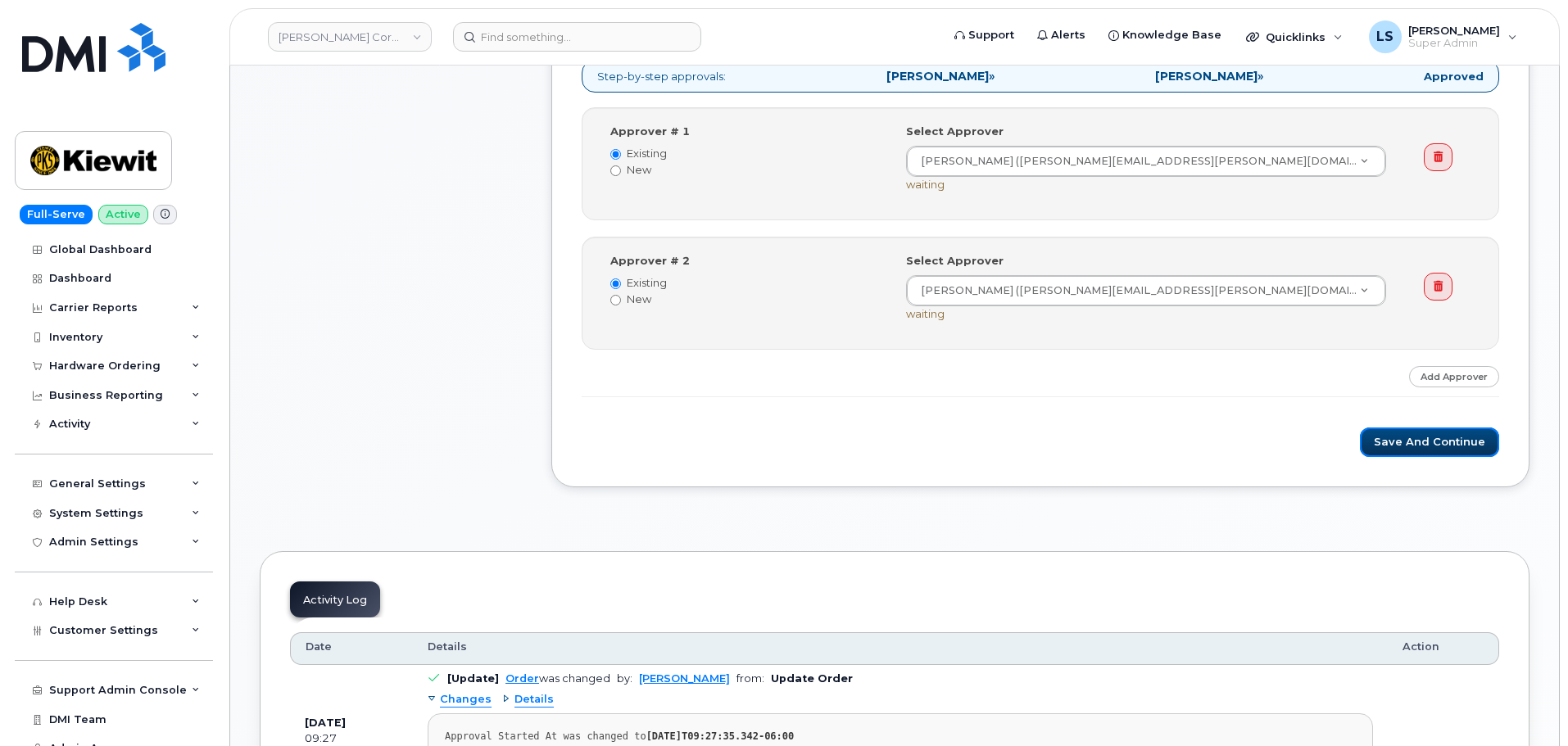
drag, startPoint x: 1419, startPoint y: 450, endPoint x: 1403, endPoint y: 464, distance: 21.3
click at [1420, 450] on button "Save and Continue" at bounding box center [1429, 442] width 139 height 31
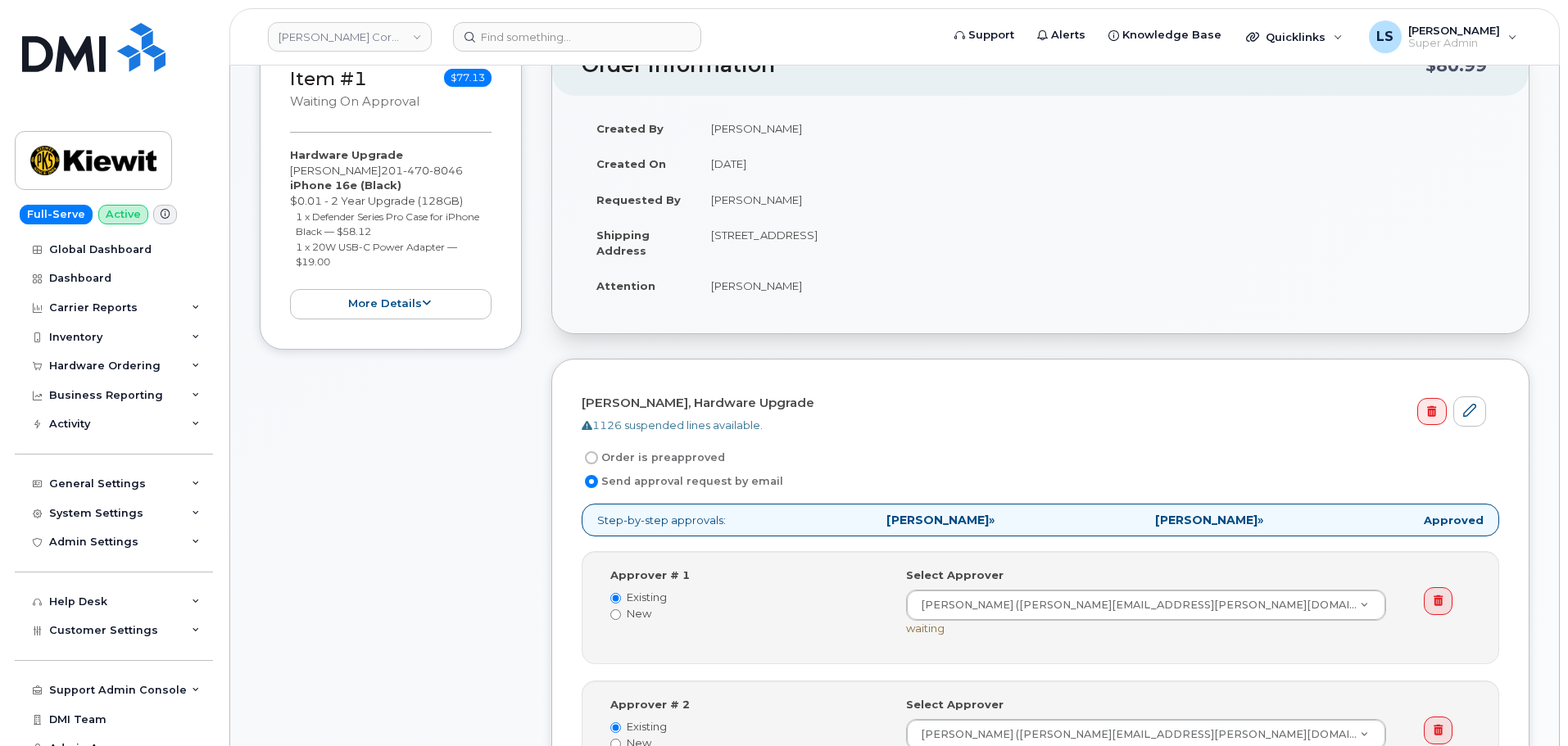
scroll to position [410, 0]
